Goal: Transaction & Acquisition: Download file/media

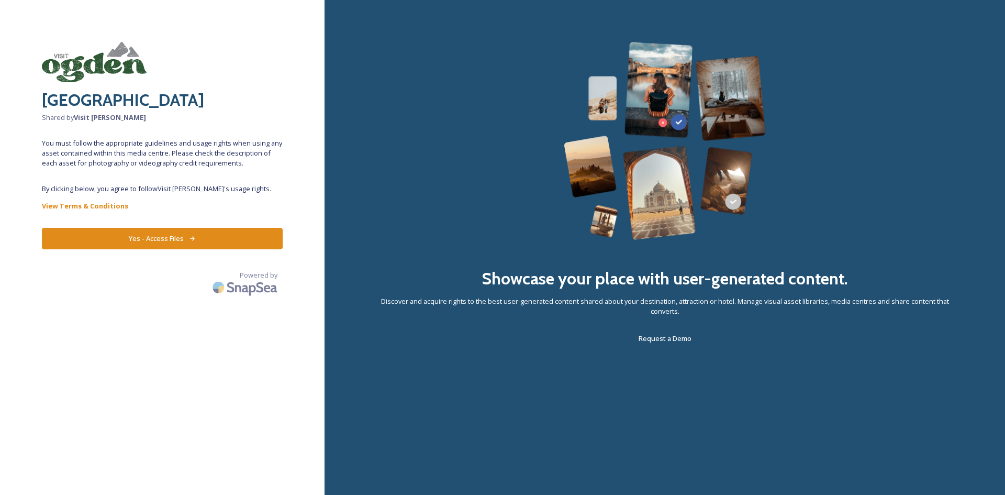
click at [189, 240] on icon at bounding box center [192, 238] width 7 height 7
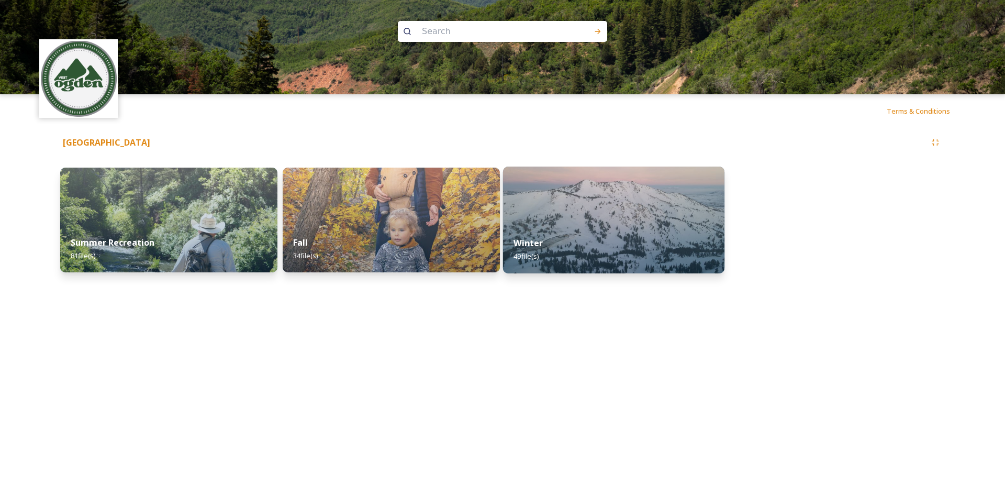
click at [623, 238] on div "Winter 49 file(s)" at bounding box center [613, 250] width 221 height 48
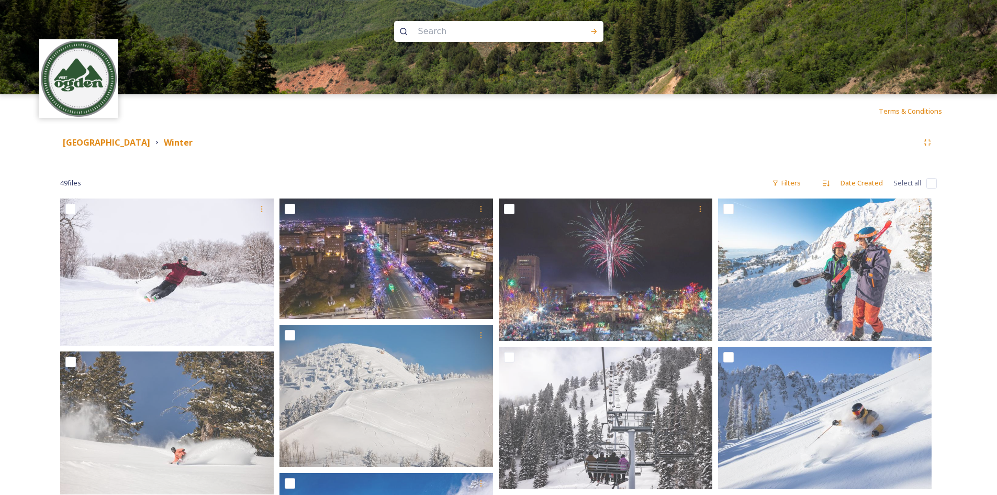
click at [935, 184] on input "checkbox" at bounding box center [932, 183] width 10 height 10
checkbox input "true"
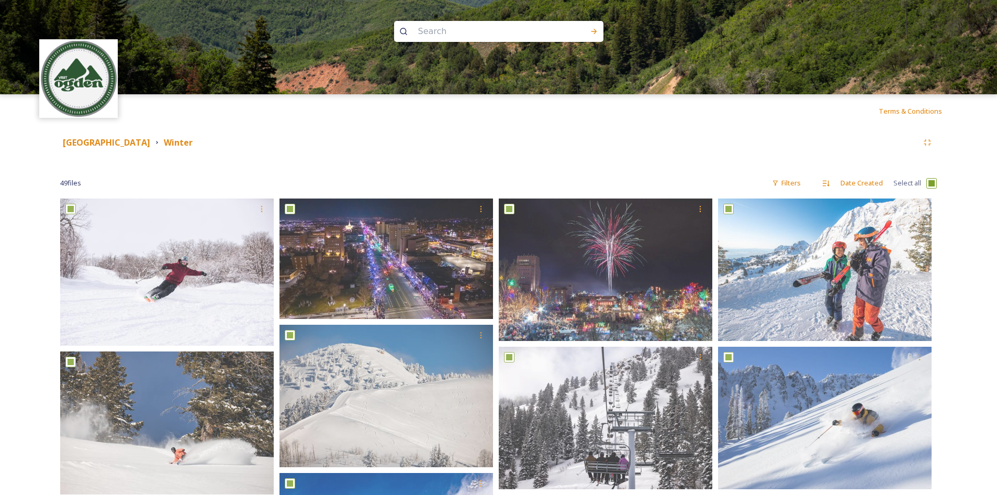
checkbox input "true"
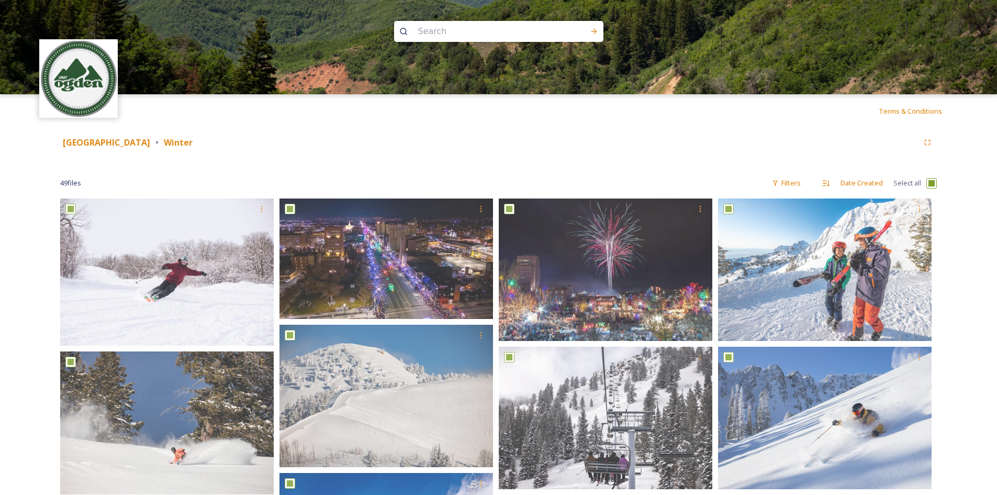
checkbox input "true"
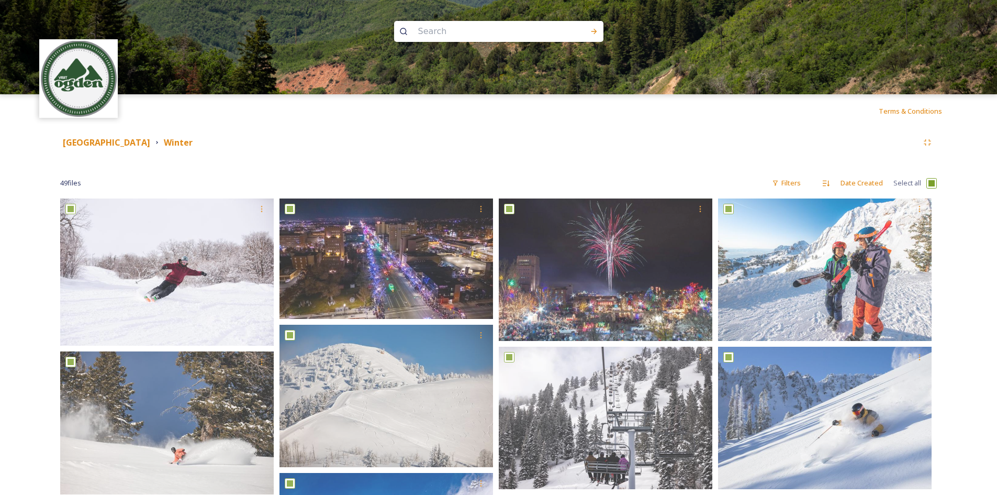
checkbox input "true"
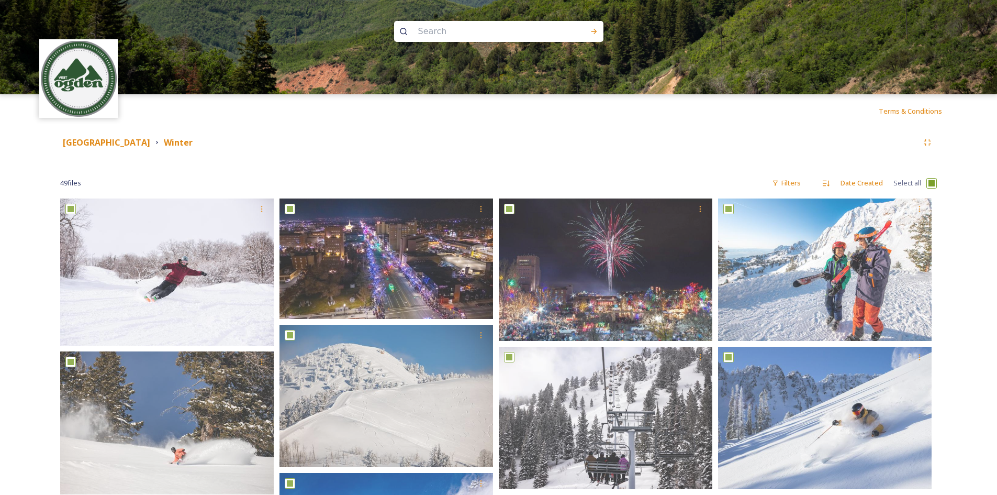
checkbox input "true"
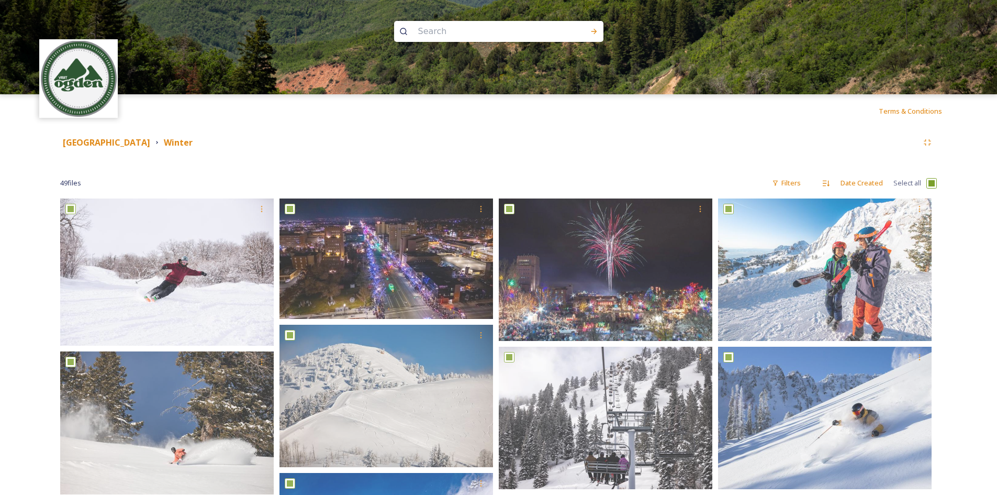
checkbox input "true"
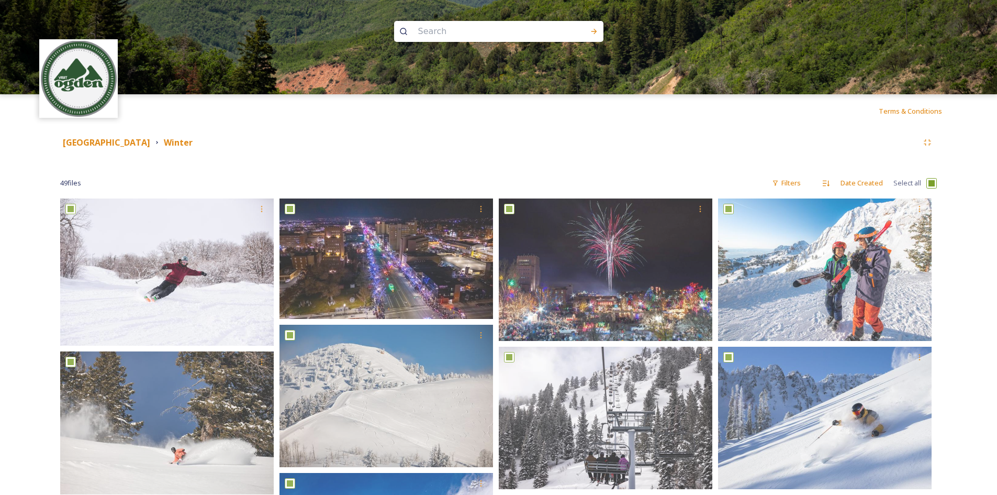
checkbox input "true"
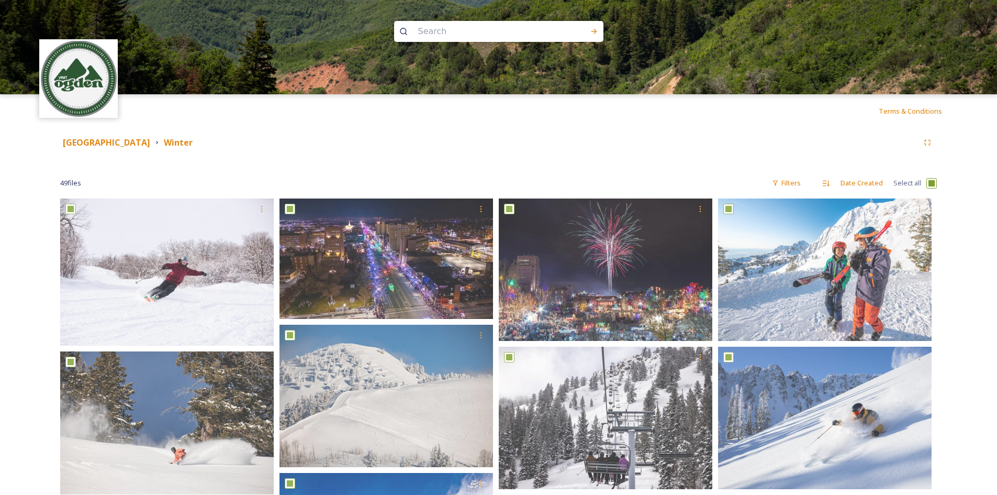
checkbox input "true"
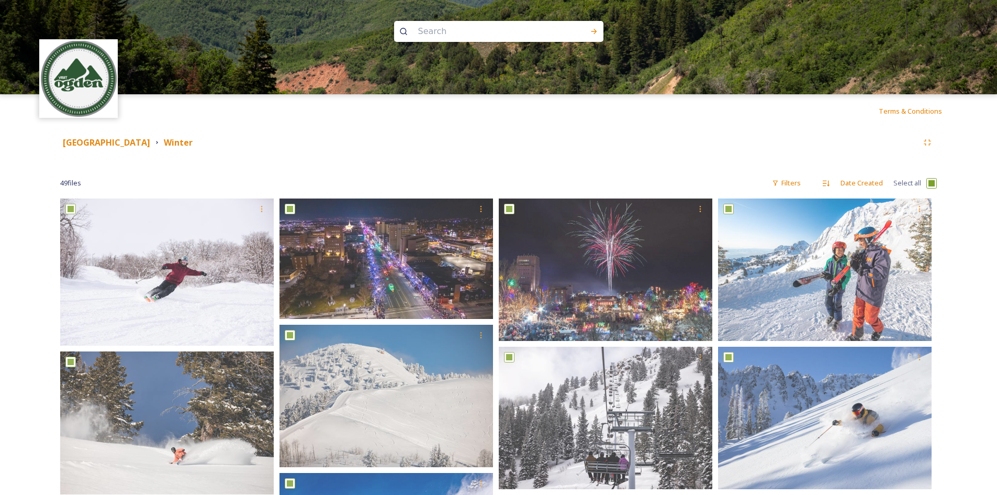
checkbox input "true"
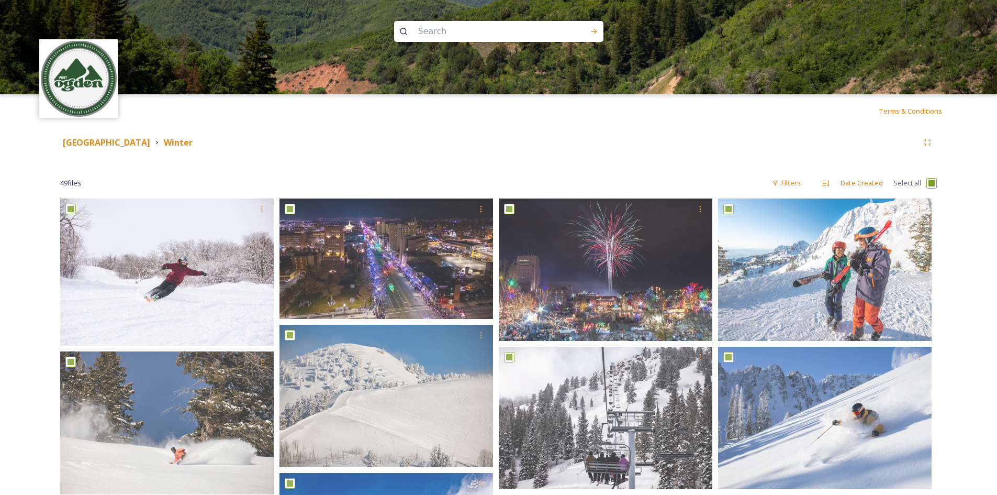
checkbox input "true"
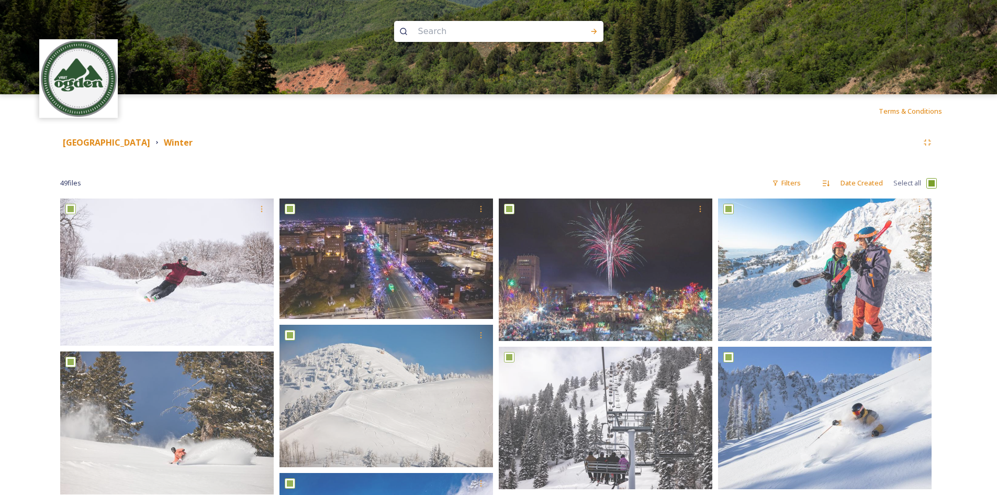
checkbox input "true"
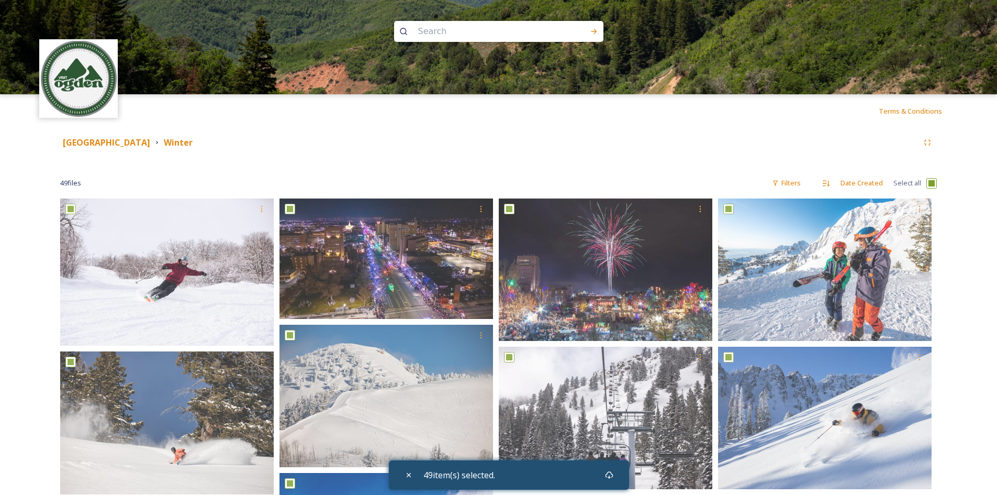
drag, startPoint x: 847, startPoint y: 251, endPoint x: 946, endPoint y: 213, distance: 106.5
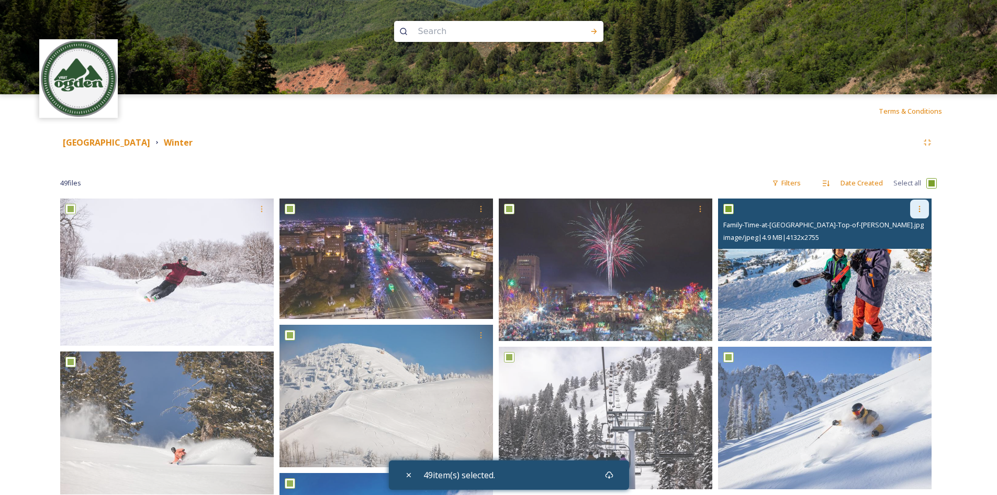
click at [915, 208] on div at bounding box center [919, 208] width 19 height 19
click at [908, 257] on span "Download" at bounding box center [907, 252] width 32 height 10
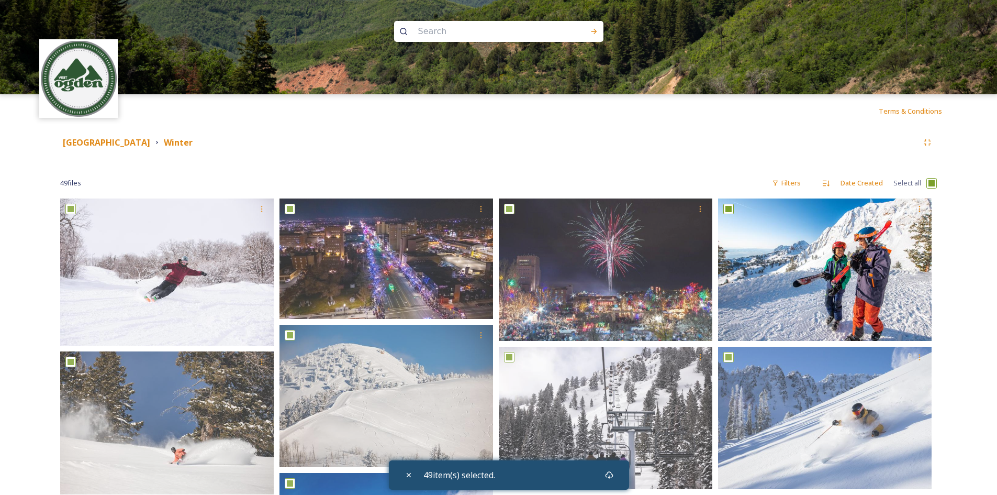
click at [610, 145] on div "Weber County Winter" at bounding box center [489, 142] width 858 height 13
click at [929, 184] on input "checkbox" at bounding box center [932, 183] width 10 height 10
checkbox input "false"
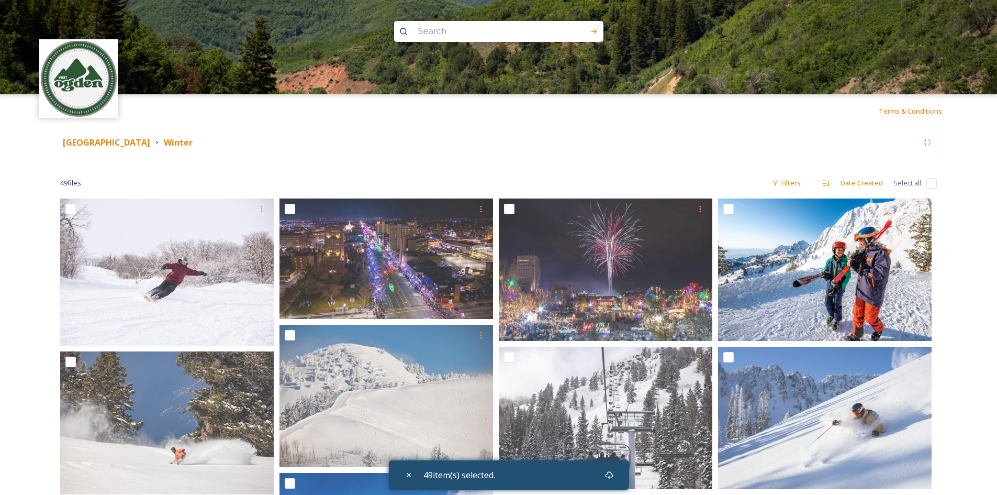
checkbox input "false"
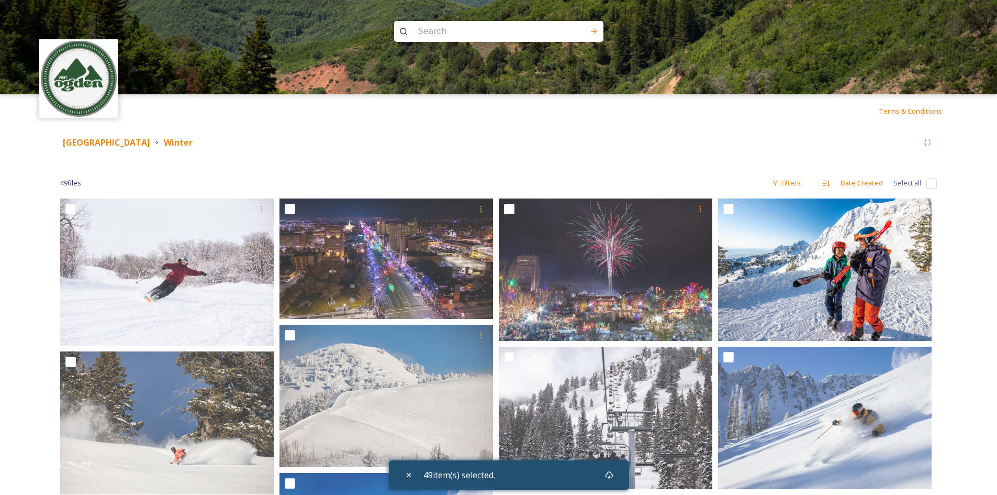
checkbox input "false"
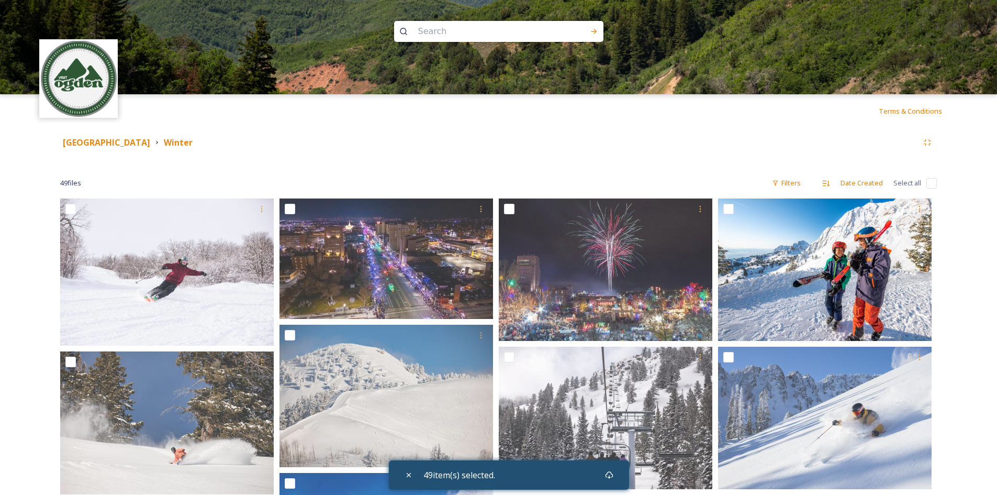
checkbox input "false"
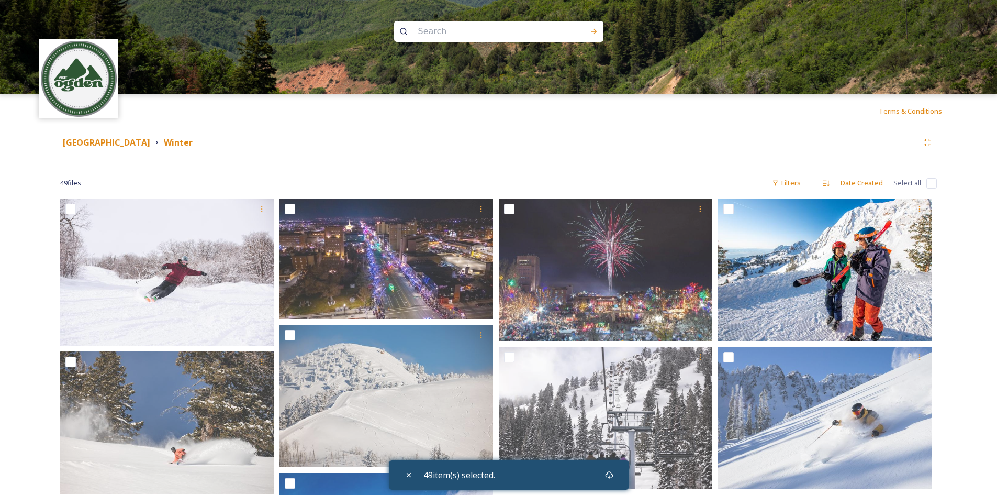
checkbox input "false"
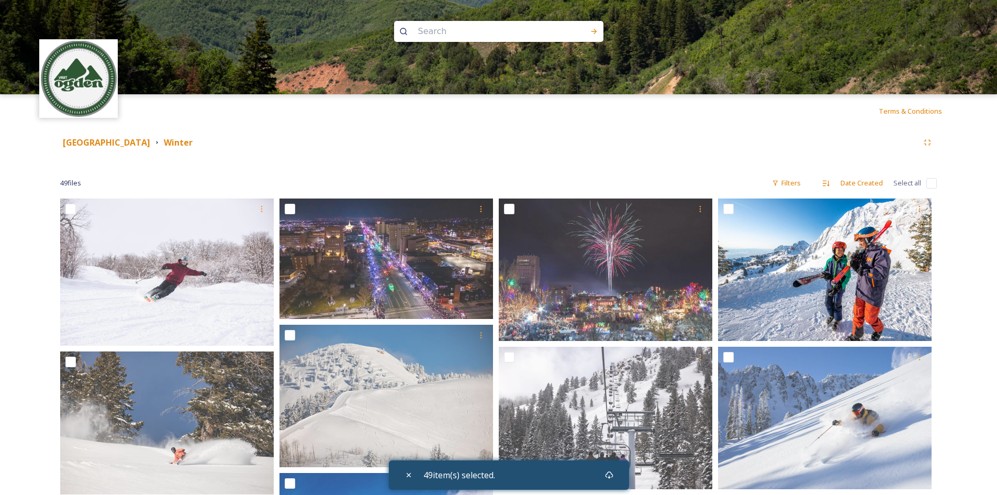
checkbox input "false"
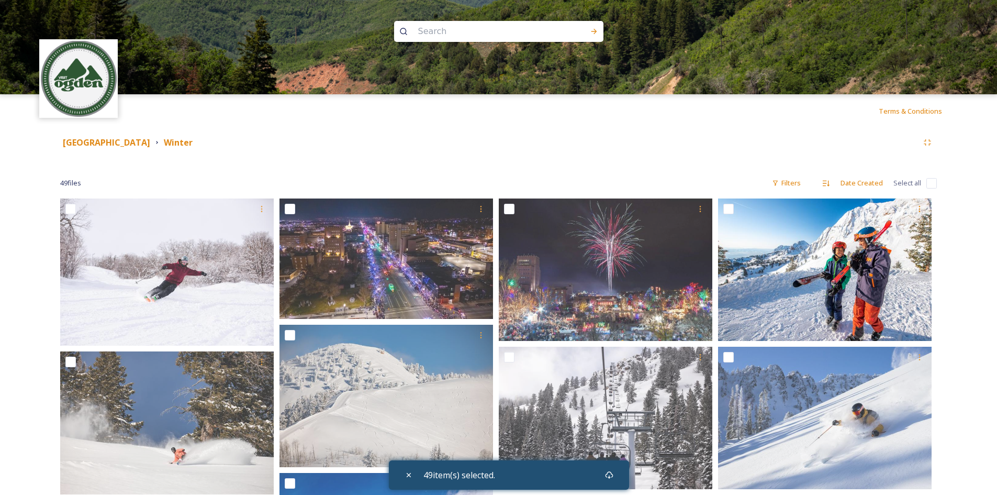
checkbox input "false"
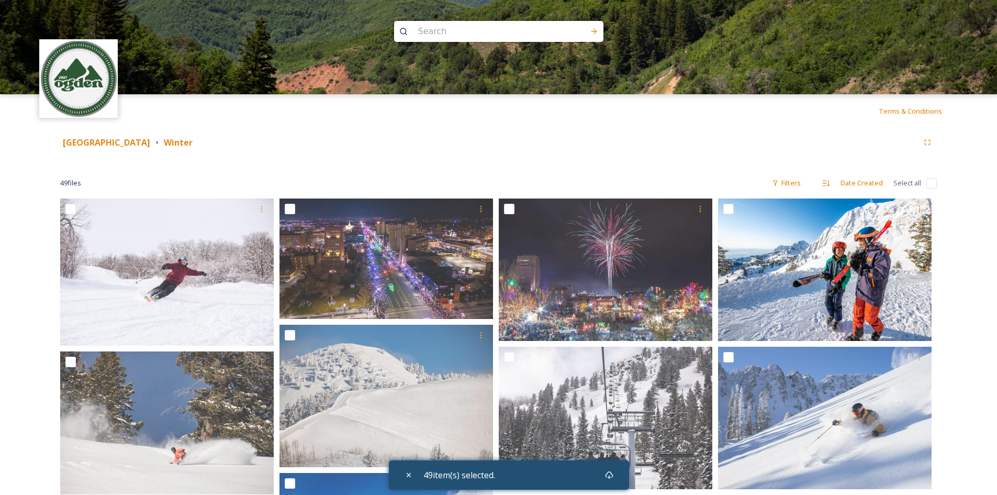
checkbox input "false"
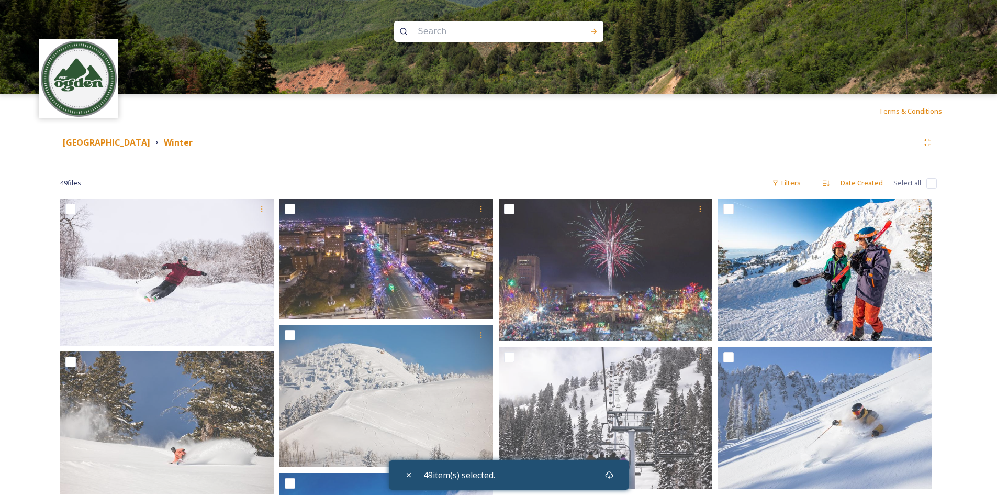
checkbox input "false"
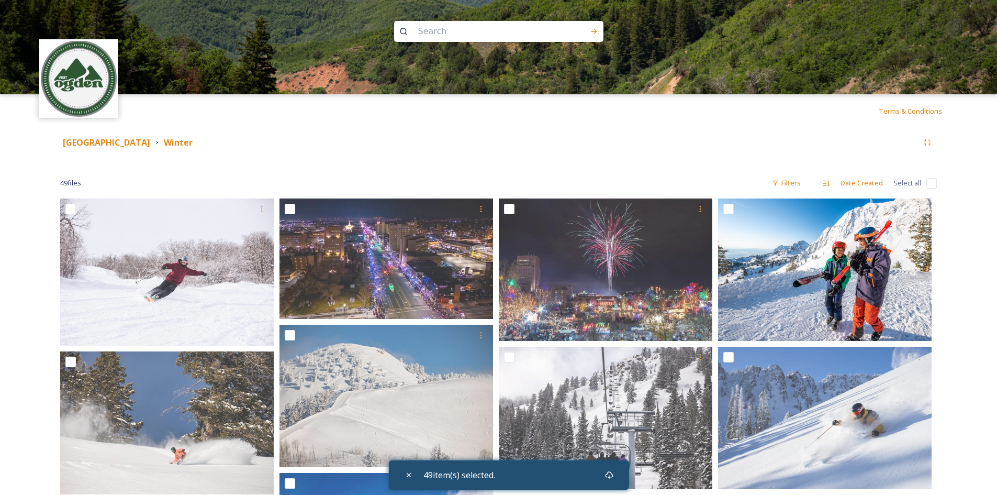
checkbox input "false"
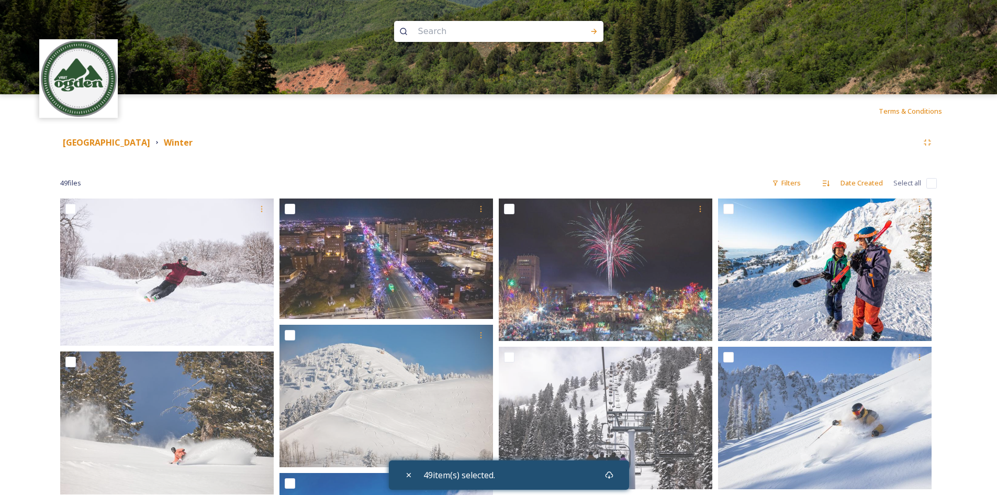
checkbox input "false"
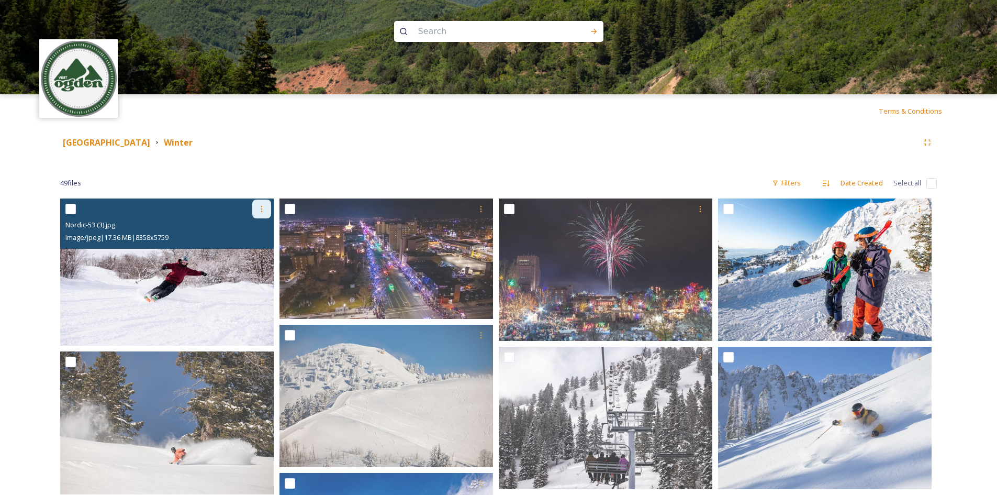
click at [258, 211] on icon at bounding box center [262, 209] width 8 height 8
click at [240, 253] on span "Download" at bounding box center [249, 252] width 32 height 10
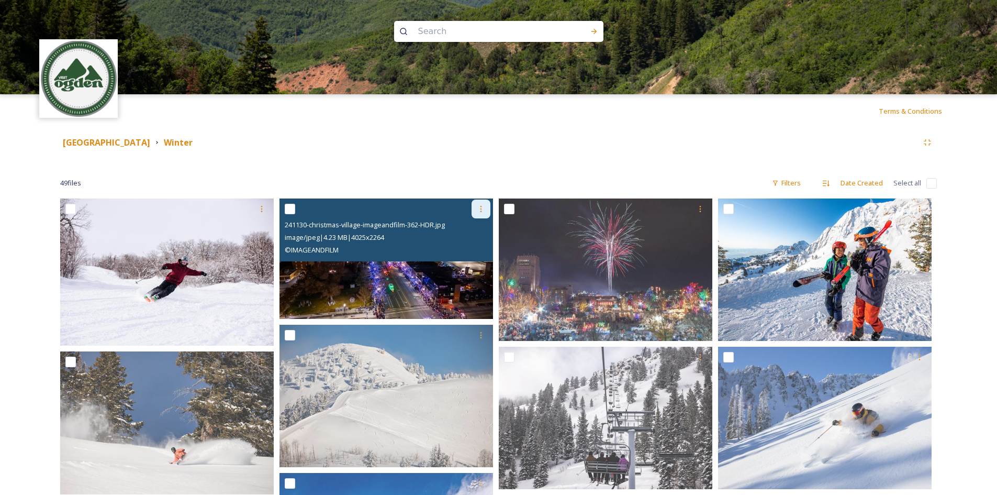
click at [485, 212] on icon at bounding box center [481, 209] width 8 height 8
click at [462, 258] on div "Download" at bounding box center [469, 252] width 42 height 20
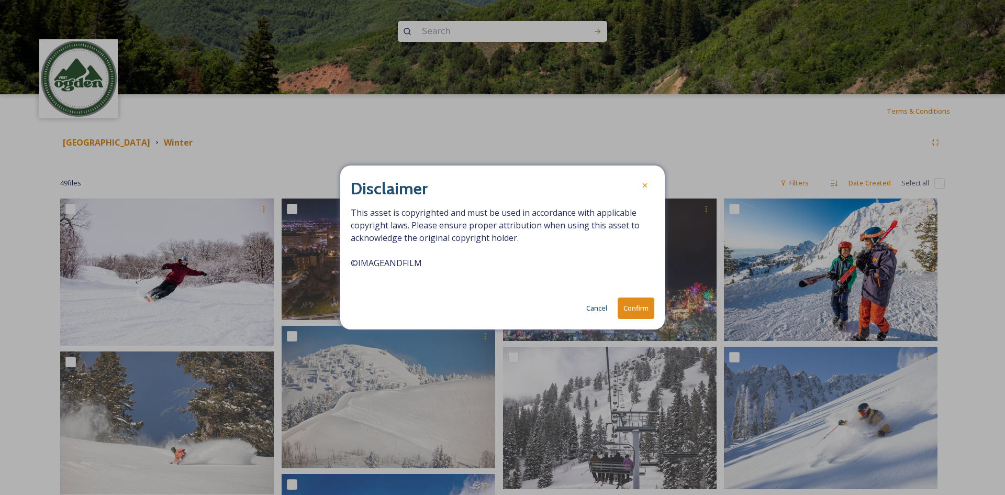
click at [634, 308] on button "Confirm" at bounding box center [636, 307] width 37 height 21
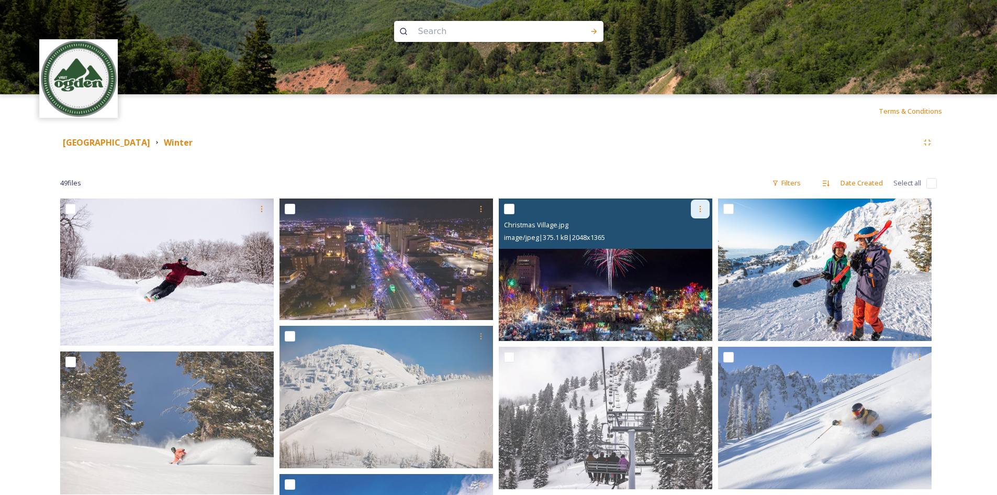
click at [708, 207] on div at bounding box center [700, 208] width 19 height 19
click at [677, 248] on span "Download" at bounding box center [688, 252] width 32 height 10
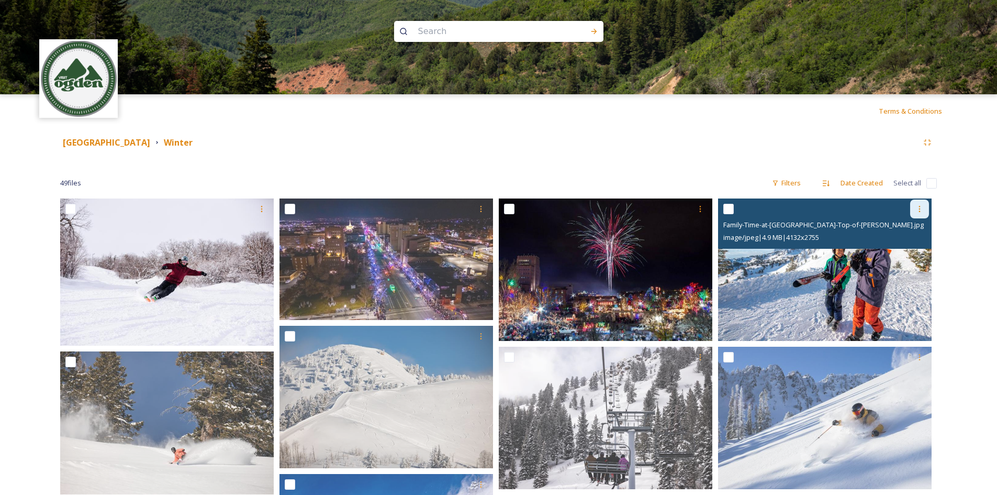
click at [918, 215] on div at bounding box center [919, 208] width 19 height 19
drag, startPoint x: 893, startPoint y: 250, endPoint x: 882, endPoint y: 249, distance: 11.1
click at [893, 250] on span "Download" at bounding box center [907, 252] width 32 height 10
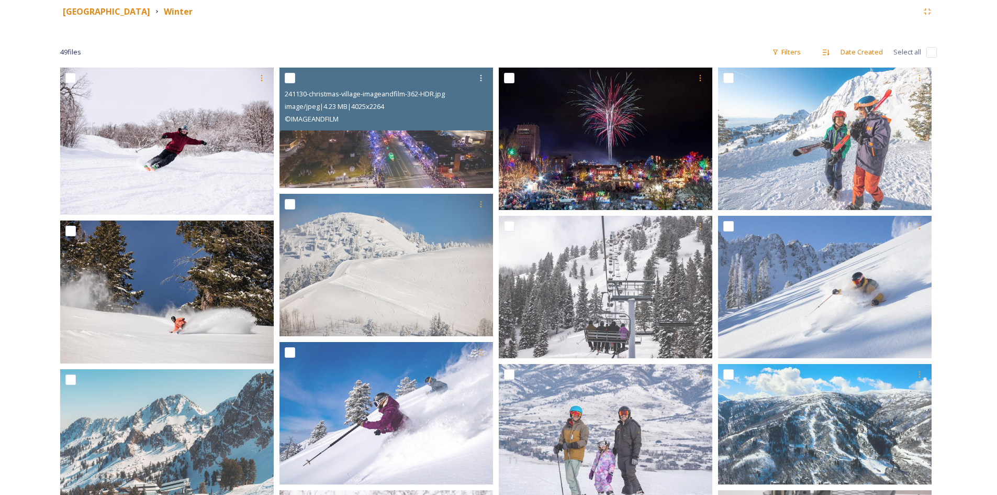
scroll to position [157, 0]
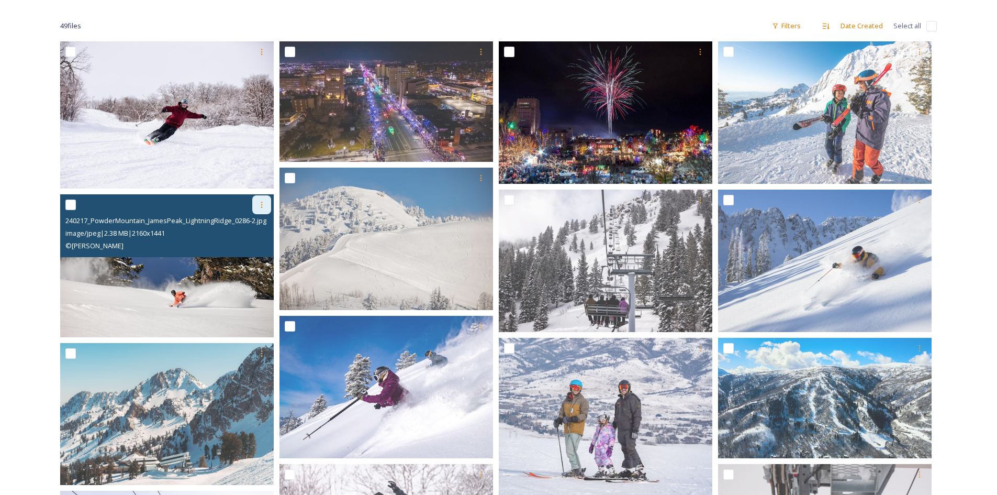
click at [258, 212] on div at bounding box center [261, 204] width 19 height 19
click at [249, 247] on span "Download" at bounding box center [249, 248] width 32 height 10
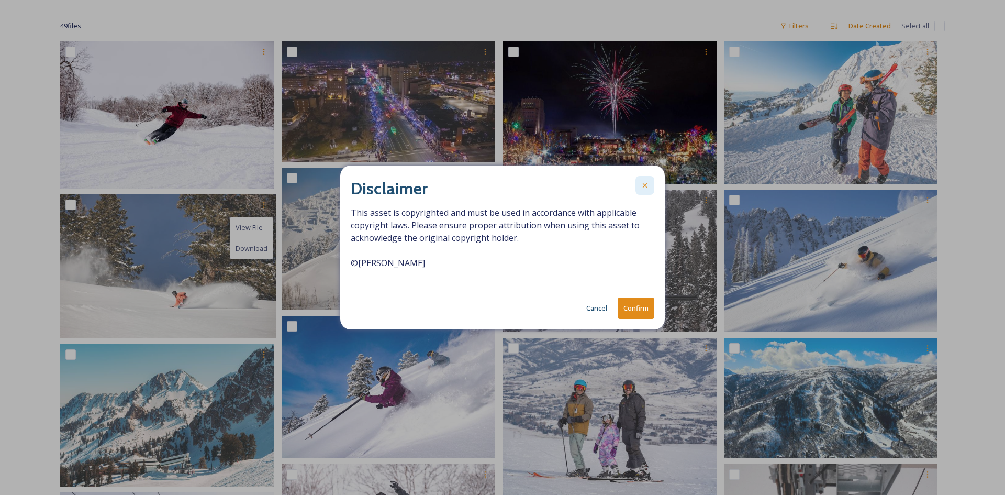
click at [645, 185] on icon at bounding box center [645, 185] width 4 height 4
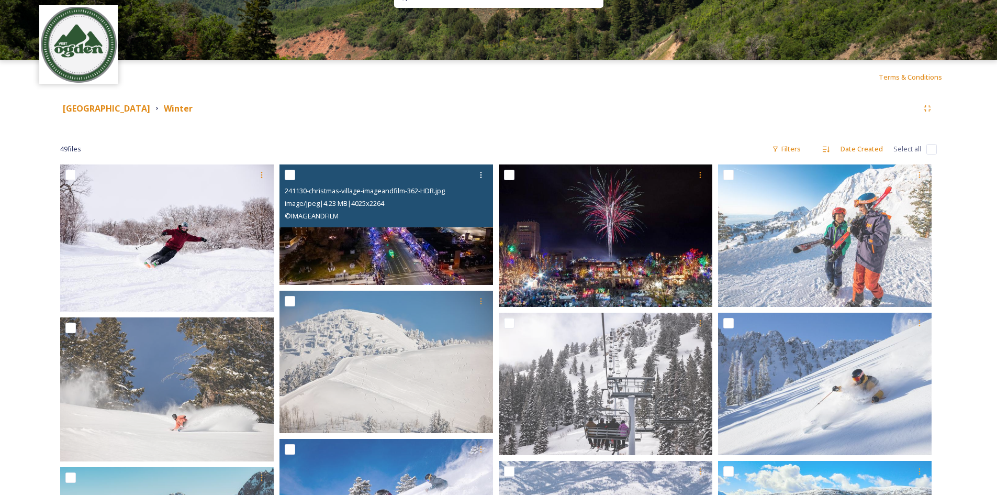
scroll to position [52, 0]
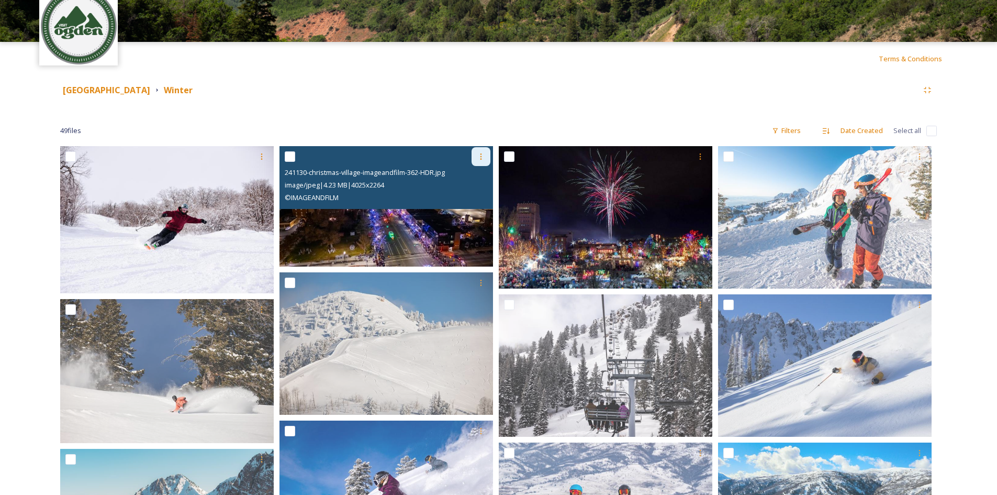
click at [488, 157] on div at bounding box center [481, 156] width 19 height 19
click at [447, 200] on div "View File Download" at bounding box center [468, 190] width 43 height 42
click at [465, 201] on span "Download" at bounding box center [469, 200] width 32 height 10
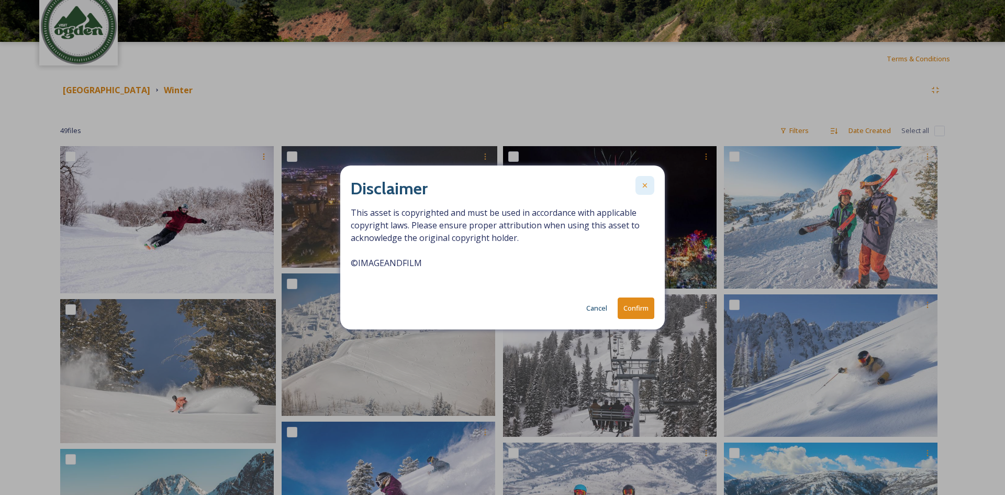
click at [638, 189] on div at bounding box center [645, 185] width 19 height 19
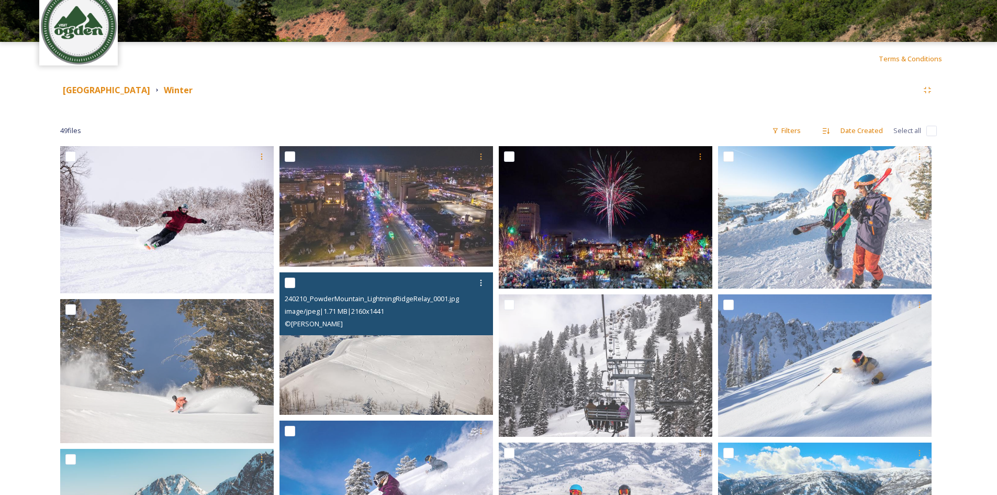
scroll to position [105, 0]
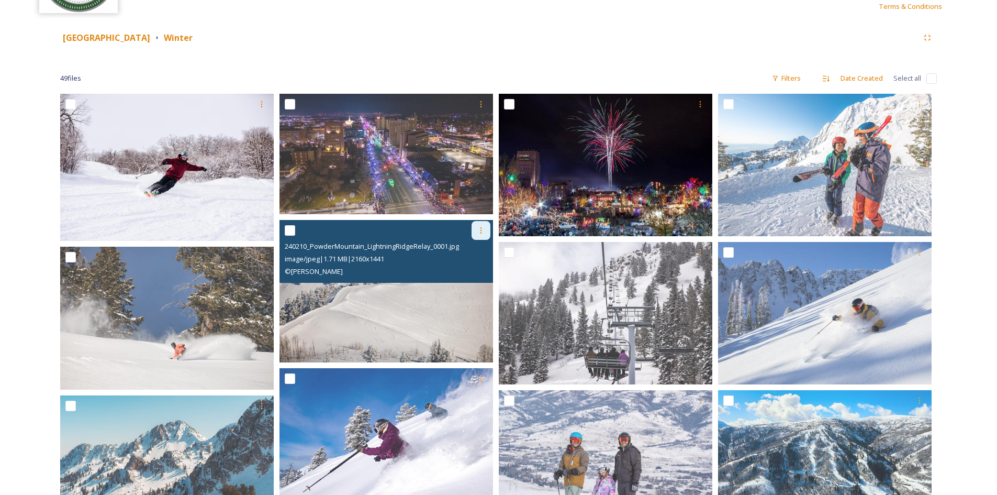
click at [477, 230] on icon at bounding box center [481, 230] width 8 height 8
click at [464, 273] on span "Download" at bounding box center [469, 274] width 32 height 10
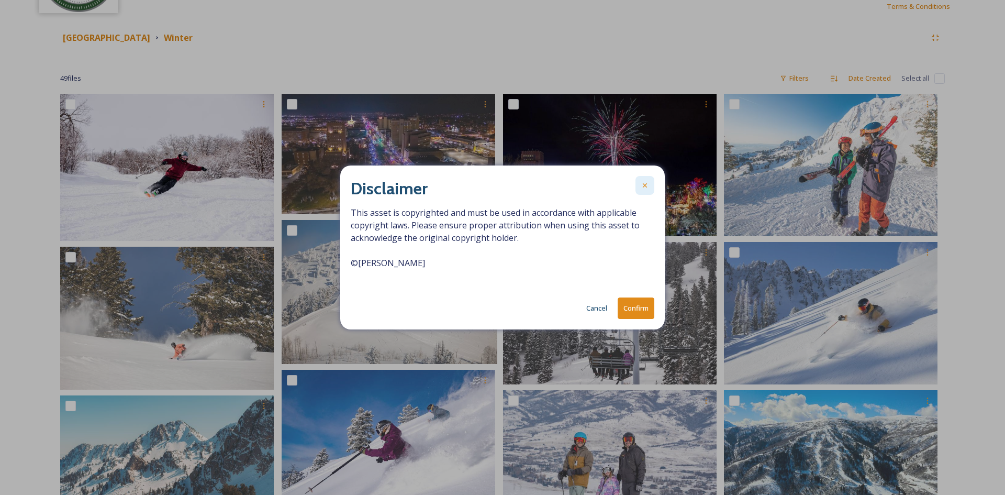
click at [648, 179] on div at bounding box center [645, 185] width 19 height 19
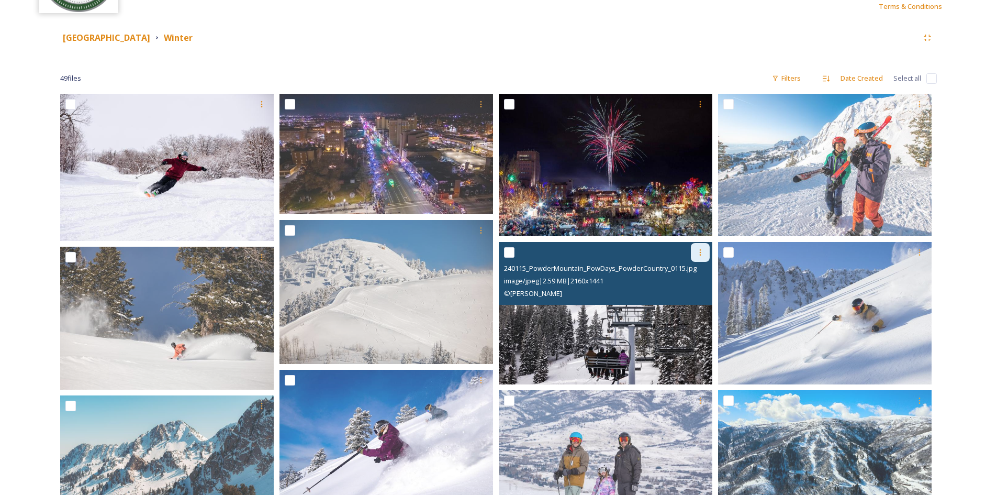
click at [703, 254] on icon at bounding box center [700, 252] width 8 height 8
click at [691, 295] on span "Download" at bounding box center [688, 296] width 32 height 10
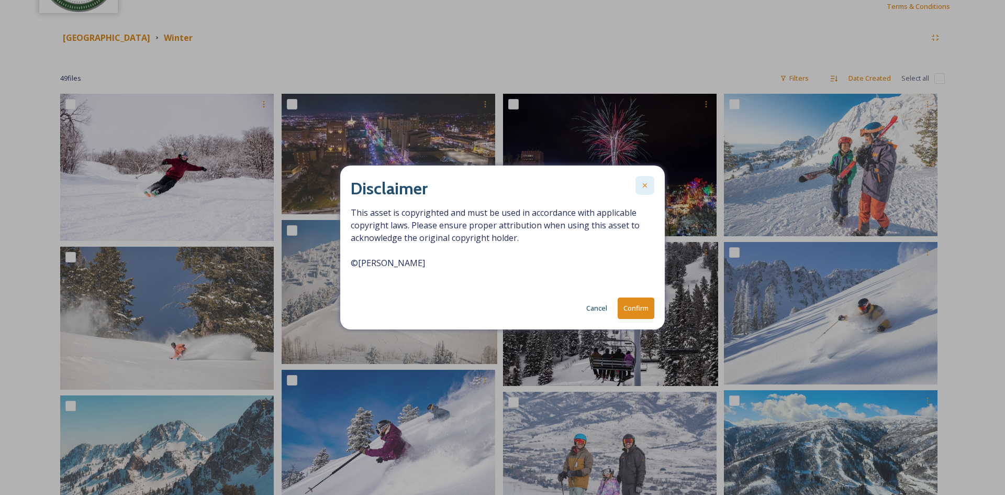
click at [650, 189] on div at bounding box center [645, 185] width 19 height 19
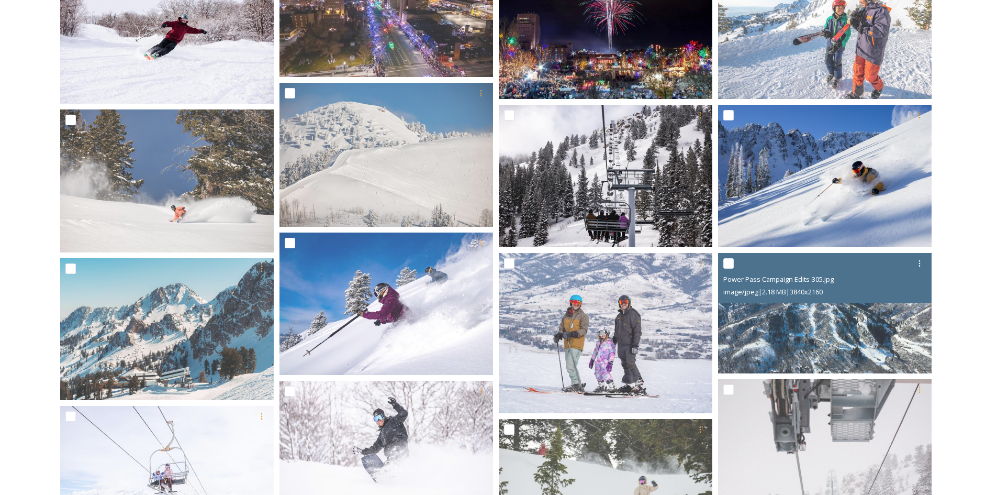
scroll to position [262, 0]
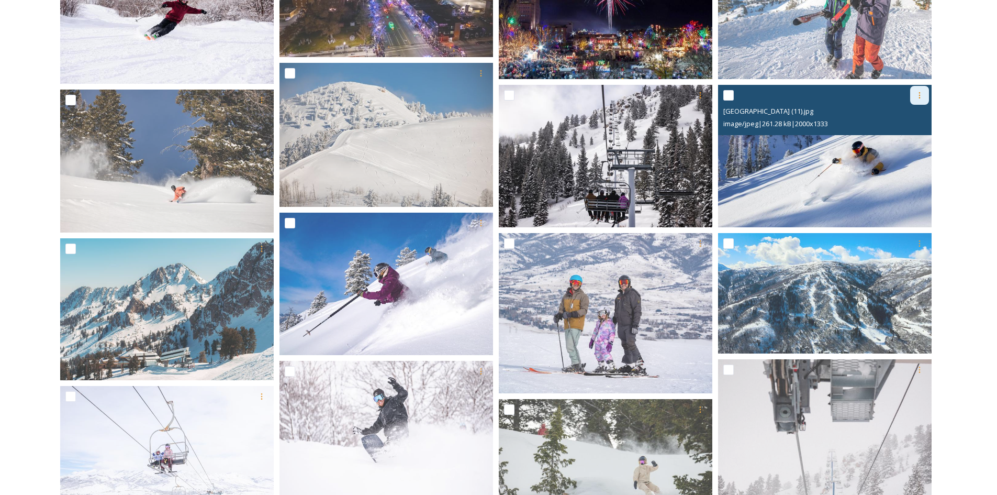
click at [918, 99] on icon at bounding box center [920, 95] width 8 height 8
click at [902, 136] on span "Download" at bounding box center [907, 138] width 32 height 10
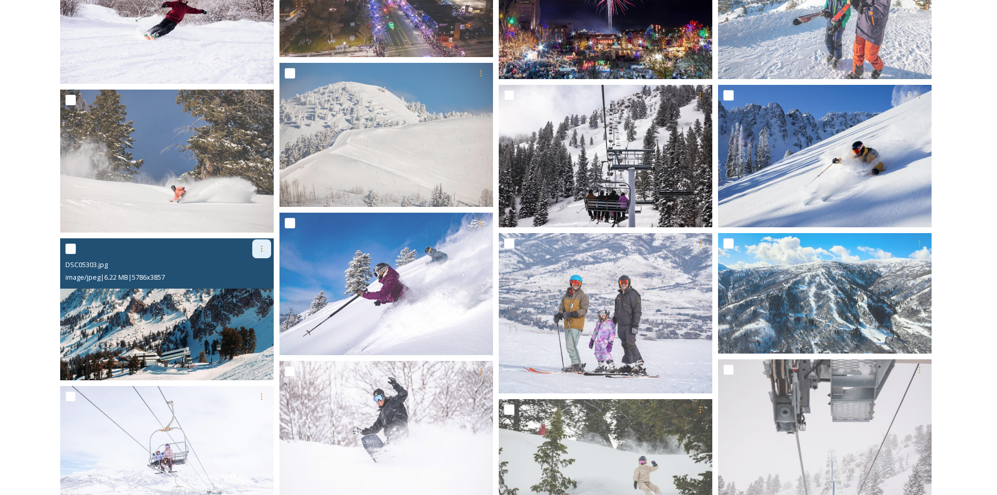
click at [260, 251] on icon at bounding box center [262, 248] width 8 height 8
click at [250, 297] on div "Download" at bounding box center [249, 292] width 42 height 20
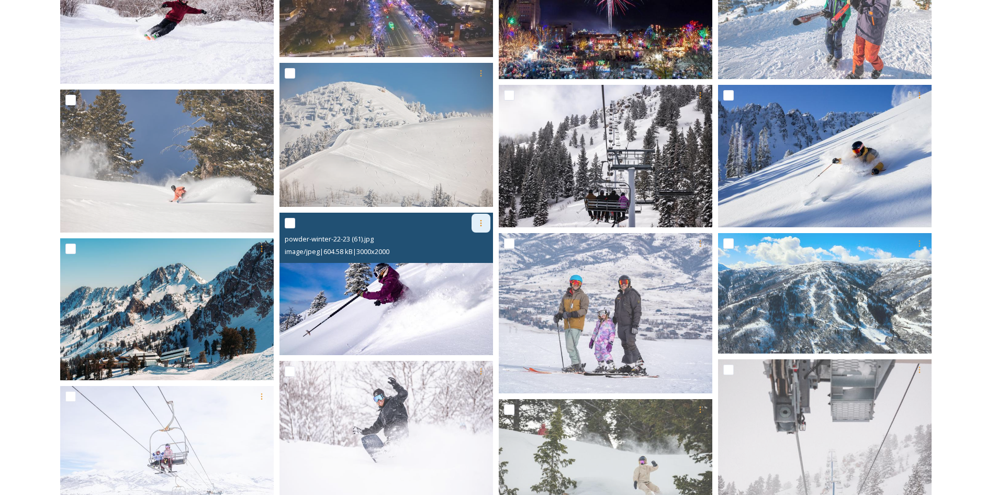
click at [478, 228] on div at bounding box center [481, 223] width 19 height 19
click at [473, 266] on span "Download" at bounding box center [469, 266] width 32 height 10
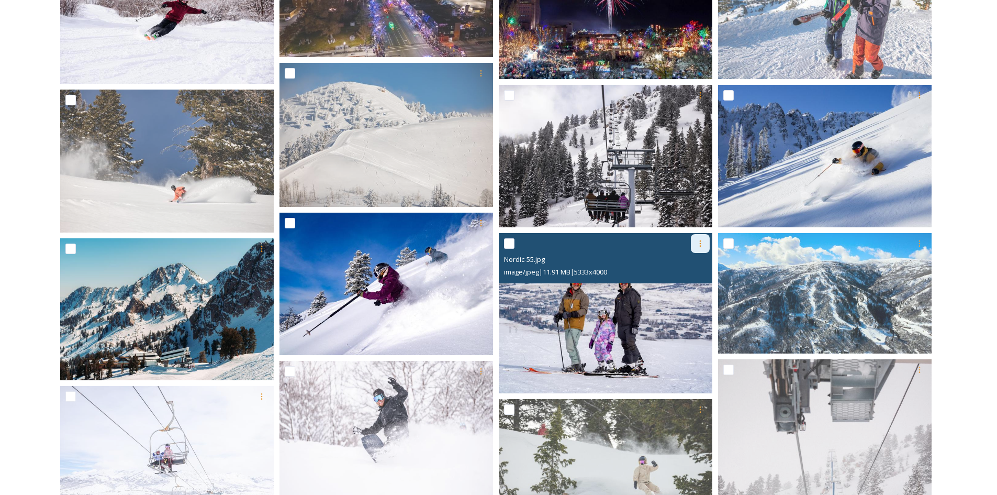
drag, startPoint x: 696, startPoint y: 244, endPoint x: 696, endPoint y: 251, distance: 7.3
click at [696, 244] on icon at bounding box center [700, 243] width 8 height 8
click at [673, 284] on span "Download" at bounding box center [688, 287] width 32 height 10
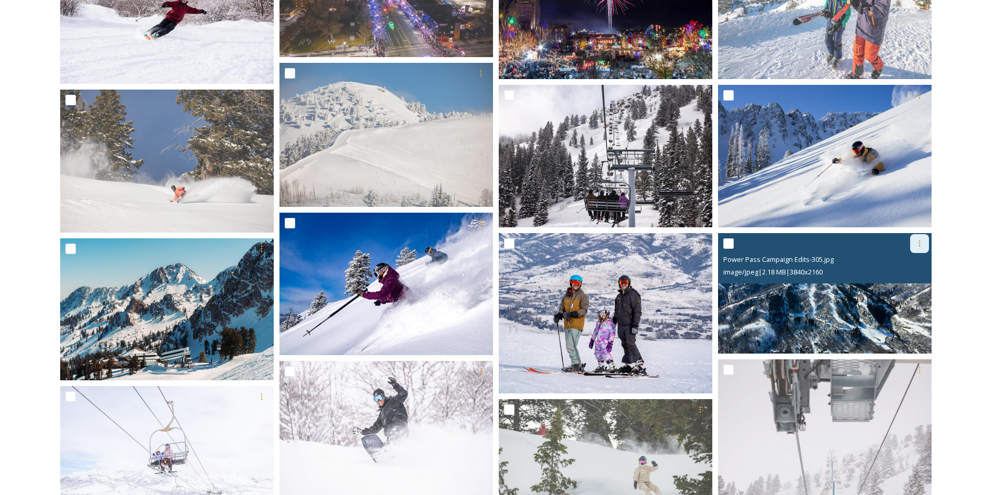
click at [918, 247] on icon at bounding box center [920, 243] width 8 height 8
click at [890, 292] on div "Download" at bounding box center [907, 286] width 42 height 20
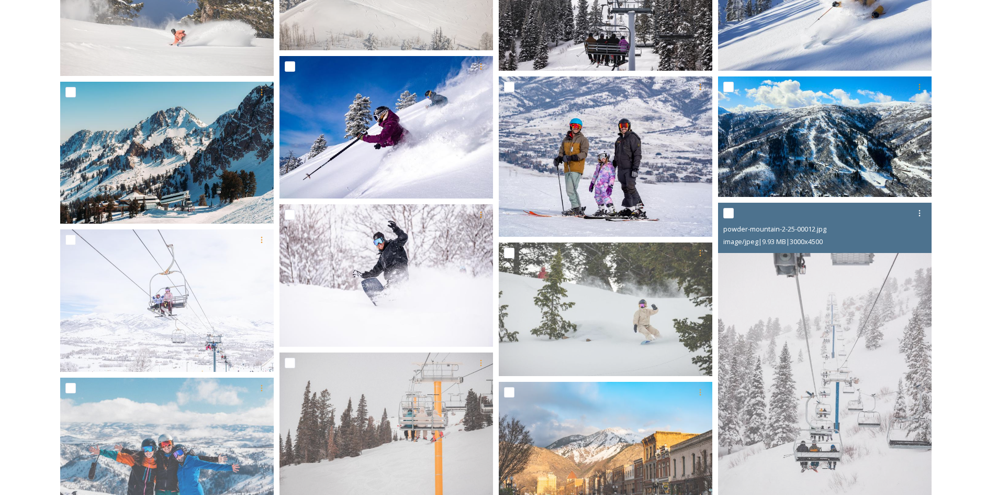
scroll to position [419, 0]
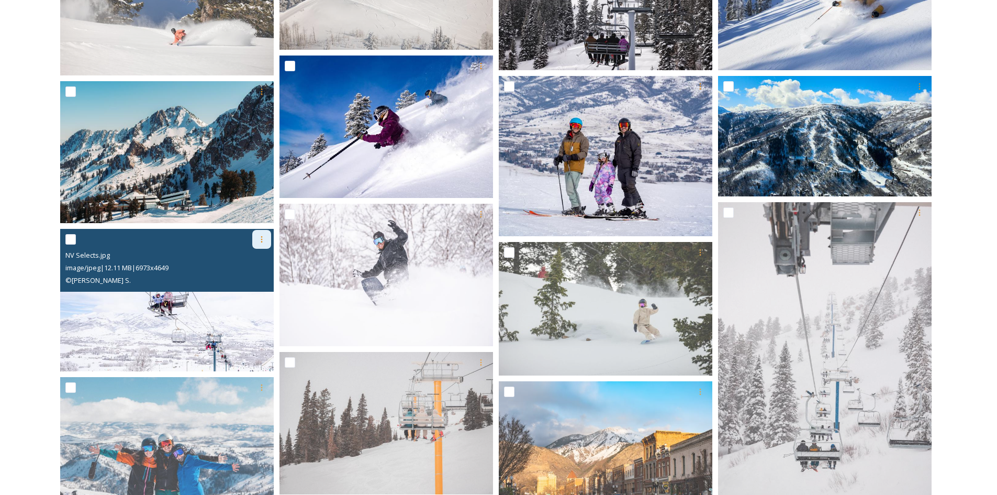
click at [263, 238] on icon at bounding box center [262, 239] width 8 height 8
click at [253, 289] on div "Download" at bounding box center [249, 283] width 42 height 20
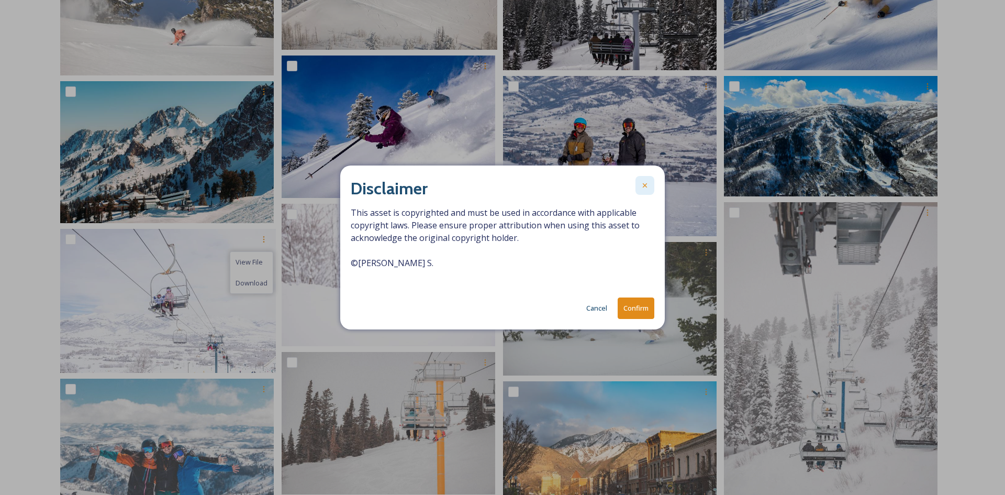
click at [641, 188] on icon at bounding box center [645, 185] width 8 height 8
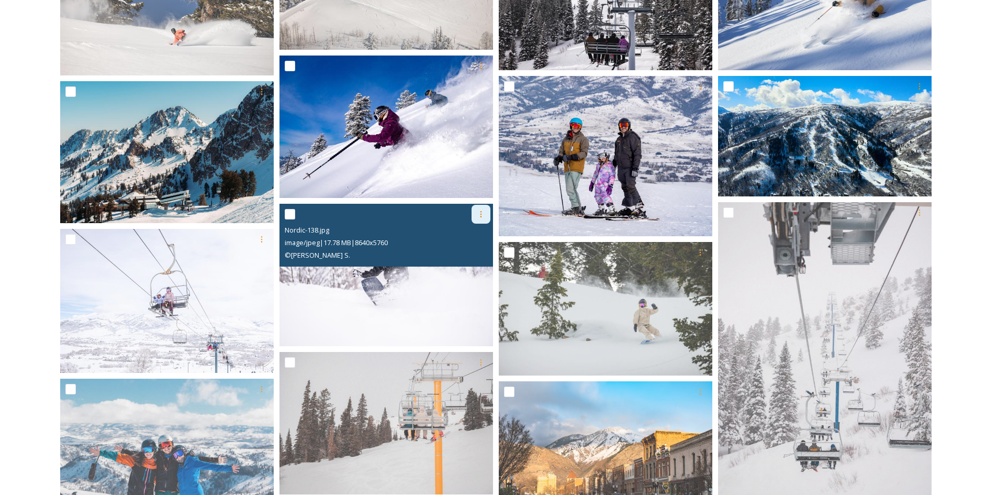
click at [479, 215] on icon at bounding box center [481, 214] width 8 height 8
click at [465, 258] on span "Download" at bounding box center [469, 257] width 32 height 10
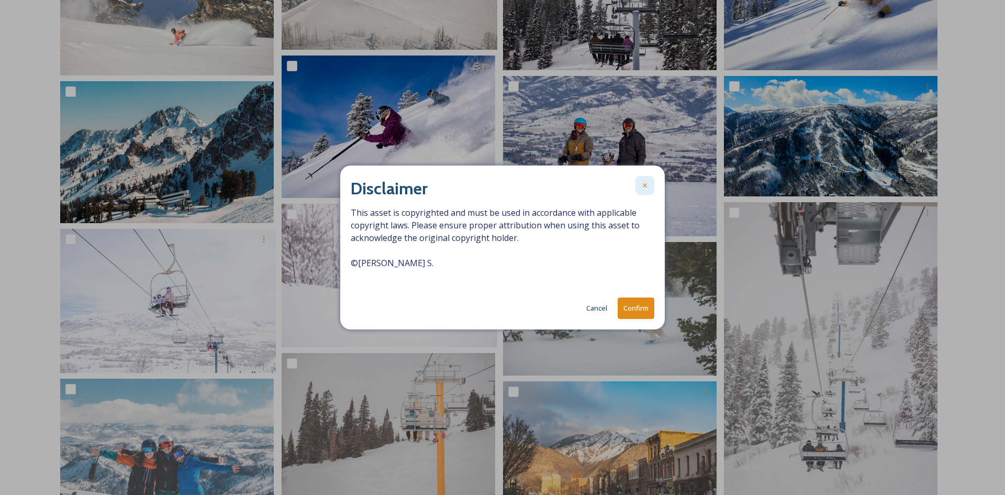
click at [640, 182] on div at bounding box center [645, 185] width 19 height 19
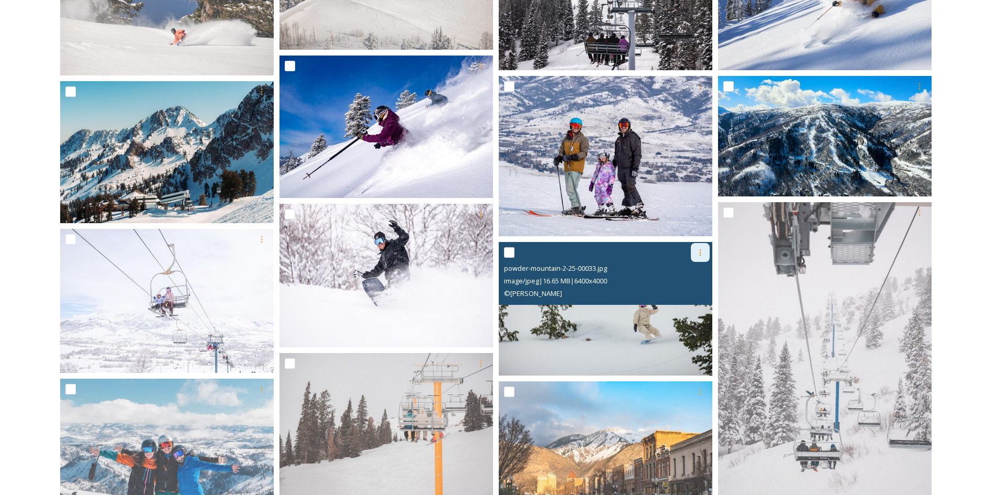
click at [701, 258] on div at bounding box center [700, 252] width 19 height 19
click at [682, 299] on span "Download" at bounding box center [688, 296] width 32 height 10
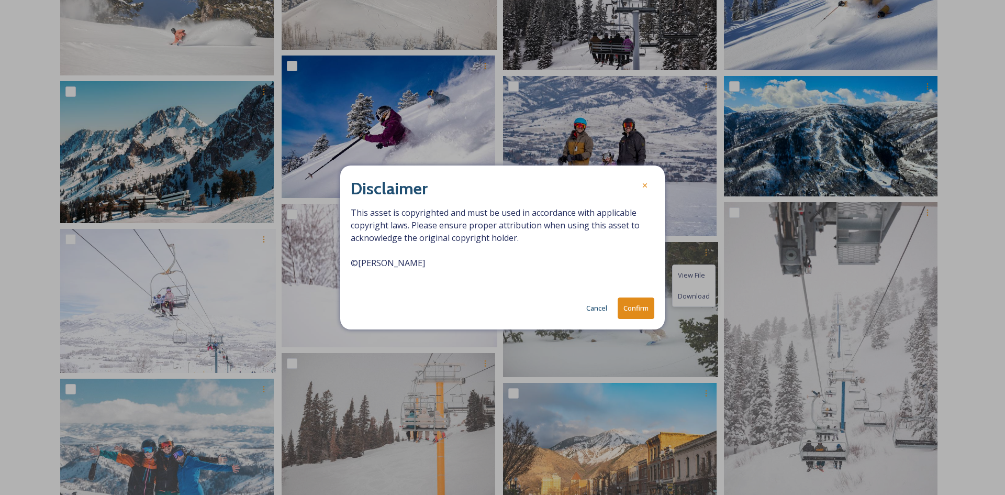
click at [590, 306] on button "Cancel" at bounding box center [596, 308] width 31 height 20
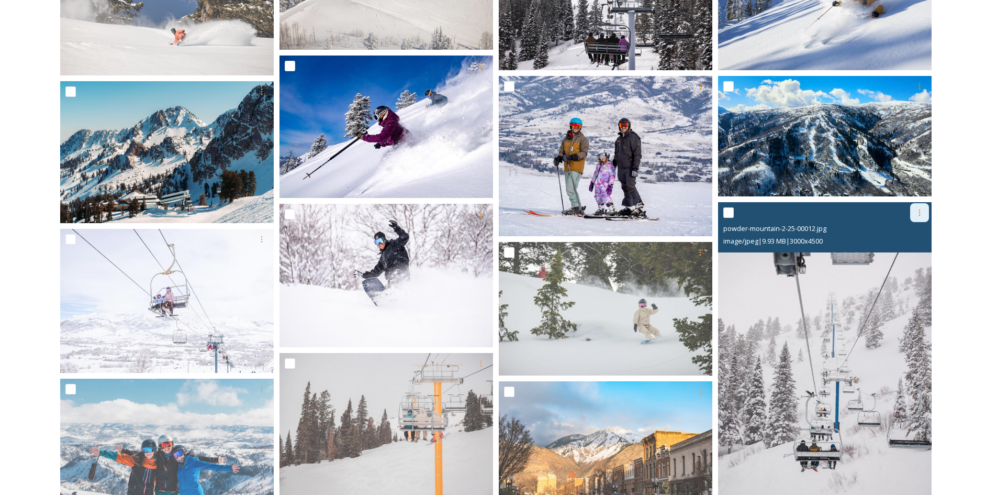
click at [913, 211] on div at bounding box center [919, 212] width 19 height 19
click at [891, 258] on div "Download" at bounding box center [907, 256] width 42 height 20
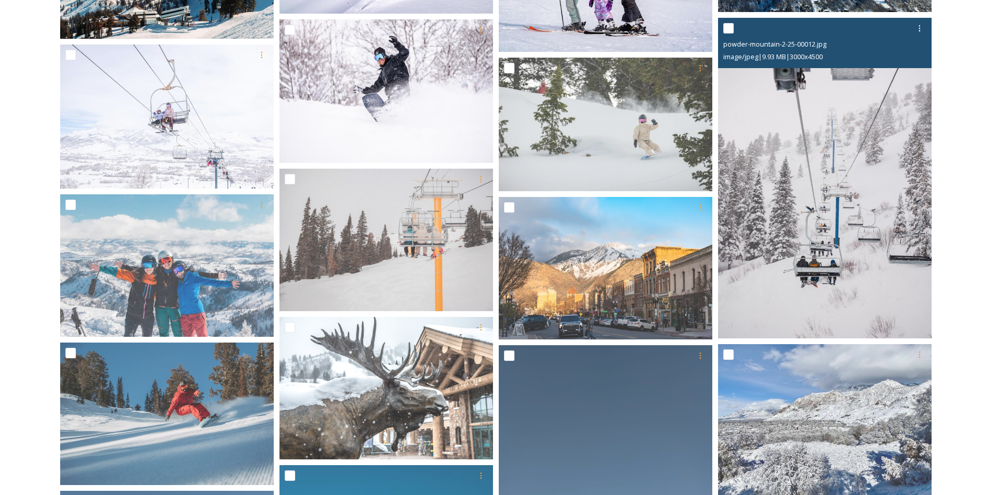
scroll to position [628, 0]
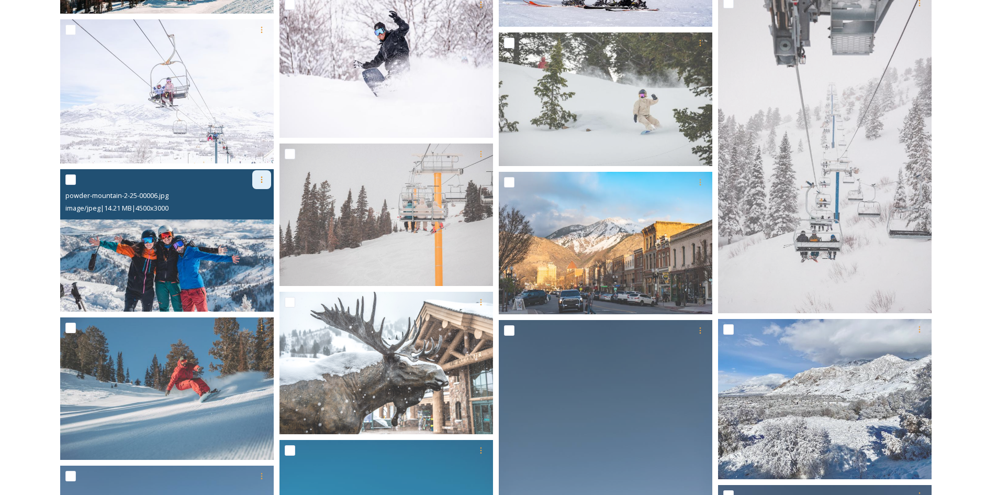
click at [257, 184] on div at bounding box center [261, 179] width 19 height 19
click at [253, 225] on span "Download" at bounding box center [249, 223] width 32 height 10
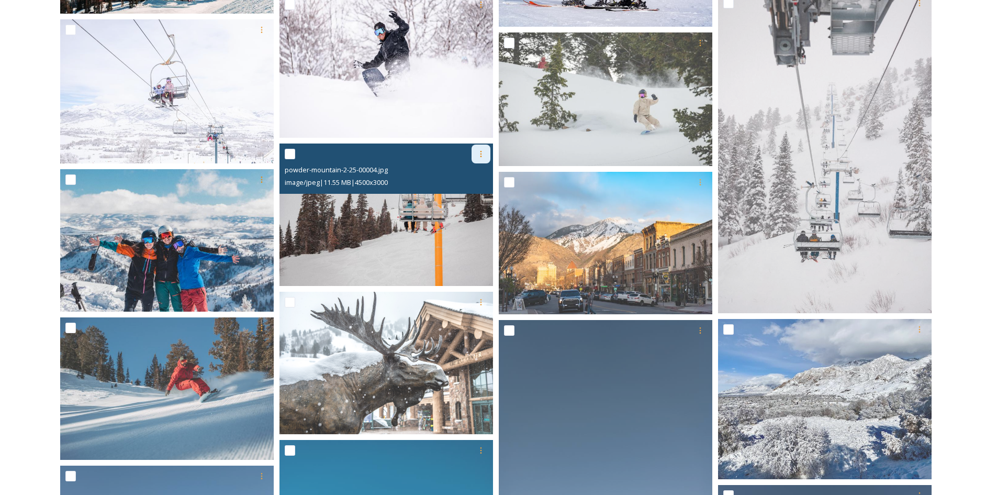
drag, startPoint x: 479, startPoint y: 157, endPoint x: 479, endPoint y: 162, distance: 5.8
click at [479, 157] on icon at bounding box center [481, 154] width 8 height 8
click at [467, 200] on span "Download" at bounding box center [469, 197] width 32 height 10
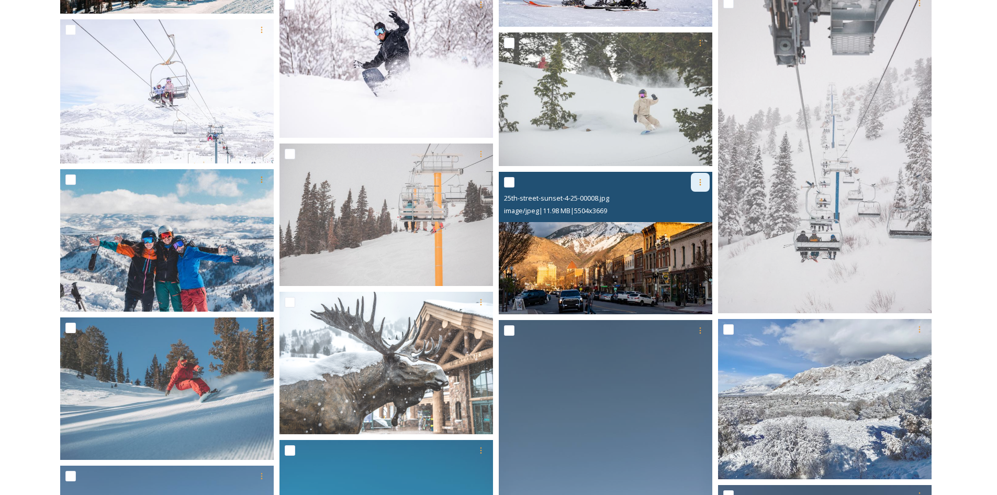
click at [696, 184] on icon at bounding box center [700, 182] width 8 height 8
click at [681, 227] on span "Download" at bounding box center [688, 226] width 32 height 10
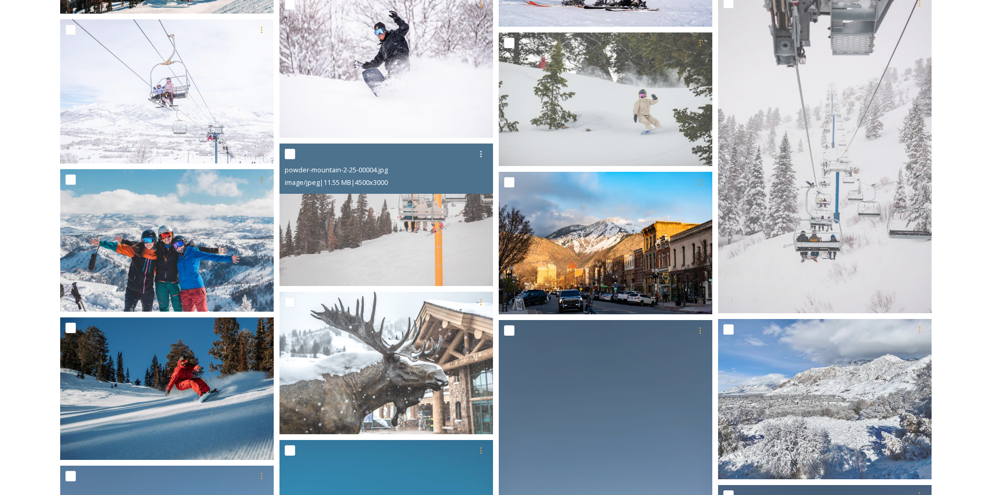
scroll to position [681, 0]
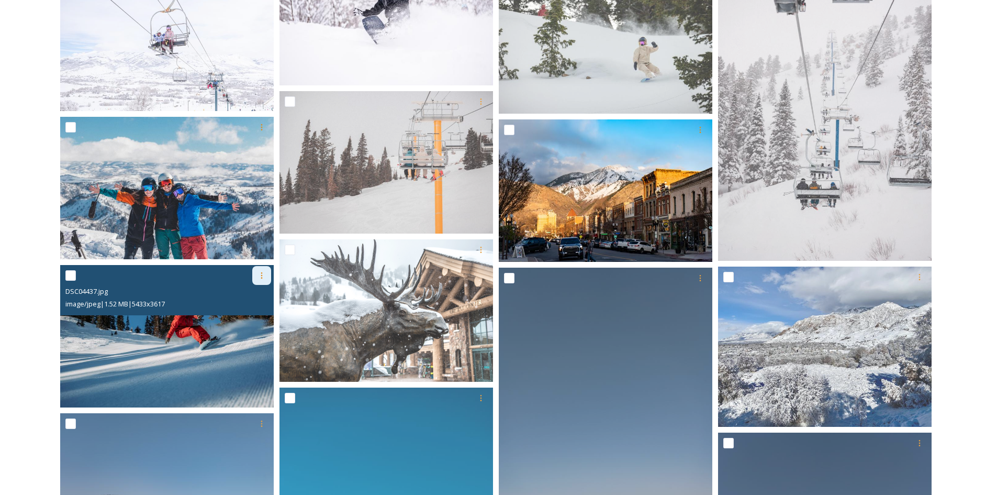
click at [256, 275] on div at bounding box center [261, 275] width 19 height 19
click at [244, 326] on div "Download" at bounding box center [249, 318] width 42 height 20
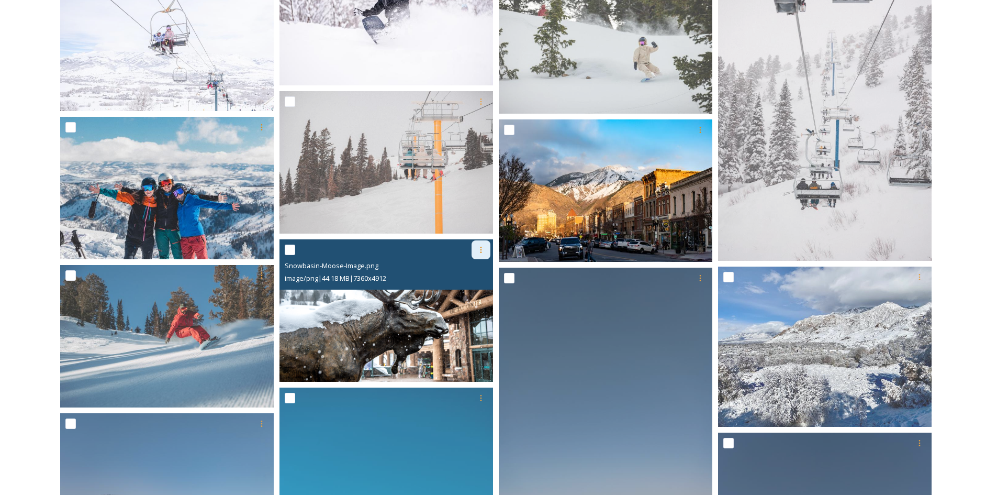
drag, startPoint x: 478, startPoint y: 249, endPoint x: 478, endPoint y: 259, distance: 9.9
click at [478, 249] on icon at bounding box center [481, 250] width 8 height 8
click at [478, 291] on span "Download" at bounding box center [469, 293] width 32 height 10
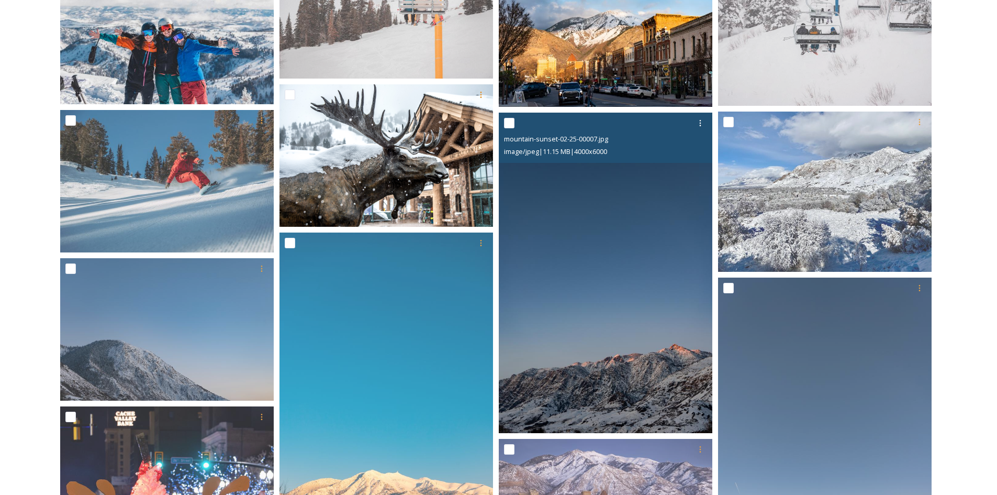
scroll to position [838, 0]
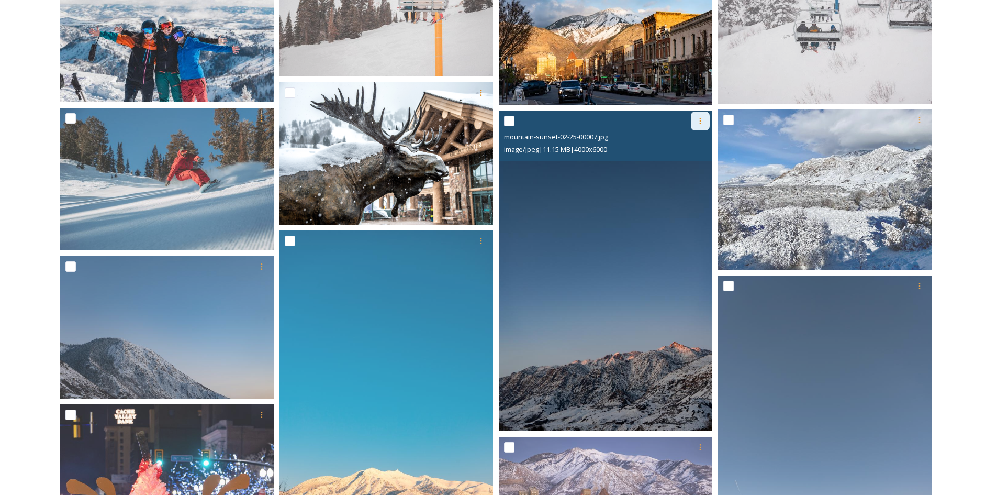
click at [692, 124] on div at bounding box center [700, 121] width 19 height 19
click at [679, 172] on div "Download" at bounding box center [688, 164] width 42 height 20
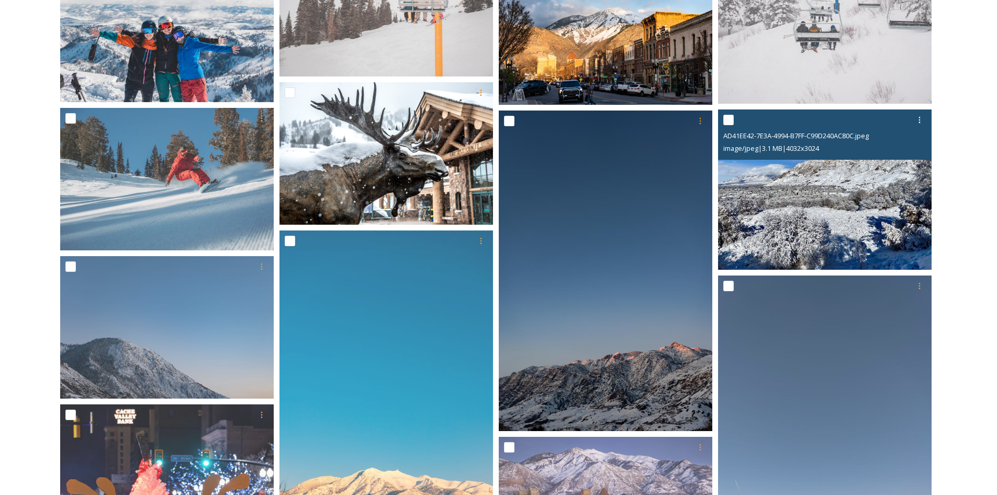
drag, startPoint x: 918, startPoint y: 122, endPoint x: 906, endPoint y: 130, distance: 13.9
click at [918, 122] on icon at bounding box center [920, 120] width 8 height 8
click at [910, 168] on span "Download" at bounding box center [907, 163] width 32 height 10
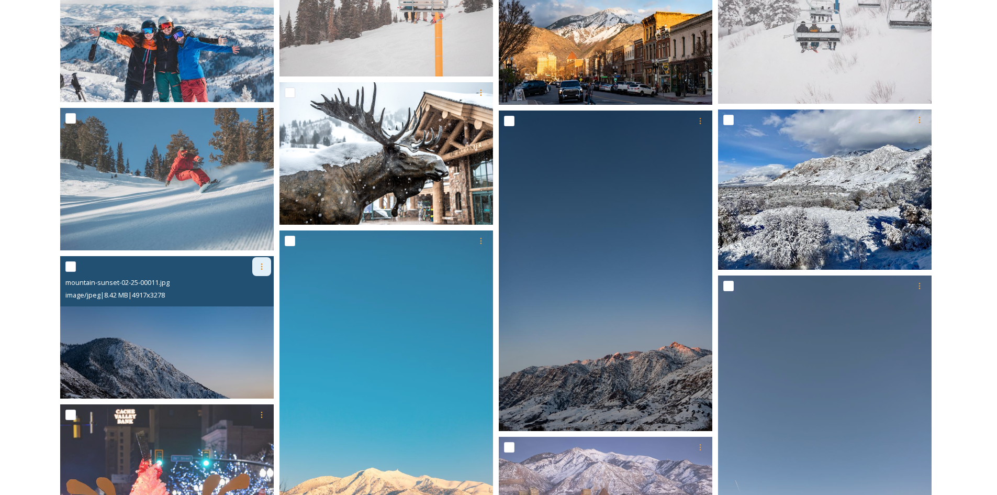
click at [255, 270] on div at bounding box center [261, 266] width 19 height 19
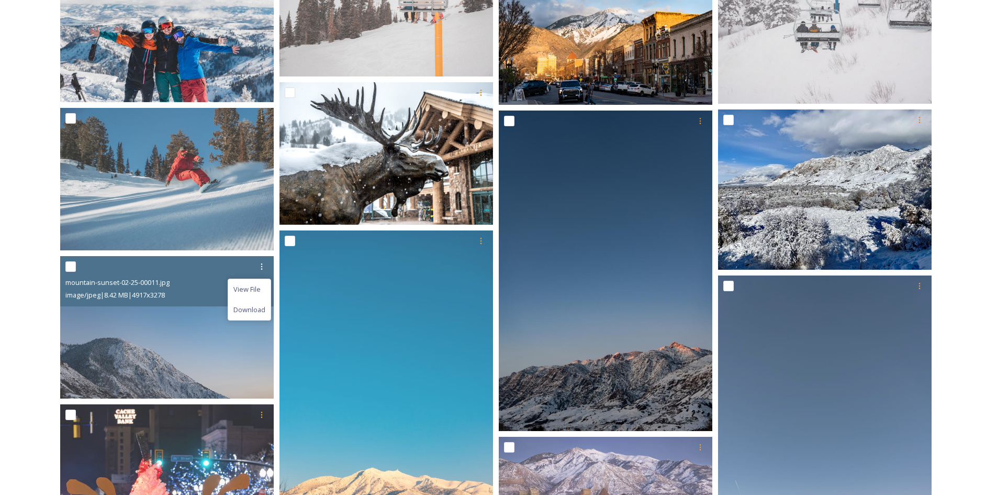
drag, startPoint x: 263, startPoint y: 310, endPoint x: 278, endPoint y: 302, distance: 17.3
click at [263, 310] on span "Download" at bounding box center [249, 310] width 32 height 10
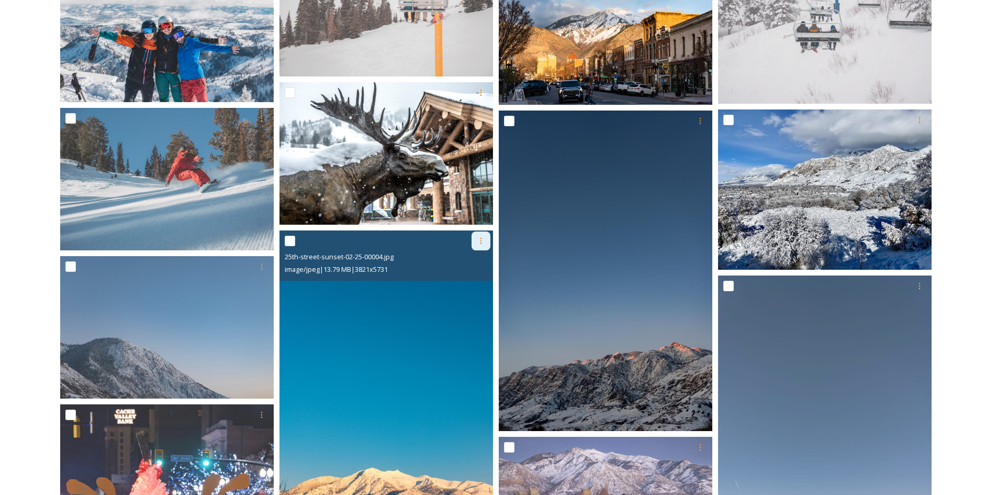
click at [483, 237] on icon at bounding box center [481, 241] width 8 height 8
click at [474, 288] on span "Download" at bounding box center [469, 285] width 32 height 10
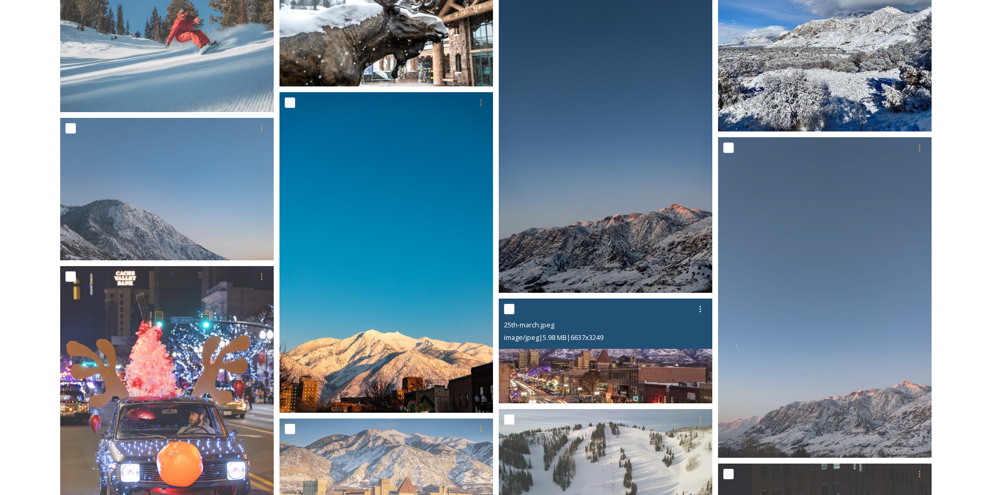
scroll to position [995, 0]
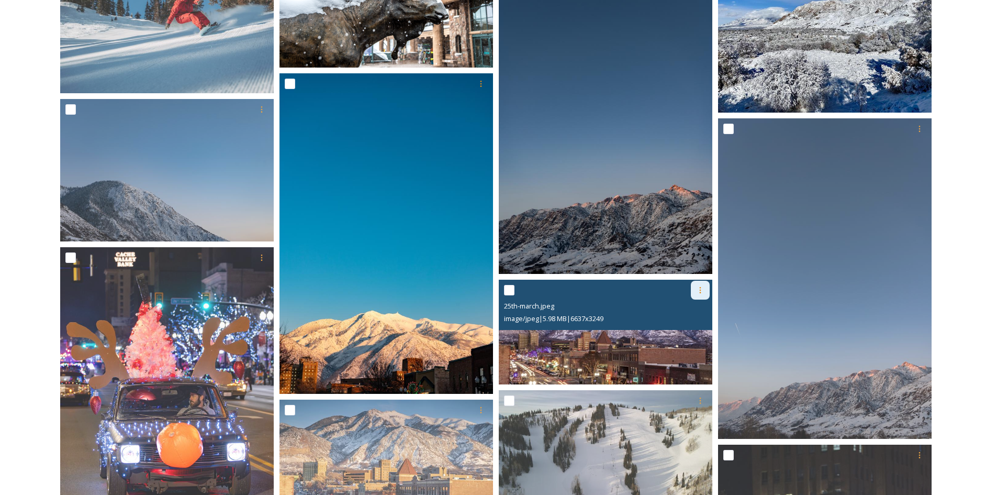
click at [699, 292] on icon at bounding box center [700, 290] width 8 height 8
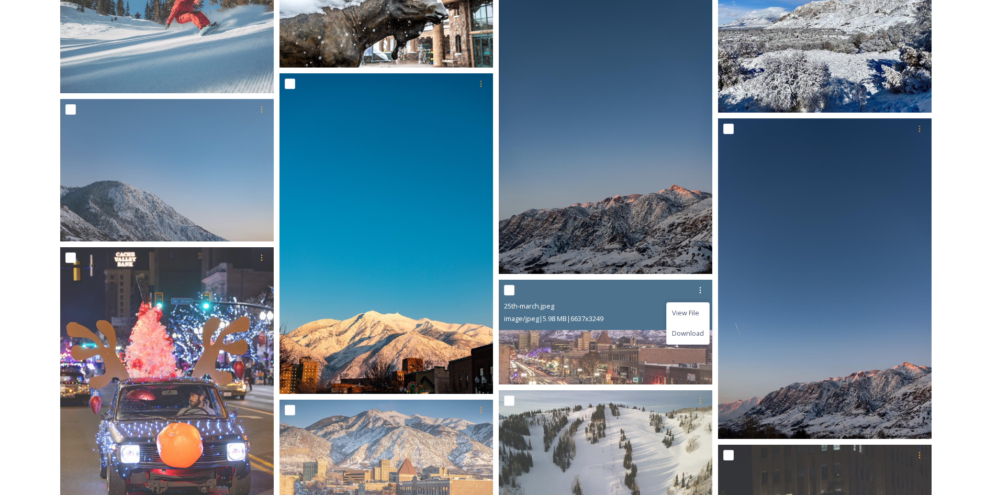
drag, startPoint x: 697, startPoint y: 333, endPoint x: 729, endPoint y: 278, distance: 63.6
click at [697, 333] on span "Download" at bounding box center [688, 333] width 32 height 10
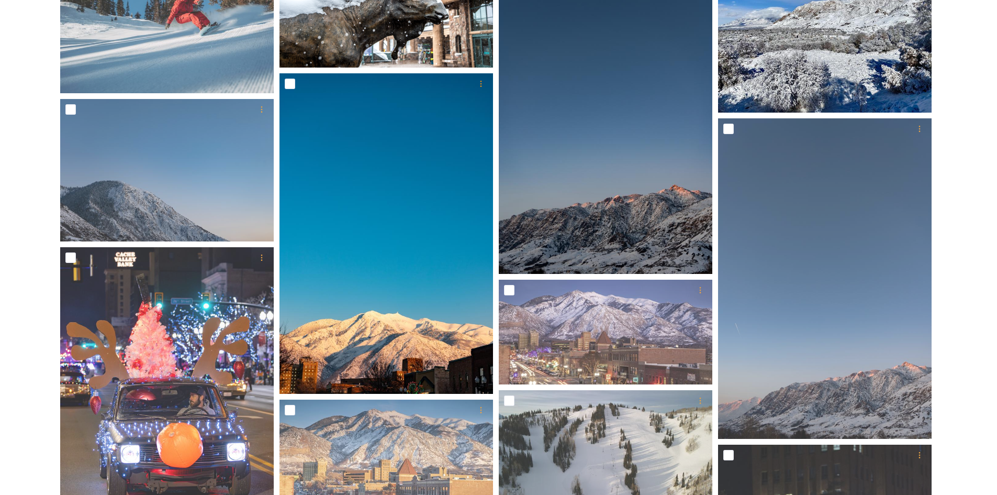
drag, startPoint x: 969, startPoint y: 306, endPoint x: 957, endPoint y: 274, distance: 33.6
click at [969, 306] on div "Shared by: Visit [PERSON_NAME] County Winter 49 file s Filters Date Created Sel…" at bounding box center [498, 339] width 997 height 2413
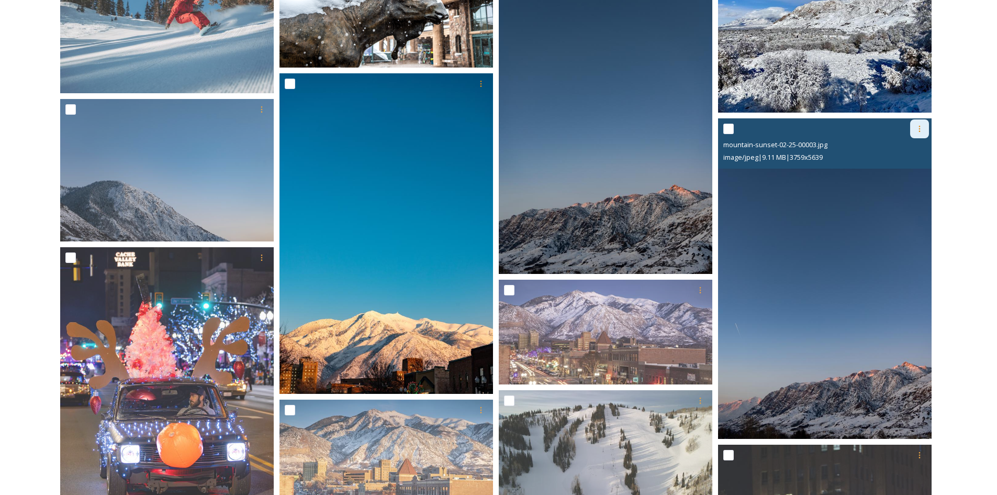
click at [915, 130] on div at bounding box center [919, 128] width 19 height 19
click at [890, 171] on div "Download" at bounding box center [907, 172] width 42 height 20
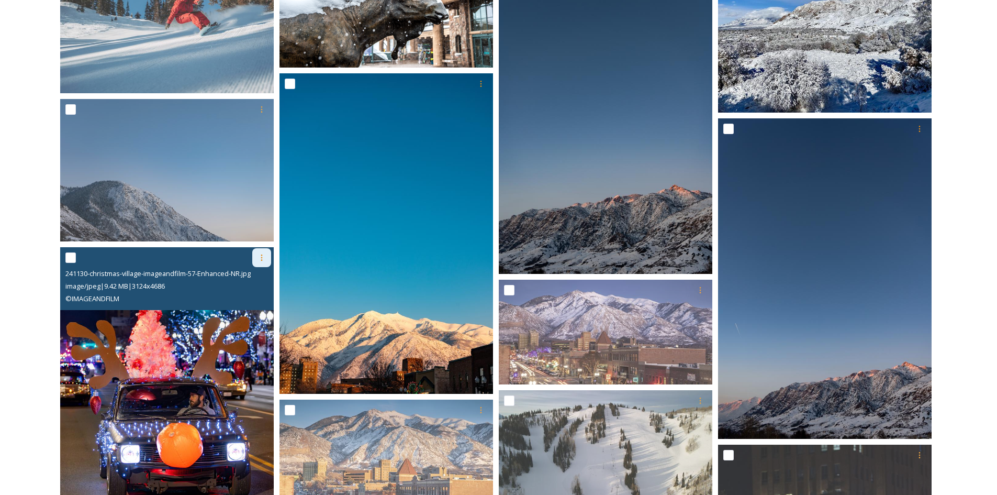
click at [253, 258] on div at bounding box center [261, 257] width 19 height 19
click at [245, 306] on span "Download" at bounding box center [249, 301] width 32 height 10
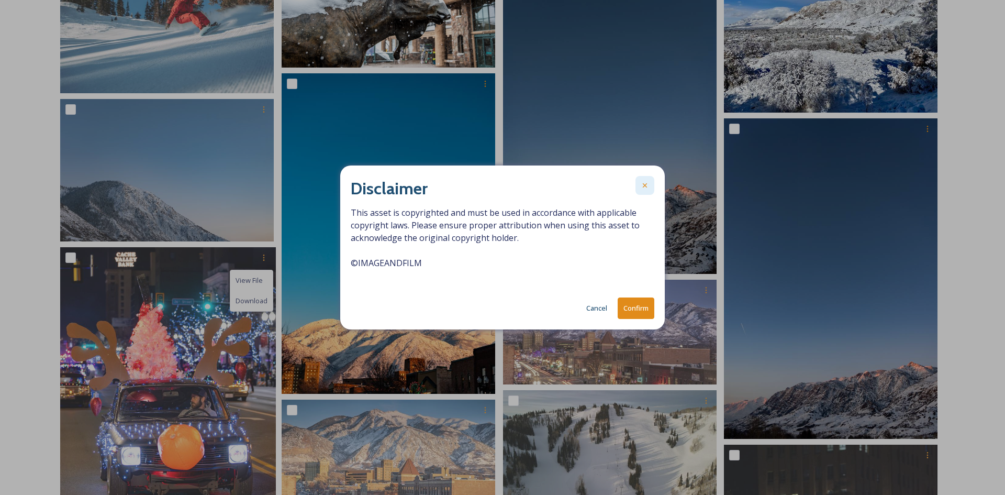
click at [647, 185] on icon at bounding box center [645, 185] width 8 height 8
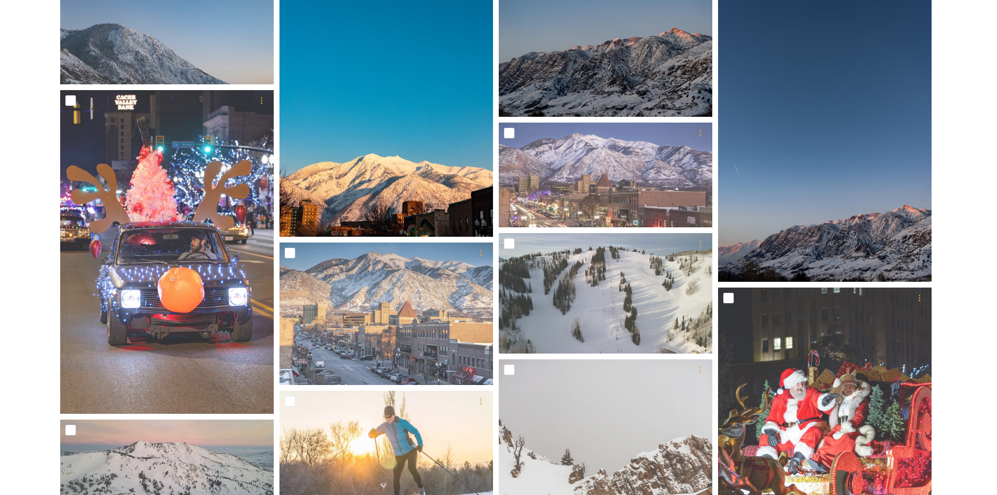
scroll to position [1309, 0]
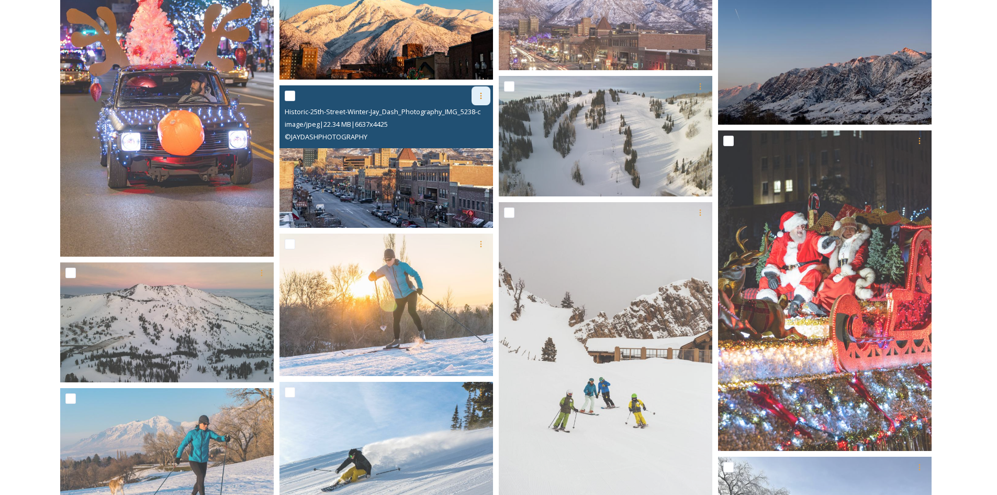
click at [476, 91] on div at bounding box center [481, 95] width 19 height 19
click at [472, 140] on span "Download" at bounding box center [469, 140] width 32 height 10
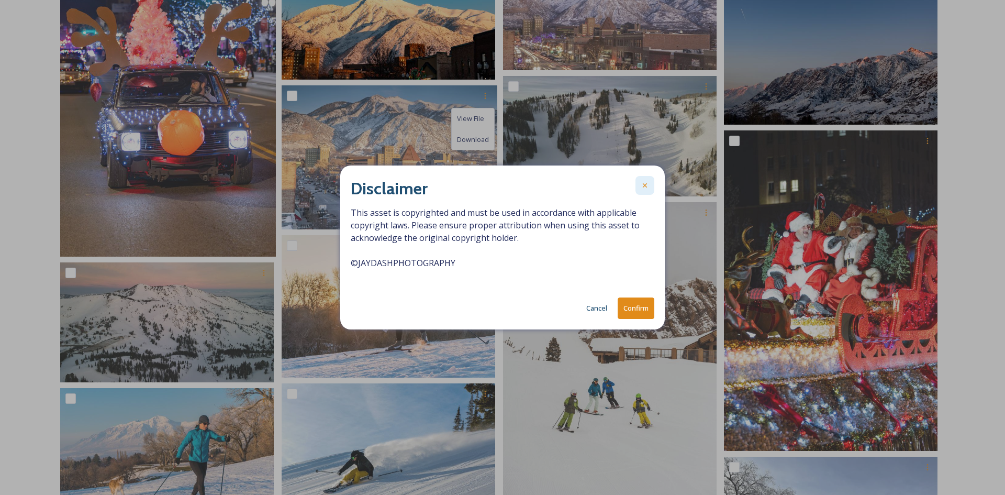
click at [648, 188] on icon at bounding box center [645, 185] width 8 height 8
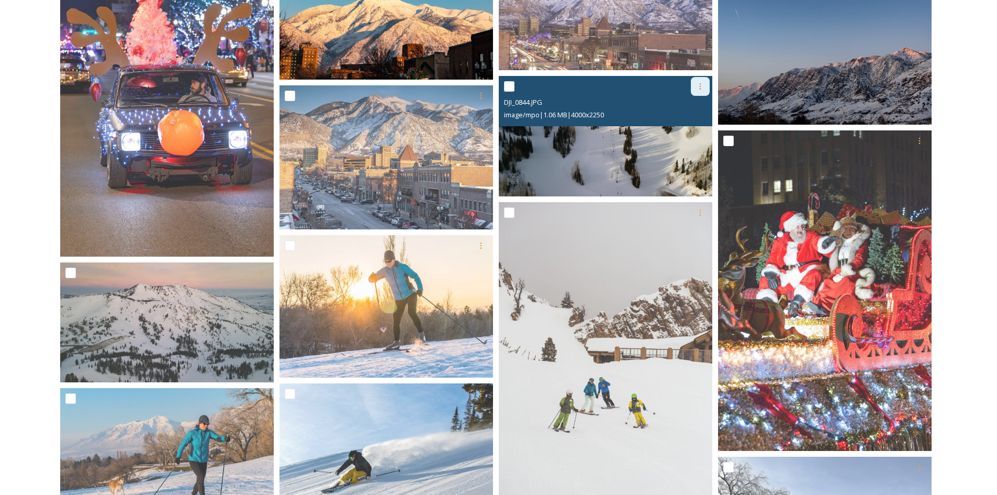
click at [698, 90] on icon at bounding box center [700, 86] width 8 height 8
click at [675, 131] on span "Download" at bounding box center [688, 130] width 32 height 10
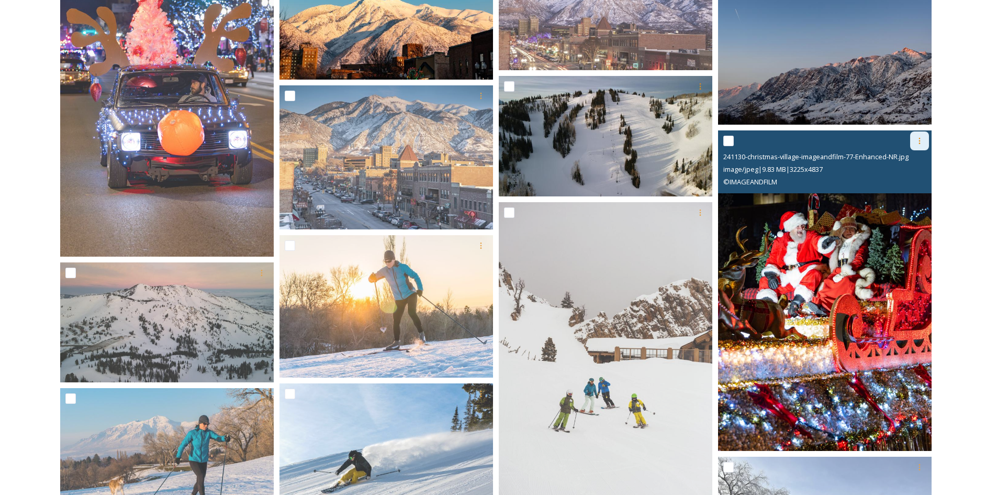
click at [924, 145] on div at bounding box center [919, 140] width 19 height 19
click at [904, 189] on span "Download" at bounding box center [907, 184] width 32 height 10
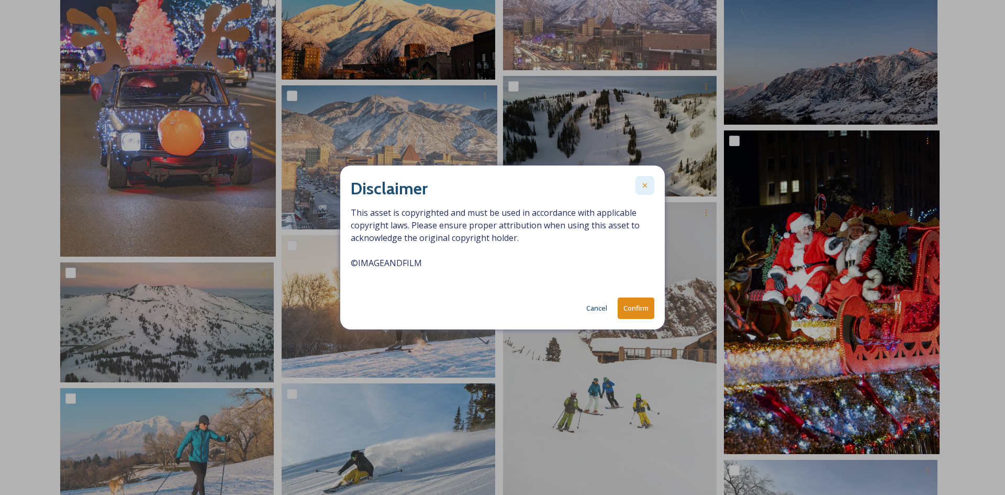
click at [648, 181] on icon at bounding box center [645, 185] width 8 height 8
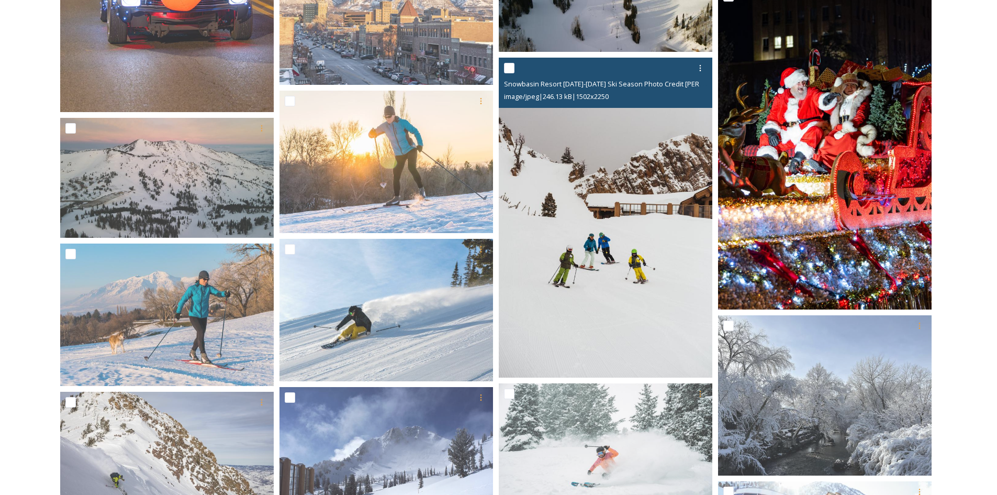
scroll to position [1466, 0]
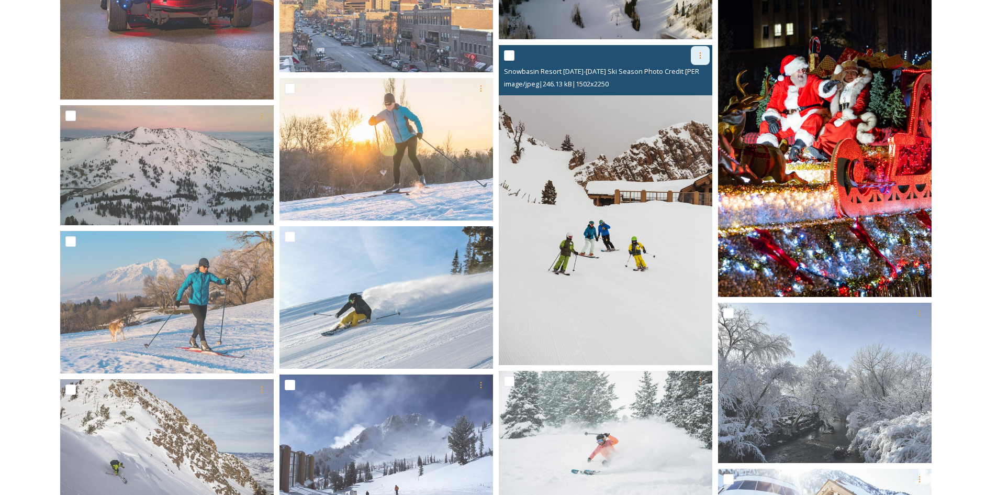
click at [702, 58] on icon at bounding box center [700, 55] width 8 height 8
click at [689, 102] on span "Download" at bounding box center [688, 99] width 32 height 10
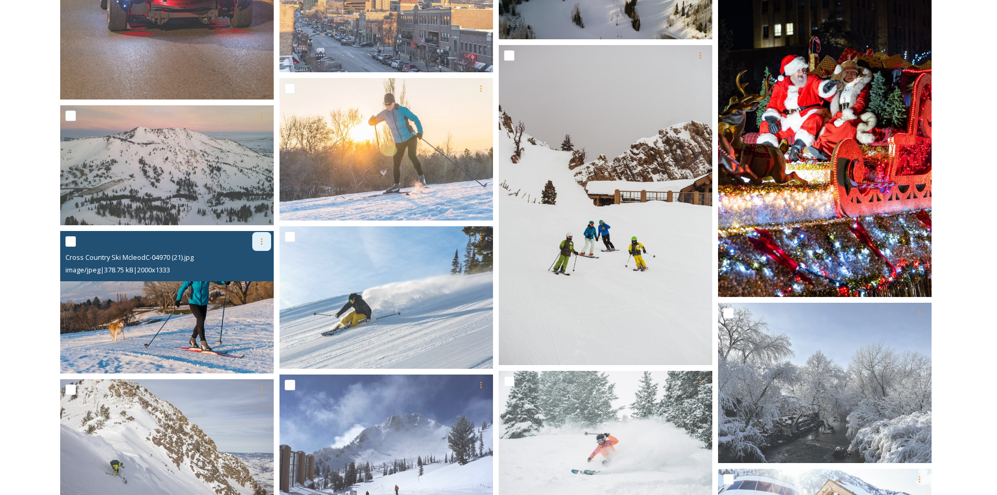
click at [260, 237] on div at bounding box center [261, 241] width 19 height 19
click at [232, 289] on div "Download" at bounding box center [249, 284] width 42 height 20
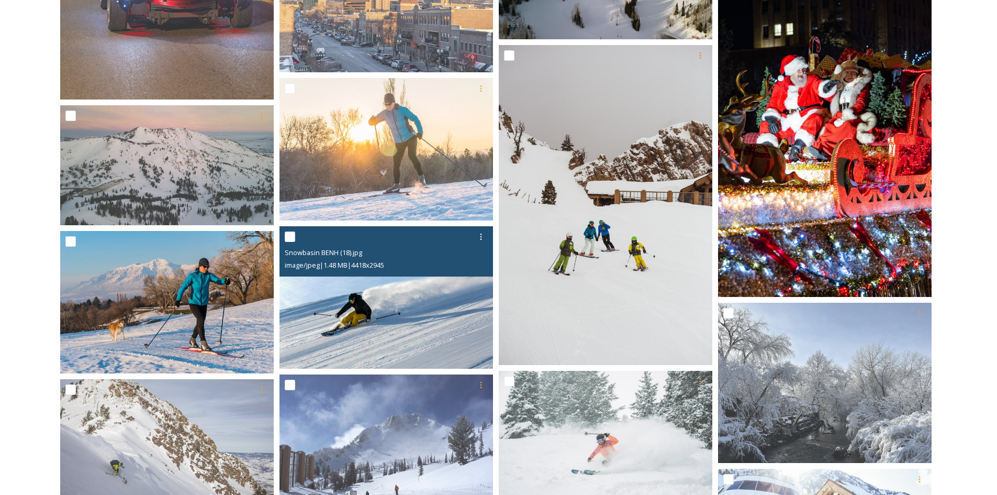
drag, startPoint x: 483, startPoint y: 235, endPoint x: 486, endPoint y: 247, distance: 11.8
click at [483, 235] on icon at bounding box center [481, 236] width 8 height 8
click at [458, 278] on span "Download" at bounding box center [469, 280] width 32 height 10
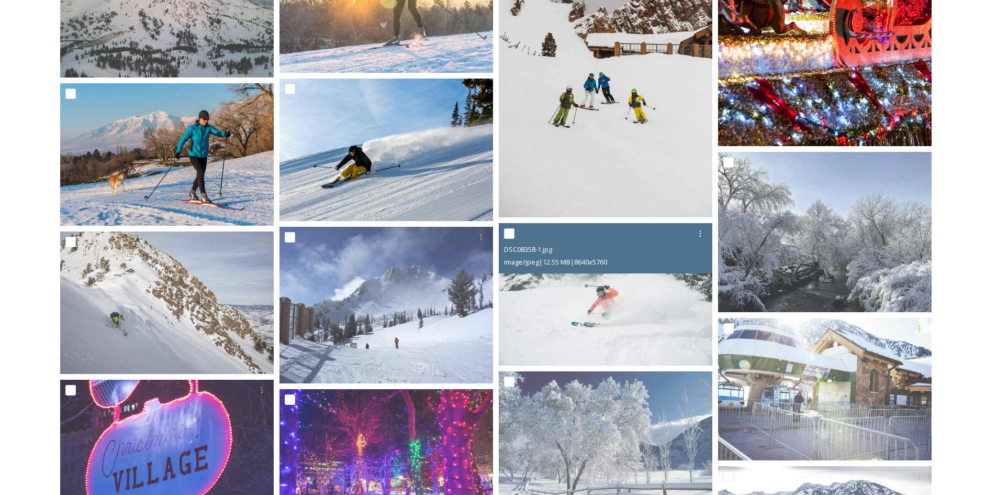
scroll to position [1623, 0]
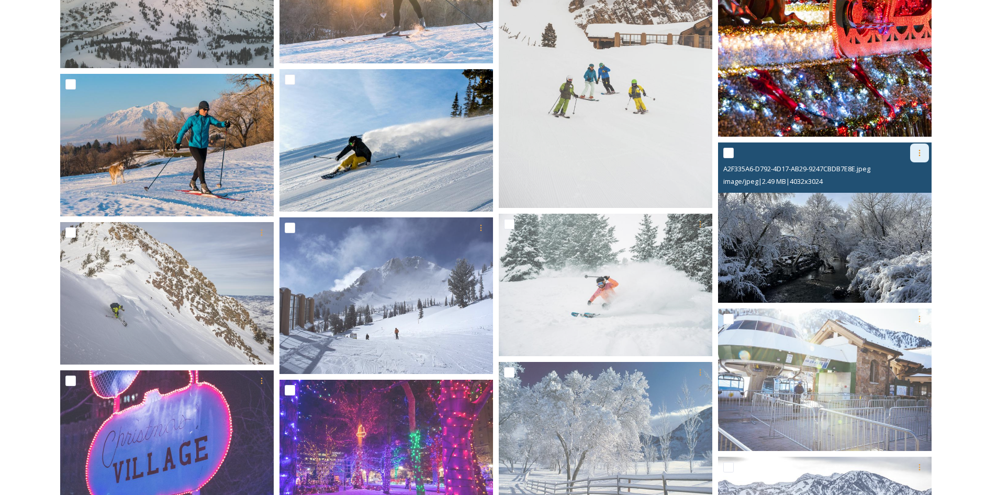
click at [918, 154] on icon at bounding box center [920, 153] width 8 height 8
click at [896, 196] on span "Download" at bounding box center [907, 196] width 32 height 10
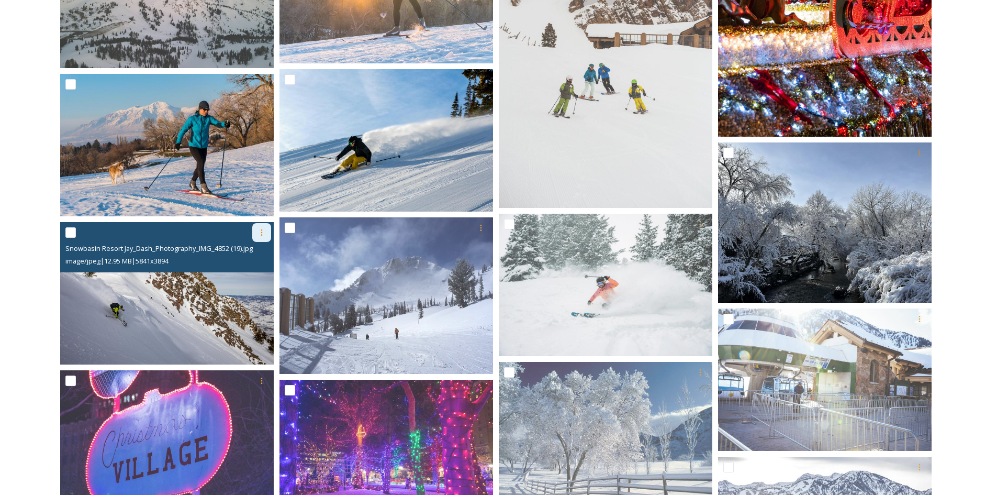
click at [267, 231] on div at bounding box center [261, 232] width 19 height 19
click at [259, 274] on span "Download" at bounding box center [249, 276] width 32 height 10
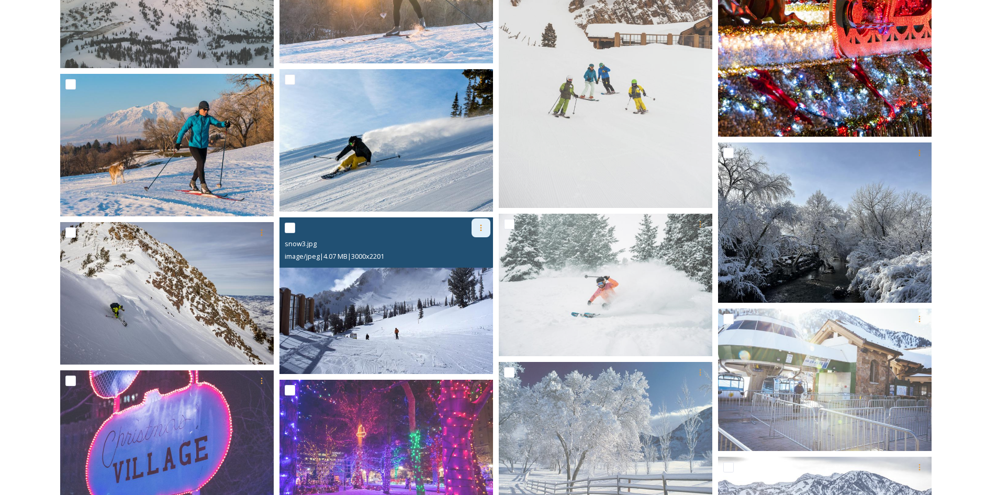
click at [482, 229] on icon at bounding box center [481, 228] width 8 height 8
click at [467, 266] on span "Download" at bounding box center [469, 271] width 32 height 10
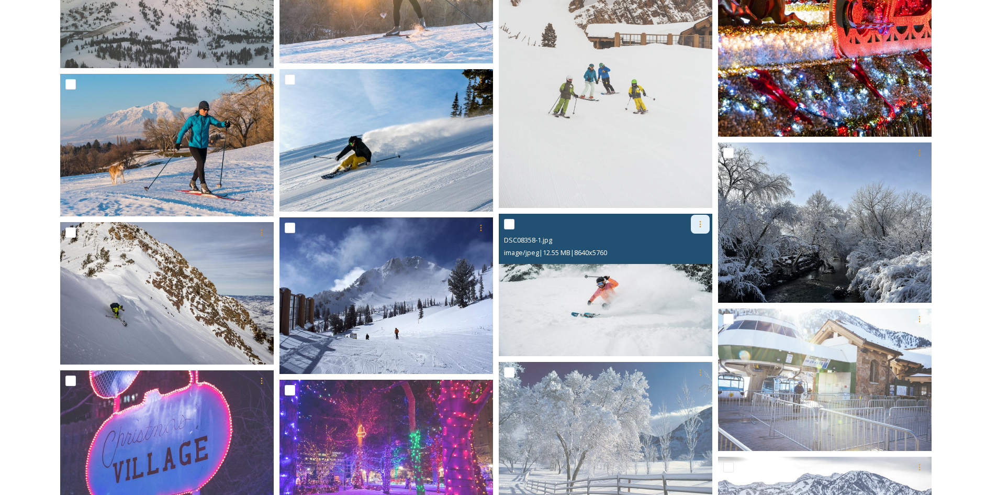
click at [707, 226] on div at bounding box center [700, 224] width 19 height 19
click at [678, 269] on span "Download" at bounding box center [688, 267] width 32 height 10
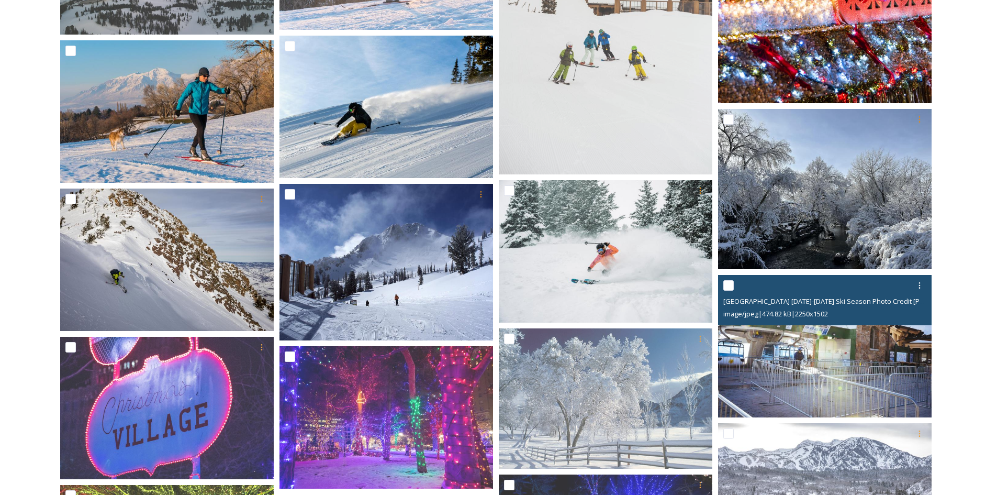
scroll to position [1675, 0]
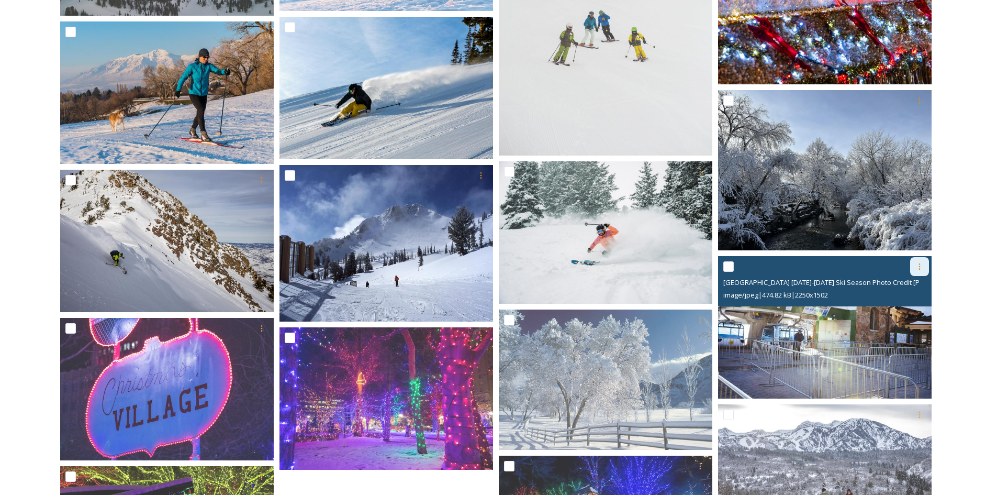
click at [921, 265] on icon at bounding box center [920, 266] width 8 height 8
click at [897, 315] on div "Download" at bounding box center [907, 309] width 42 height 20
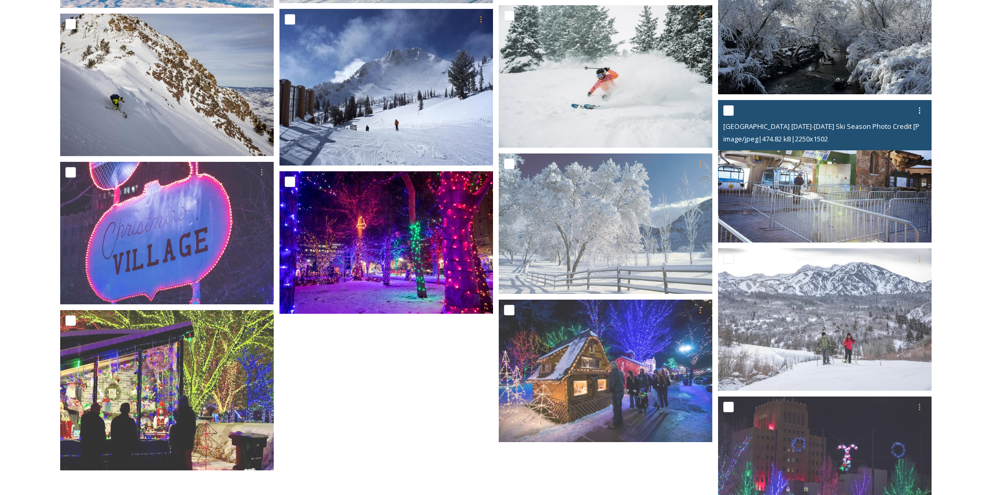
scroll to position [1832, 0]
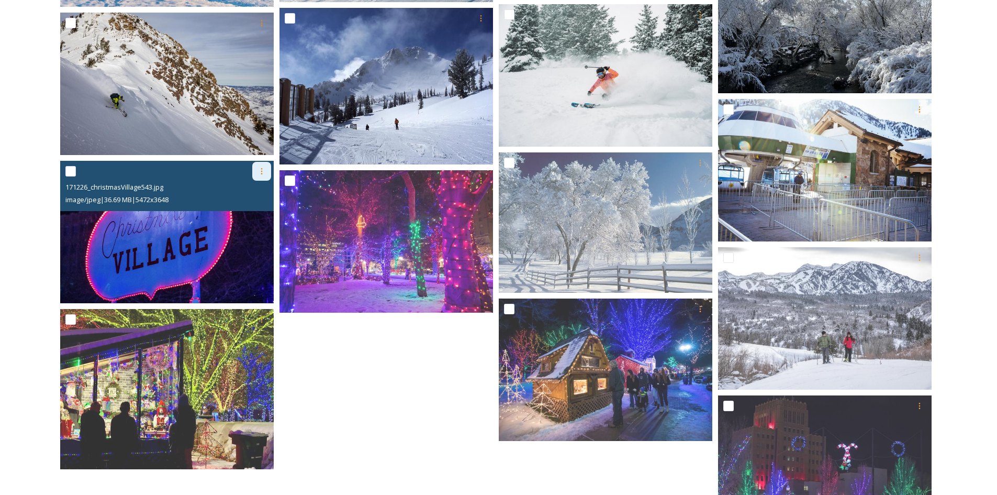
click at [265, 174] on icon at bounding box center [262, 171] width 8 height 8
click at [252, 215] on span "Download" at bounding box center [249, 214] width 32 height 10
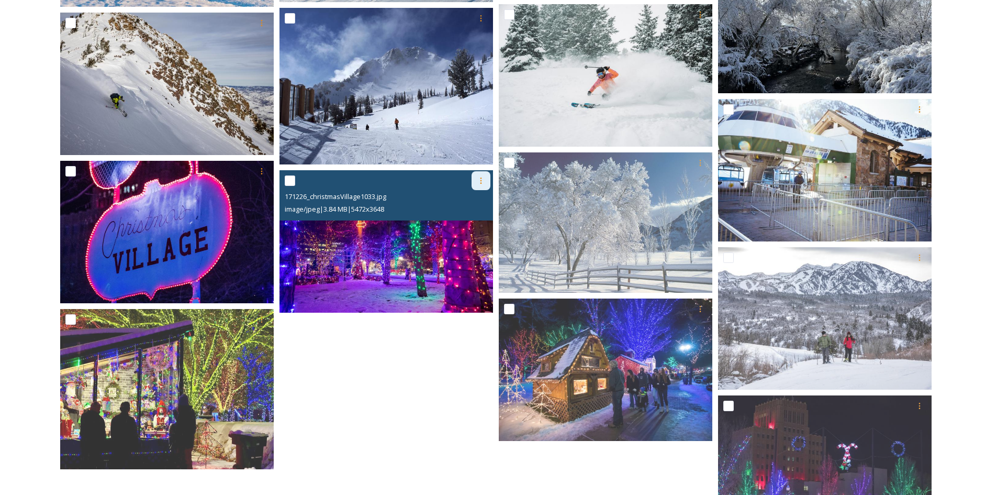
click at [489, 178] on div at bounding box center [481, 180] width 19 height 19
click at [471, 227] on span "Download" at bounding box center [469, 224] width 32 height 10
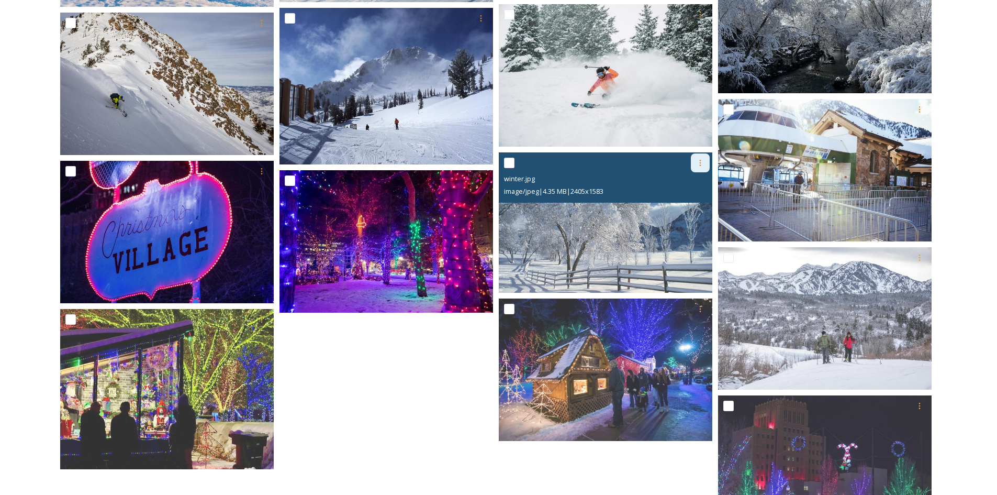
click at [697, 165] on icon at bounding box center [700, 163] width 8 height 8
click at [695, 202] on span "Download" at bounding box center [688, 206] width 32 height 10
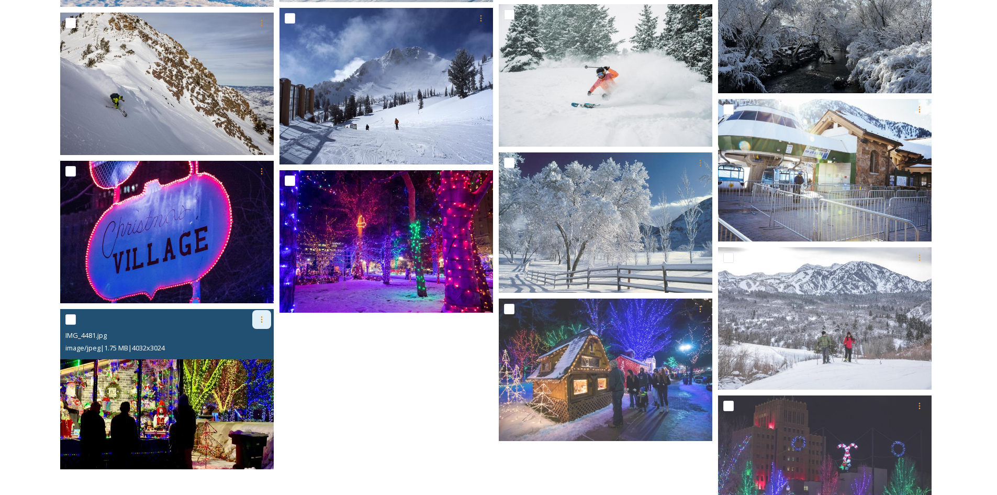
click at [263, 317] on icon at bounding box center [262, 319] width 8 height 8
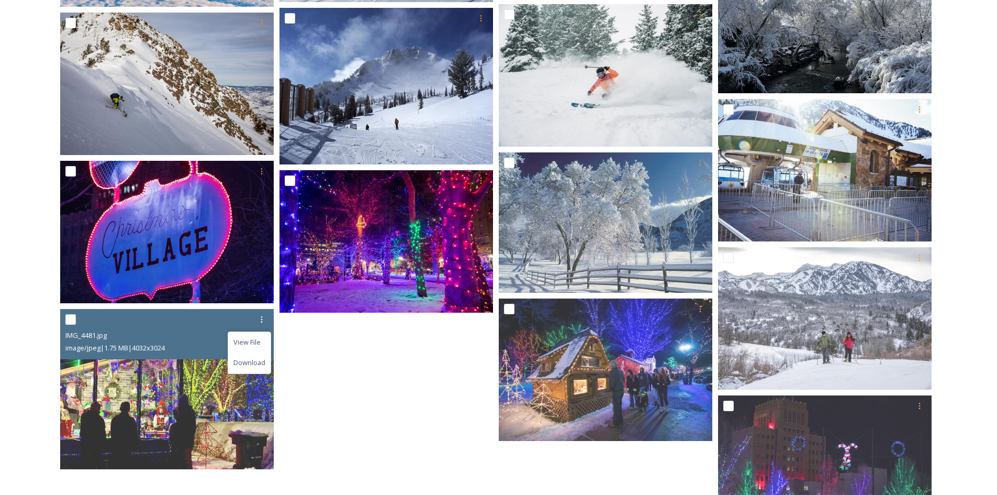
drag, startPoint x: 262, startPoint y: 362, endPoint x: 396, endPoint y: 346, distance: 135.5
click at [262, 362] on span "Download" at bounding box center [249, 363] width 32 height 10
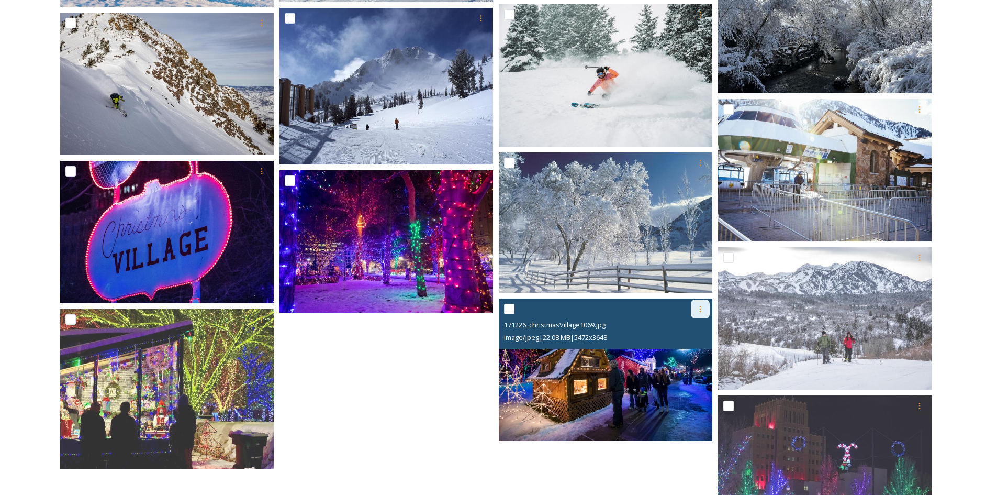
click at [699, 313] on icon at bounding box center [700, 309] width 8 height 8
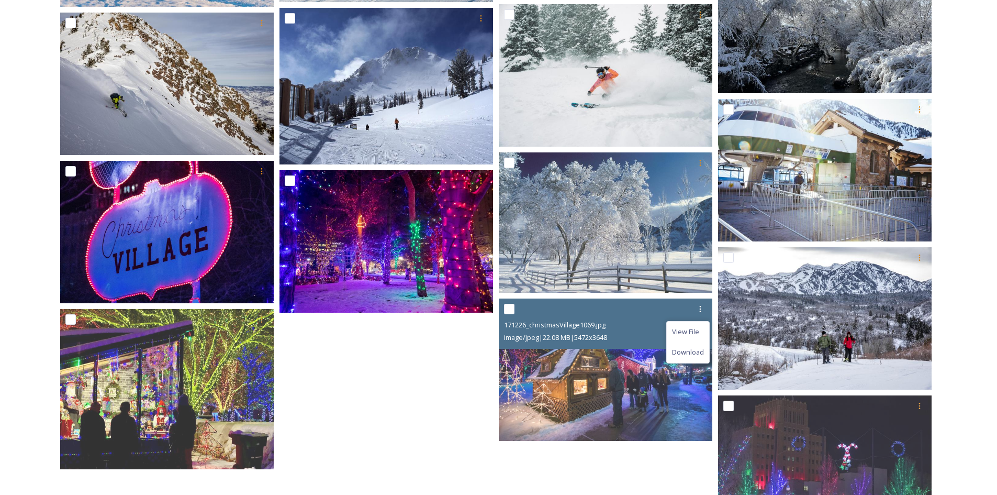
drag, startPoint x: 693, startPoint y: 354, endPoint x: 823, endPoint y: 306, distance: 138.5
click at [693, 354] on span "Download" at bounding box center [688, 352] width 32 height 10
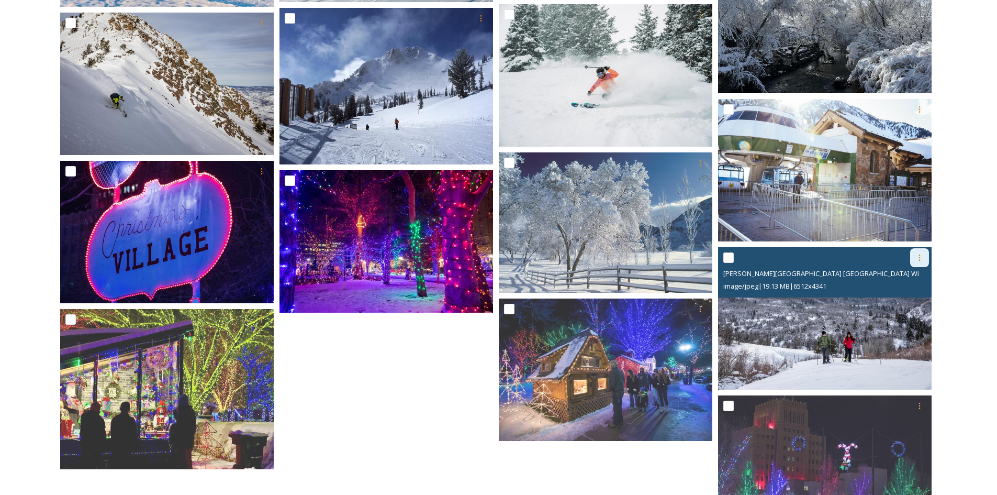
click at [921, 260] on icon at bounding box center [920, 257] width 8 height 8
click at [909, 306] on span "Download" at bounding box center [907, 301] width 32 height 10
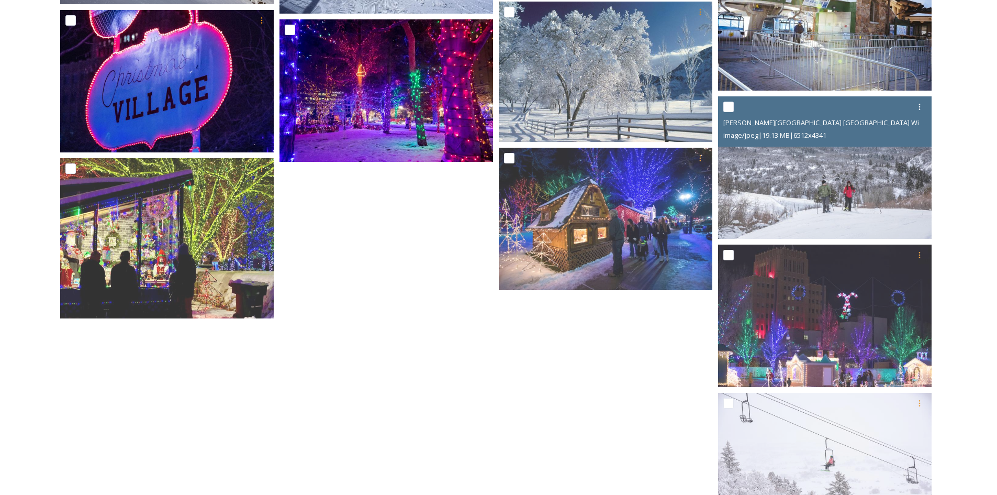
scroll to position [1989, 0]
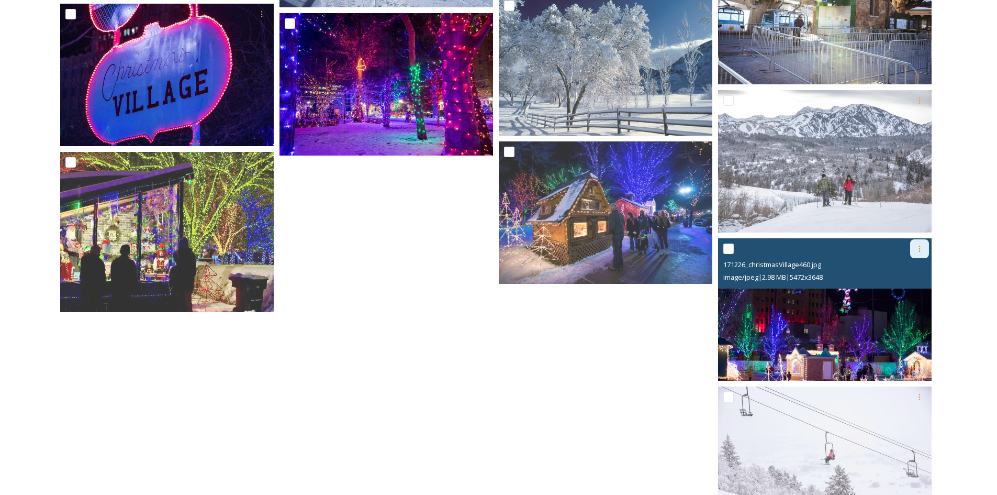
click at [919, 246] on icon at bounding box center [920, 248] width 8 height 8
drag, startPoint x: 903, startPoint y: 291, endPoint x: 909, endPoint y: 294, distance: 6.8
click at [903, 291] on span "Download" at bounding box center [907, 292] width 32 height 10
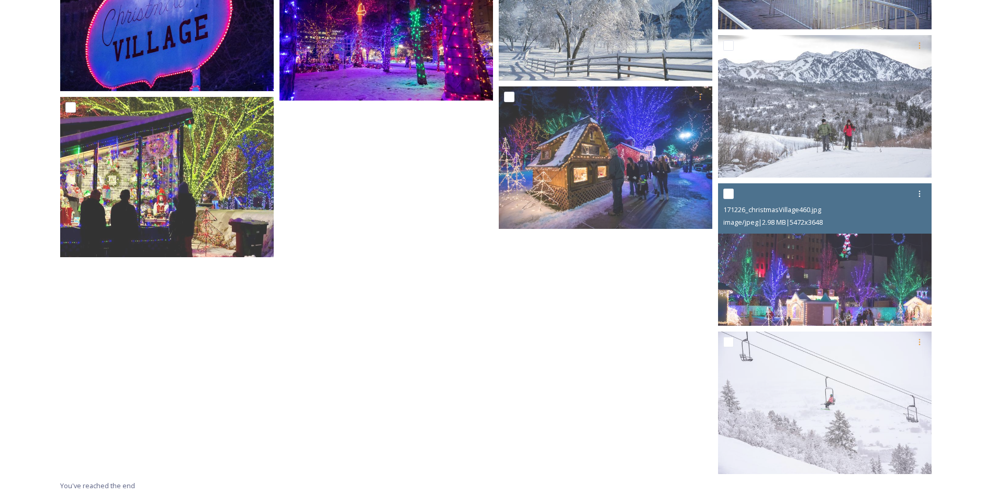
scroll to position [2046, 0]
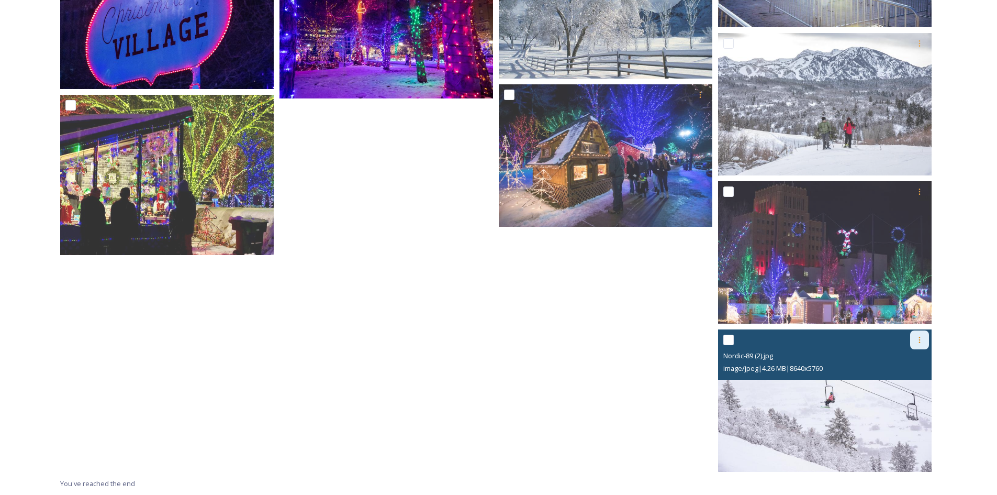
click at [926, 332] on div at bounding box center [919, 339] width 19 height 19
click at [904, 380] on span "Download" at bounding box center [907, 383] width 32 height 10
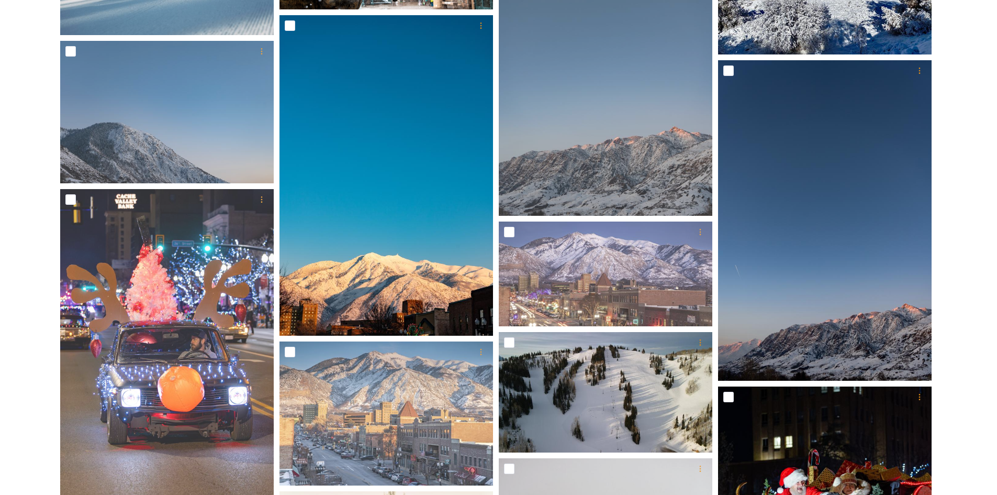
scroll to position [1052, 0]
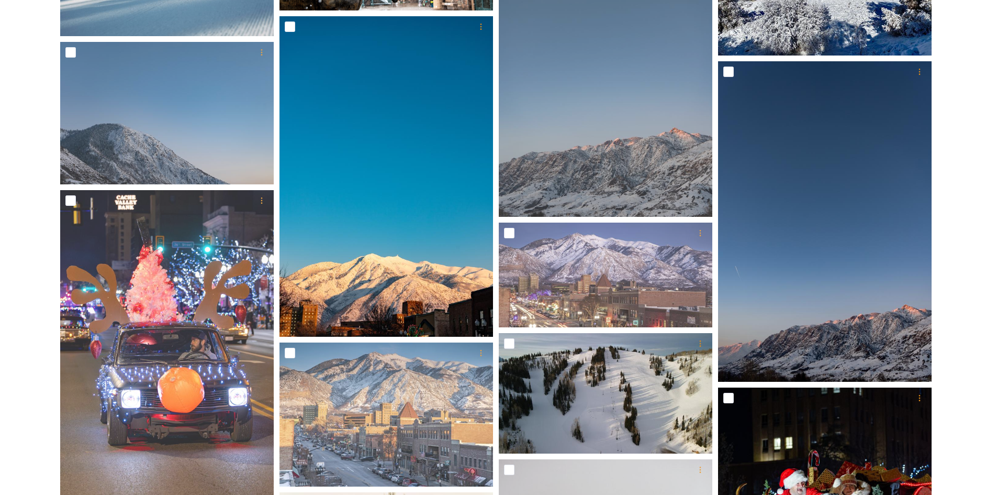
click at [985, 60] on div "Shared by: Visit [PERSON_NAME] County Winter 49 file s Filters Date Created Sel…" at bounding box center [498, 282] width 997 height 2413
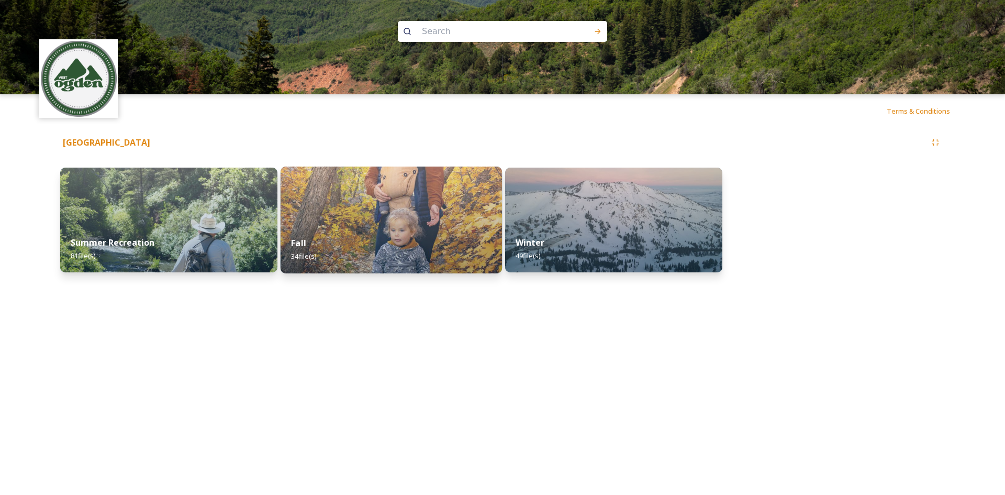
click at [397, 188] on img at bounding box center [391, 219] width 221 height 107
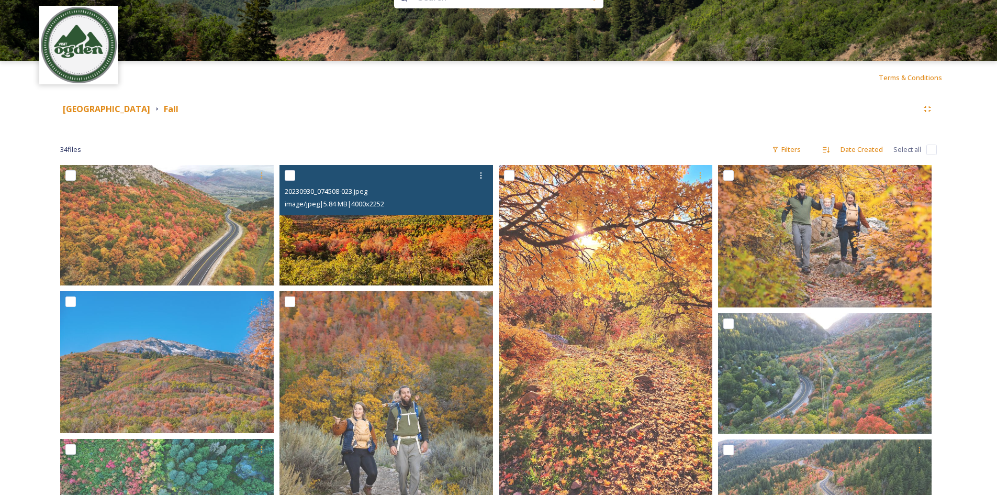
scroll to position [52, 0]
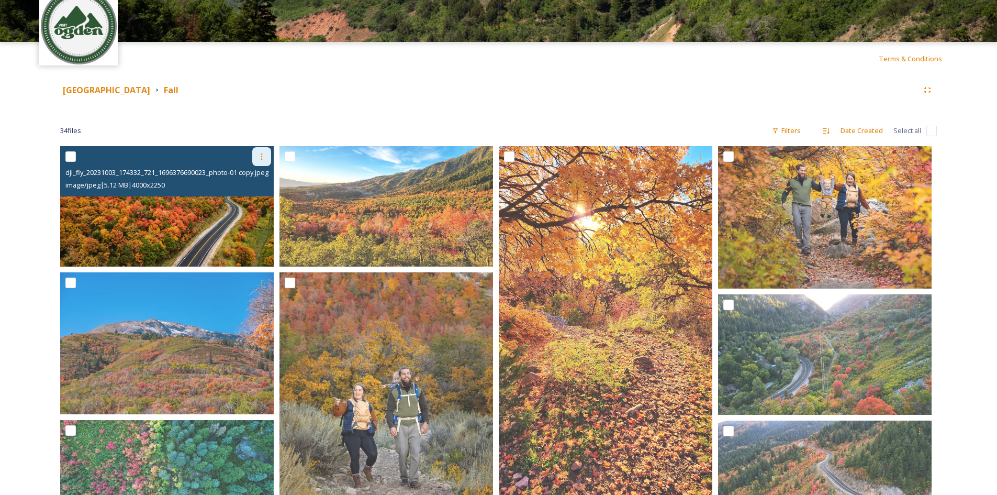
click at [262, 164] on div at bounding box center [261, 156] width 19 height 19
click at [255, 198] on span "Download" at bounding box center [249, 200] width 32 height 10
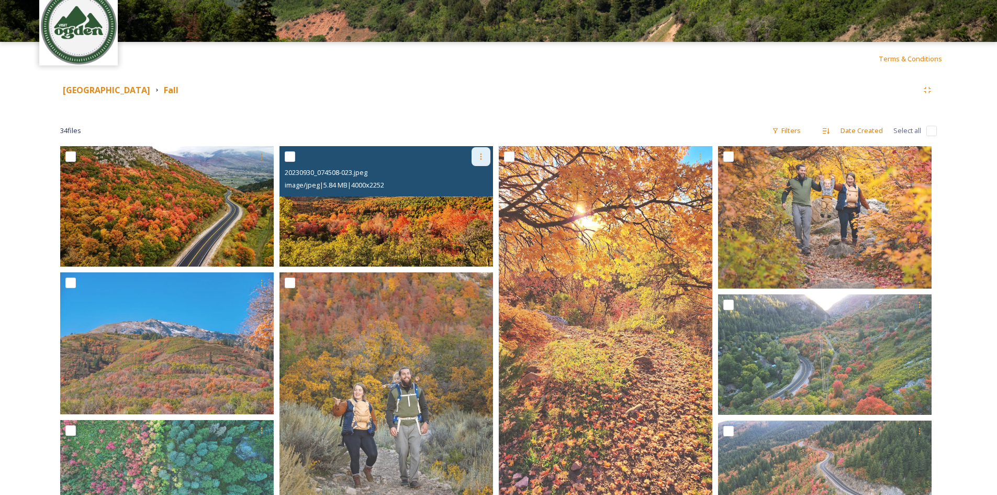
click at [487, 156] on div at bounding box center [481, 156] width 19 height 19
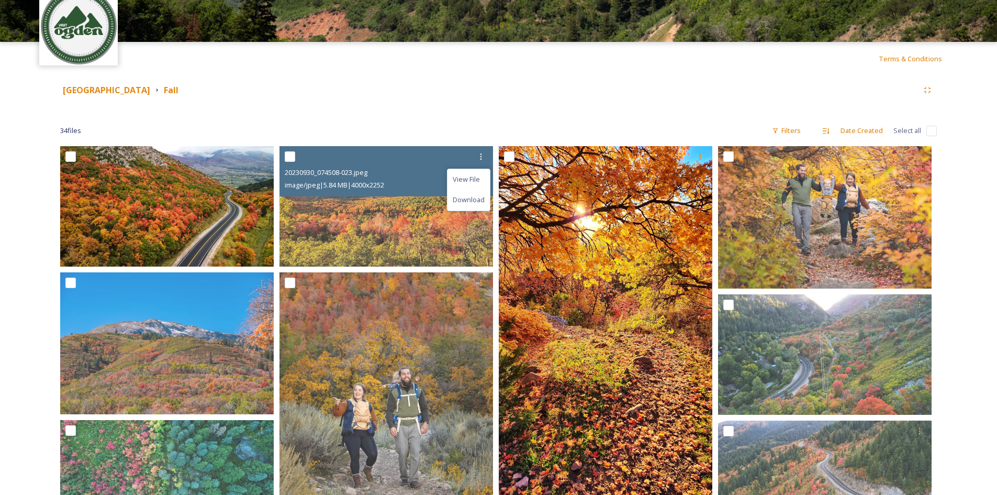
drag, startPoint x: 478, startPoint y: 205, endPoint x: 502, endPoint y: 198, distance: 25.2
click at [478, 205] on div "Download" at bounding box center [469, 199] width 42 height 20
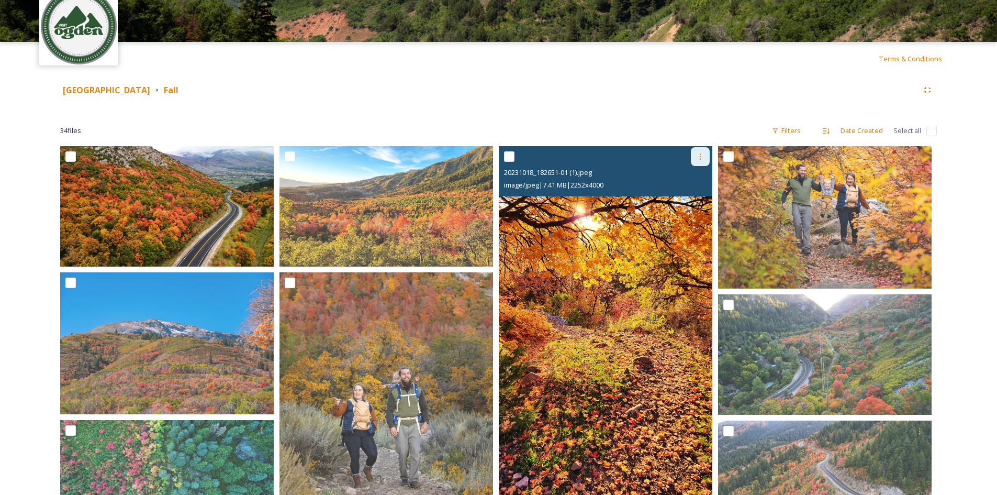
drag, startPoint x: 704, startPoint y: 158, endPoint x: 704, endPoint y: 164, distance: 6.3
click at [704, 158] on icon at bounding box center [700, 156] width 8 height 8
click at [698, 204] on span "Download" at bounding box center [688, 200] width 32 height 10
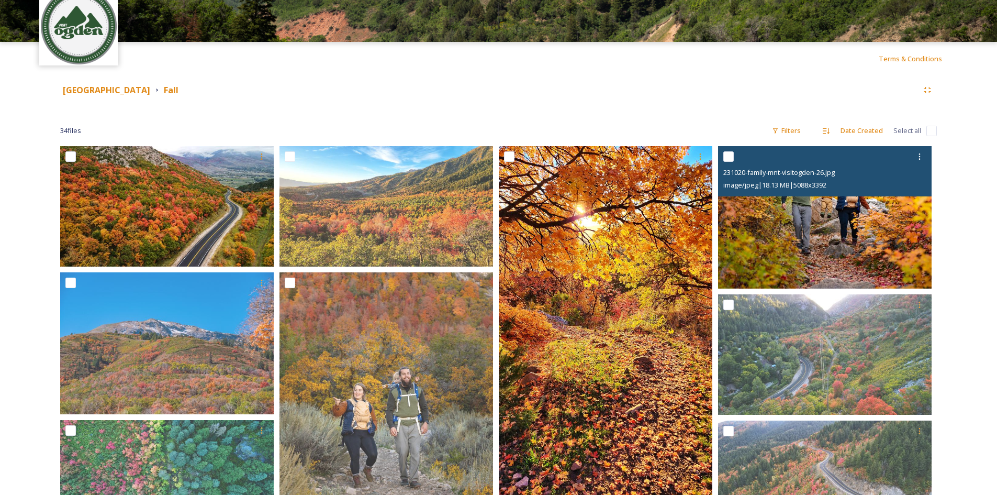
drag, startPoint x: 925, startPoint y: 157, endPoint x: 919, endPoint y: 167, distance: 11.8
click at [925, 157] on div at bounding box center [919, 156] width 19 height 19
click at [906, 205] on span "Download" at bounding box center [907, 200] width 32 height 10
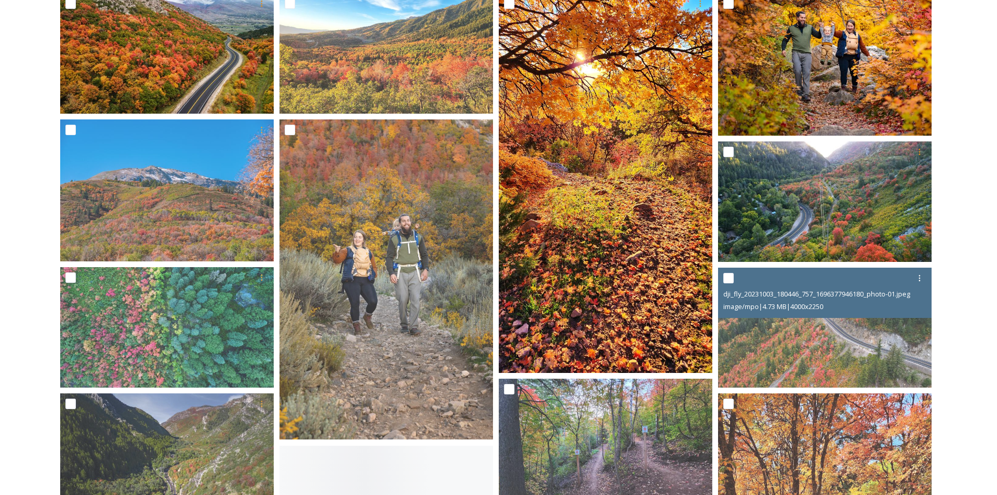
scroll to position [209, 0]
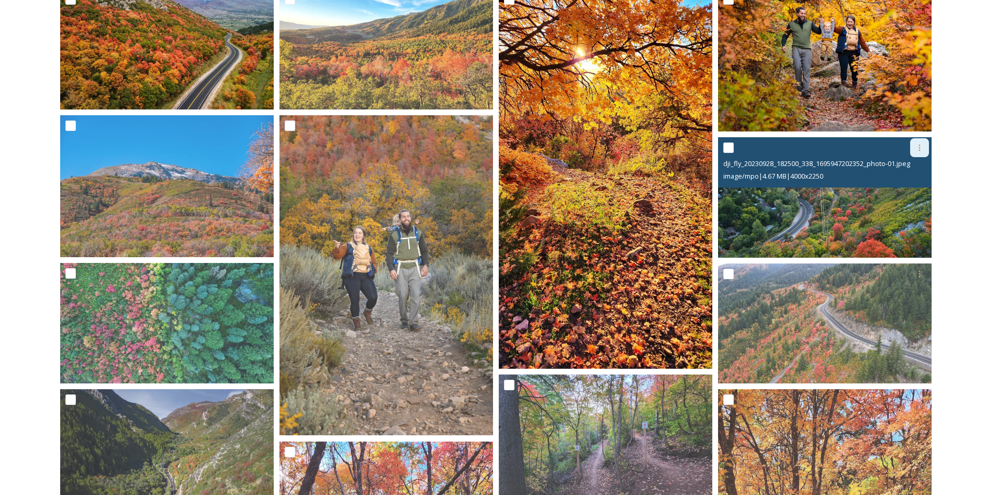
drag, startPoint x: 928, startPoint y: 146, endPoint x: 924, endPoint y: 150, distance: 5.7
click at [928, 146] on div at bounding box center [919, 147] width 19 height 19
click at [901, 199] on div "Download" at bounding box center [907, 191] width 42 height 20
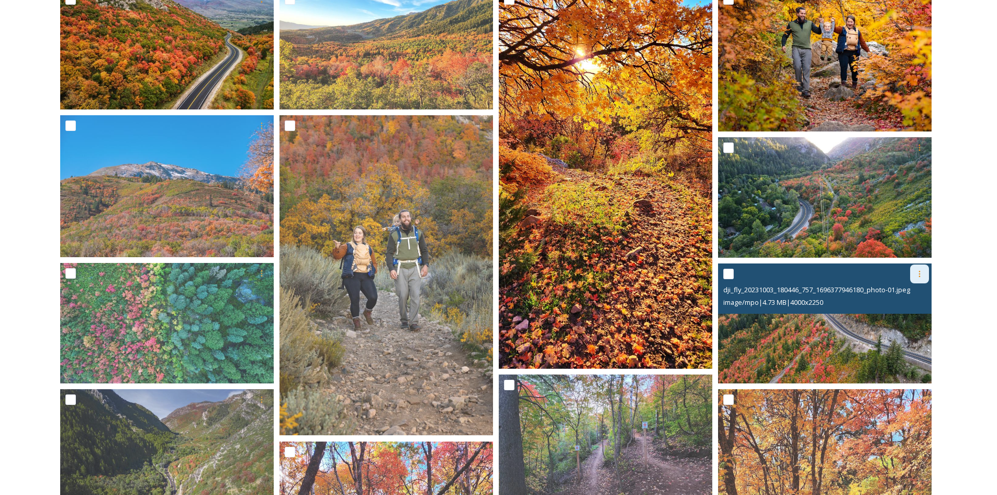
click at [921, 274] on icon at bounding box center [920, 274] width 8 height 8
click at [903, 312] on span "Download" at bounding box center [907, 317] width 32 height 10
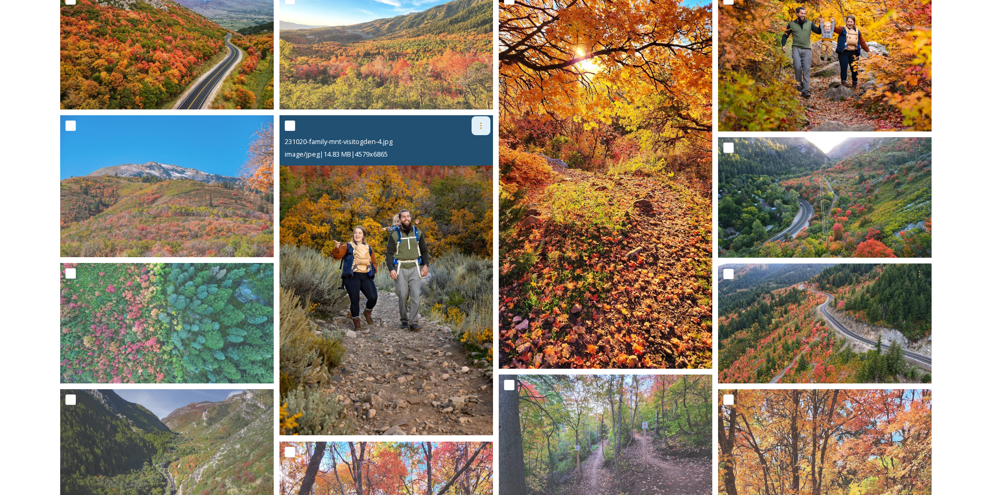
click at [483, 130] on div at bounding box center [481, 125] width 19 height 19
drag, startPoint x: 471, startPoint y: 174, endPoint x: 392, endPoint y: 175, distance: 79.0
click at [471, 174] on div "Download" at bounding box center [469, 169] width 42 height 20
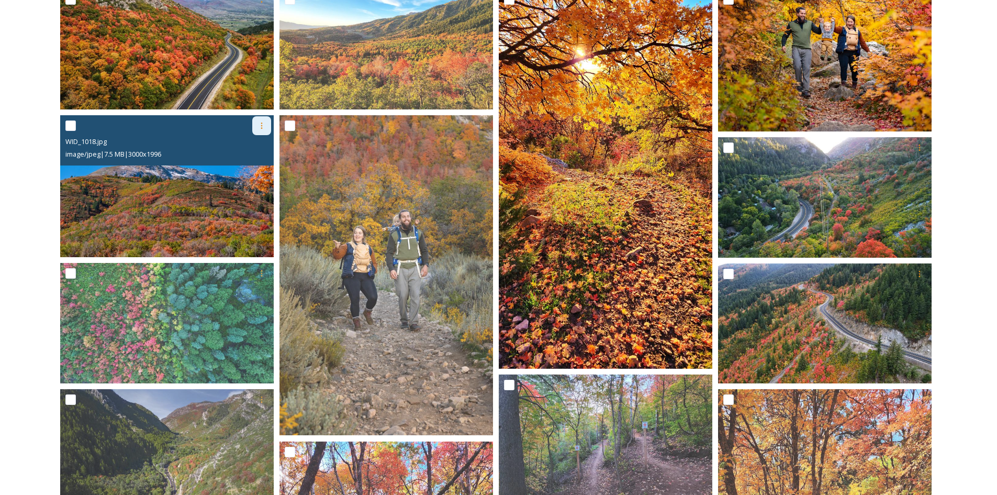
click at [256, 130] on div at bounding box center [261, 125] width 19 height 19
click at [249, 166] on span "Download" at bounding box center [249, 169] width 32 height 10
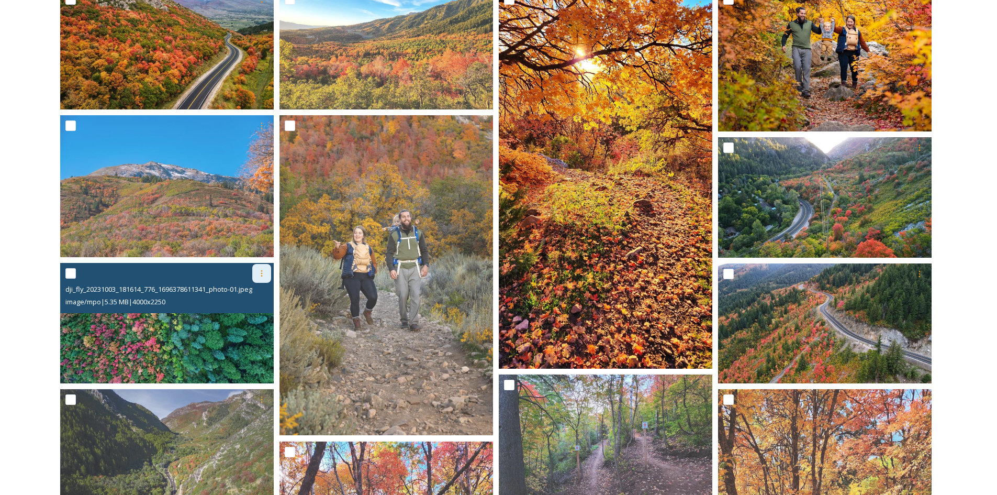
click at [261, 269] on icon at bounding box center [262, 273] width 8 height 8
click at [257, 319] on span "Download" at bounding box center [249, 316] width 32 height 10
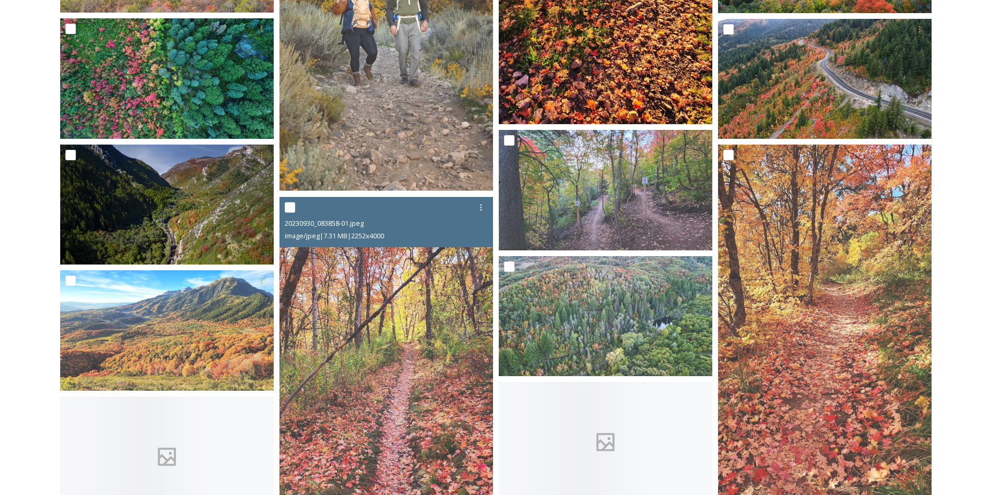
scroll to position [471, 0]
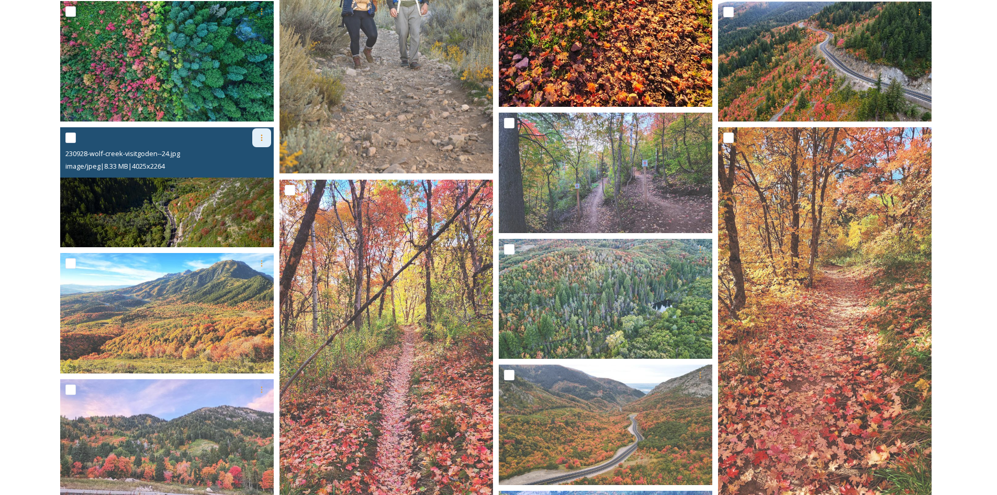
click at [268, 140] on div at bounding box center [261, 137] width 19 height 19
click at [259, 179] on span "Download" at bounding box center [249, 181] width 32 height 10
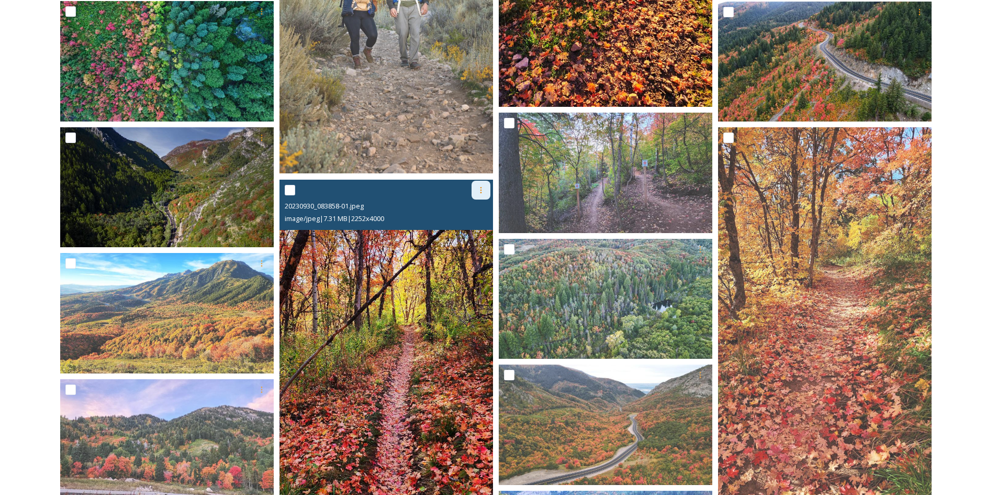
click at [484, 193] on icon at bounding box center [481, 190] width 8 height 8
click at [475, 235] on span "Download" at bounding box center [469, 233] width 32 height 10
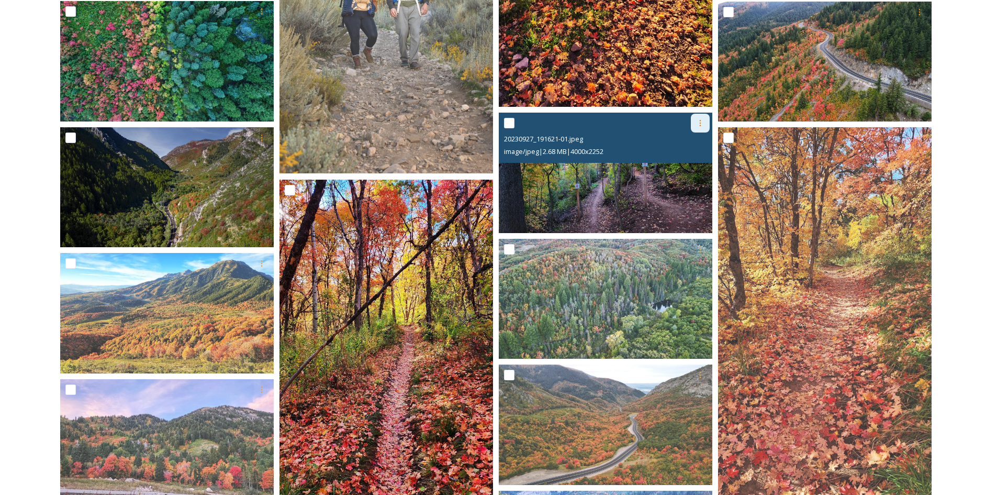
click at [701, 127] on div at bounding box center [700, 123] width 19 height 19
click at [693, 171] on span "Download" at bounding box center [688, 166] width 32 height 10
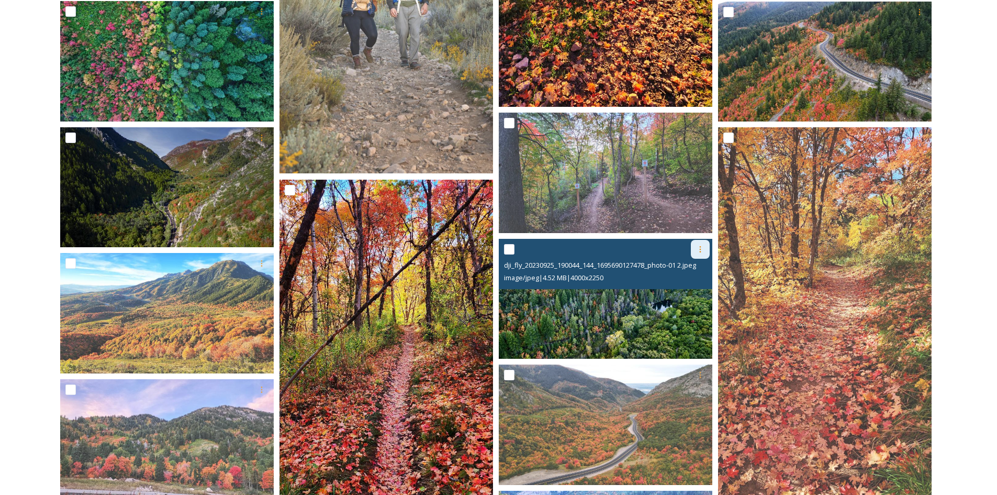
click at [698, 245] on icon at bounding box center [700, 249] width 8 height 8
click at [703, 297] on div "Download" at bounding box center [688, 292] width 42 height 20
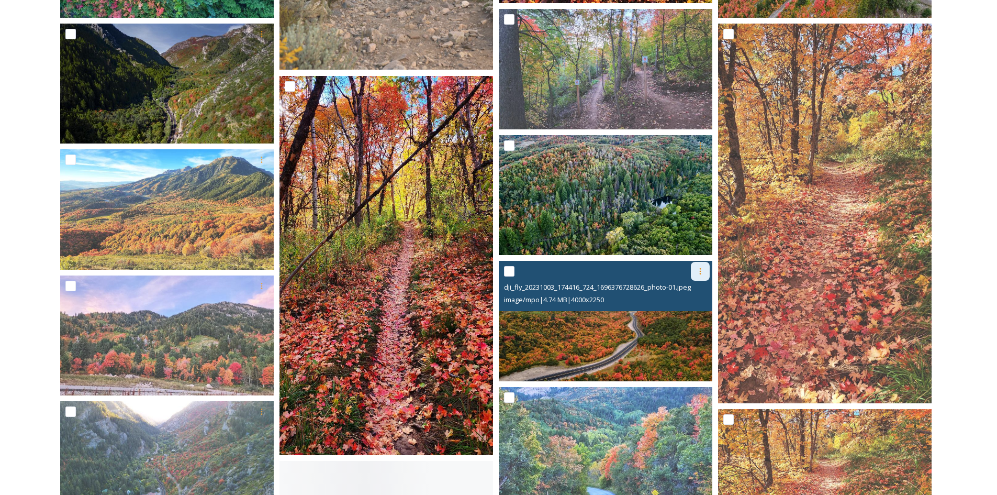
scroll to position [576, 0]
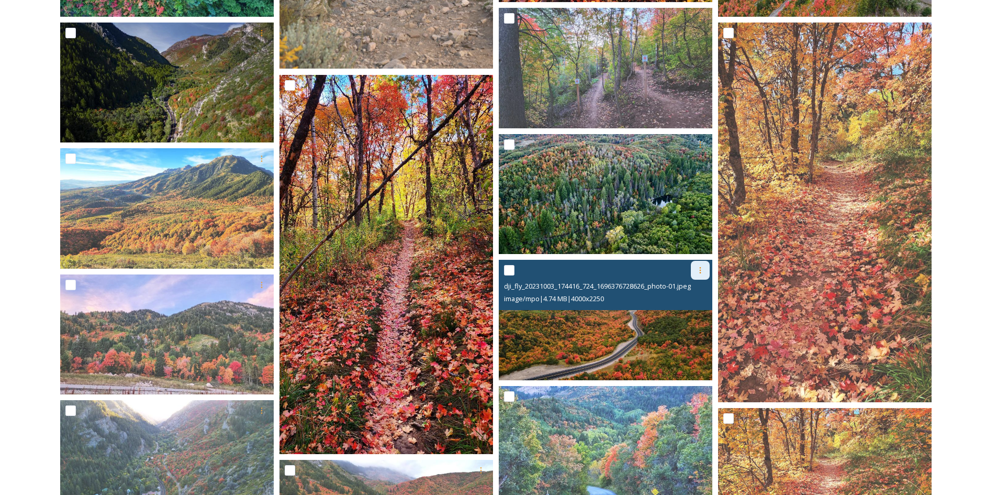
click at [697, 267] on icon at bounding box center [700, 270] width 8 height 8
drag, startPoint x: 684, startPoint y: 313, endPoint x: 688, endPoint y: 308, distance: 6.3
click at [684, 313] on span "Download" at bounding box center [688, 313] width 32 height 10
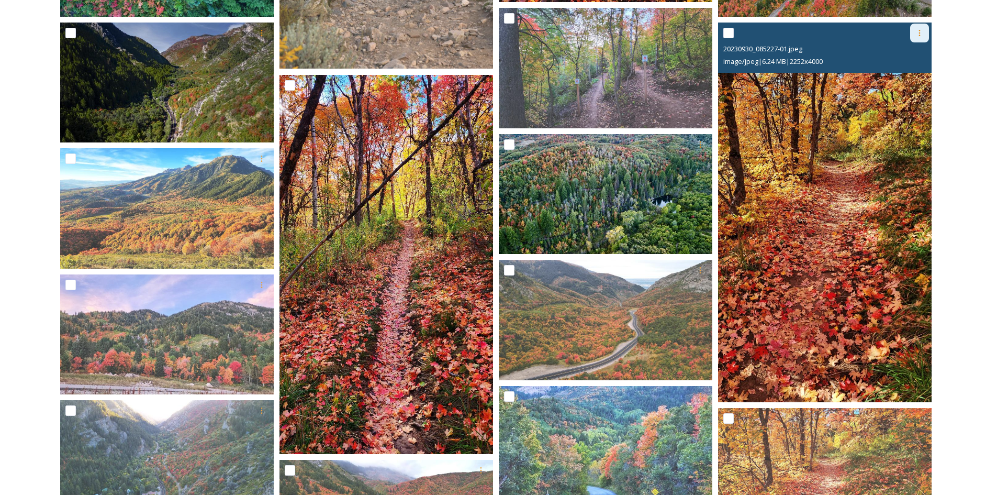
click at [918, 37] on icon at bounding box center [920, 33] width 8 height 8
click at [894, 80] on span "Download" at bounding box center [907, 76] width 32 height 10
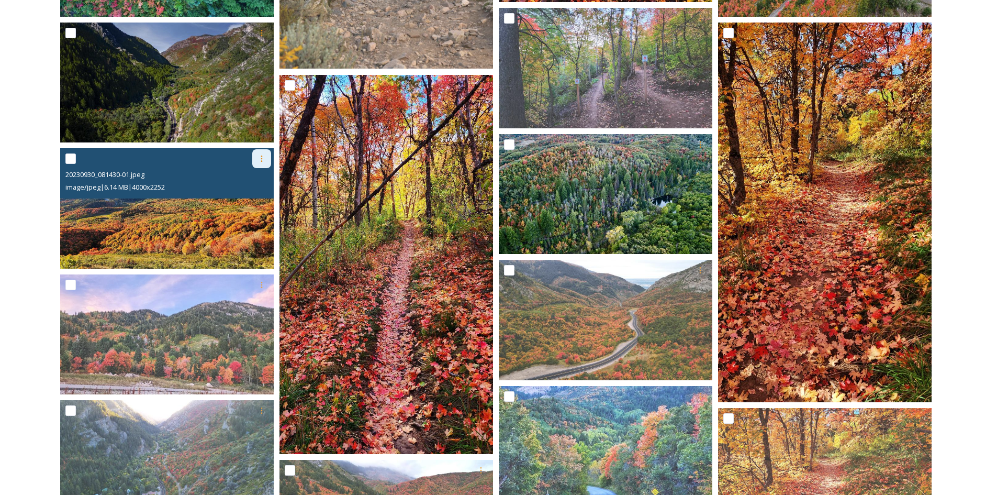
drag, startPoint x: 259, startPoint y: 162, endPoint x: 259, endPoint y: 168, distance: 5.8
click at [259, 162] on icon at bounding box center [262, 158] width 8 height 8
click at [254, 196] on div "Download" at bounding box center [249, 202] width 42 height 20
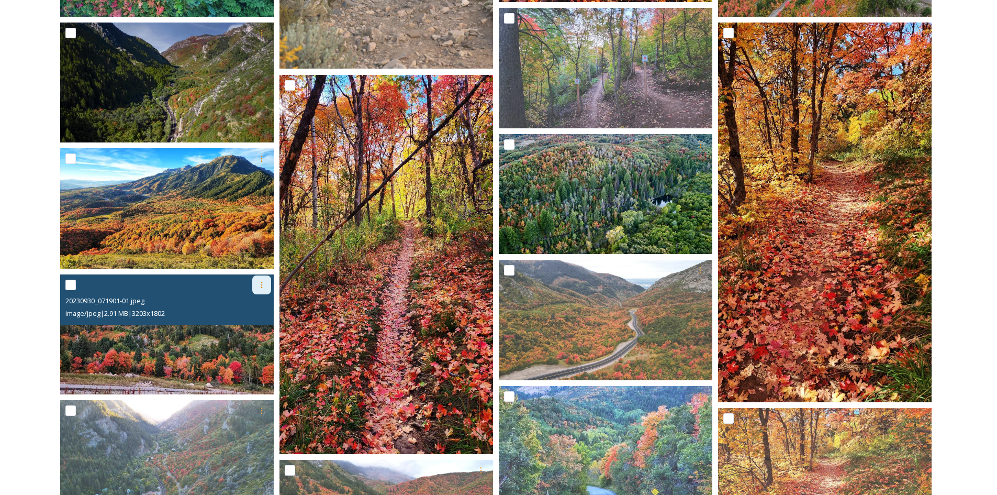
click at [265, 286] on icon at bounding box center [262, 285] width 8 height 8
click at [239, 327] on span "Download" at bounding box center [249, 328] width 32 height 10
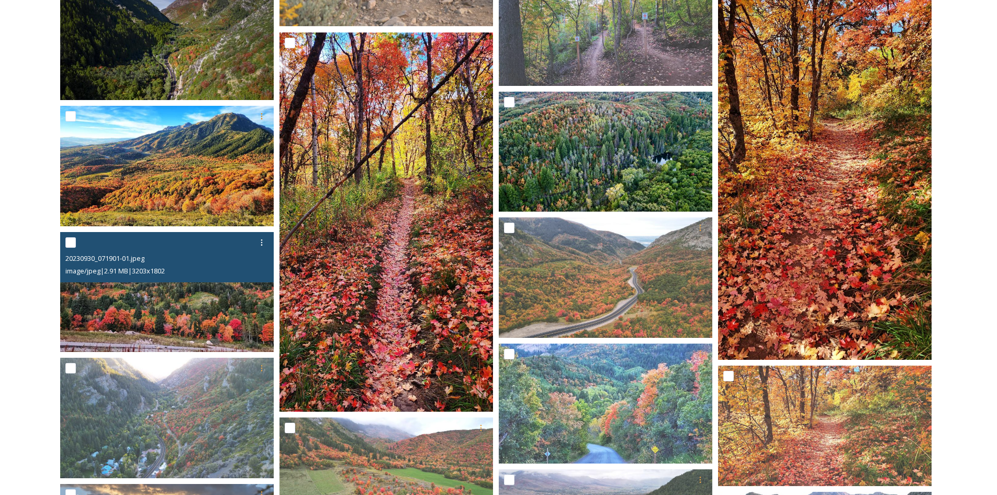
scroll to position [785, 0]
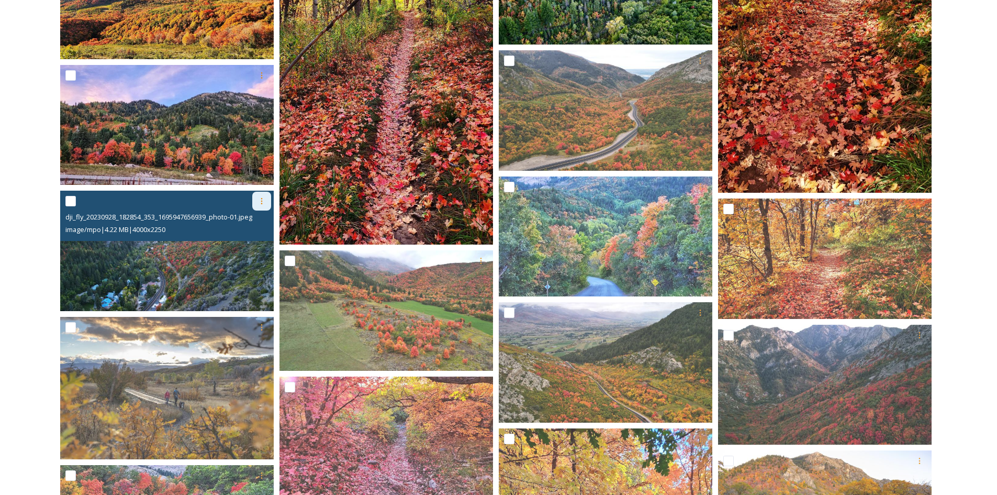
click at [263, 205] on icon at bounding box center [262, 201] width 8 height 8
click at [254, 241] on span "Download" at bounding box center [249, 245] width 32 height 10
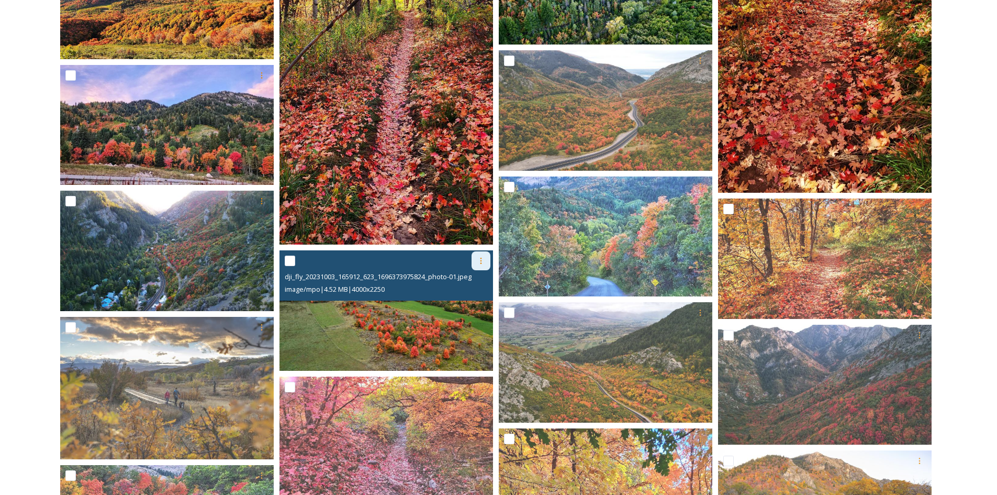
click at [480, 263] on icon at bounding box center [481, 261] width 8 height 8
click at [470, 310] on div "Download" at bounding box center [469, 304] width 42 height 20
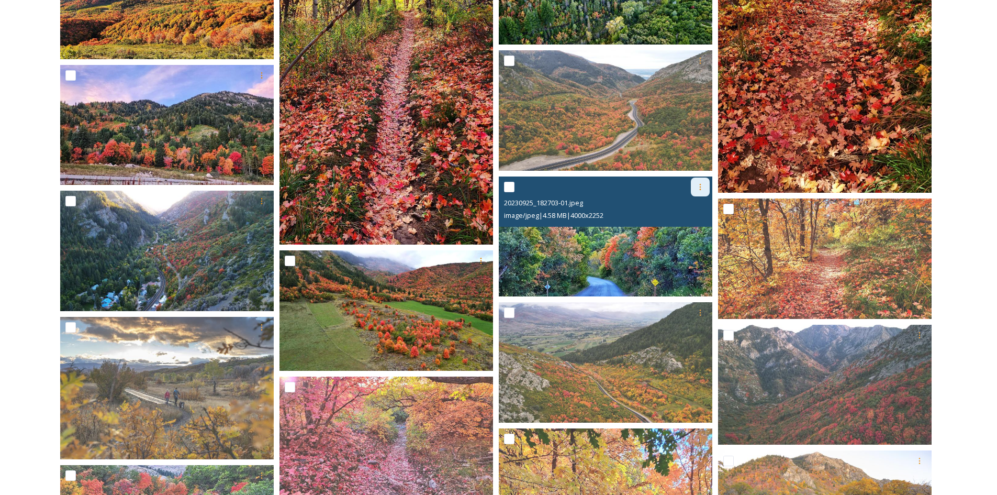
click at [705, 187] on div at bounding box center [700, 186] width 19 height 19
click at [698, 235] on span "Download" at bounding box center [688, 230] width 32 height 10
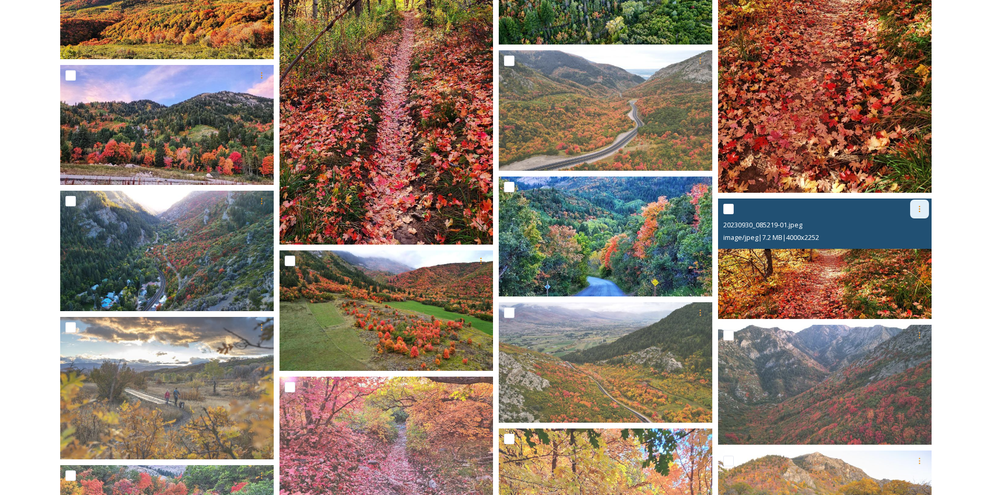
click at [923, 206] on icon at bounding box center [920, 209] width 8 height 8
click at [895, 255] on span "Download" at bounding box center [907, 252] width 32 height 10
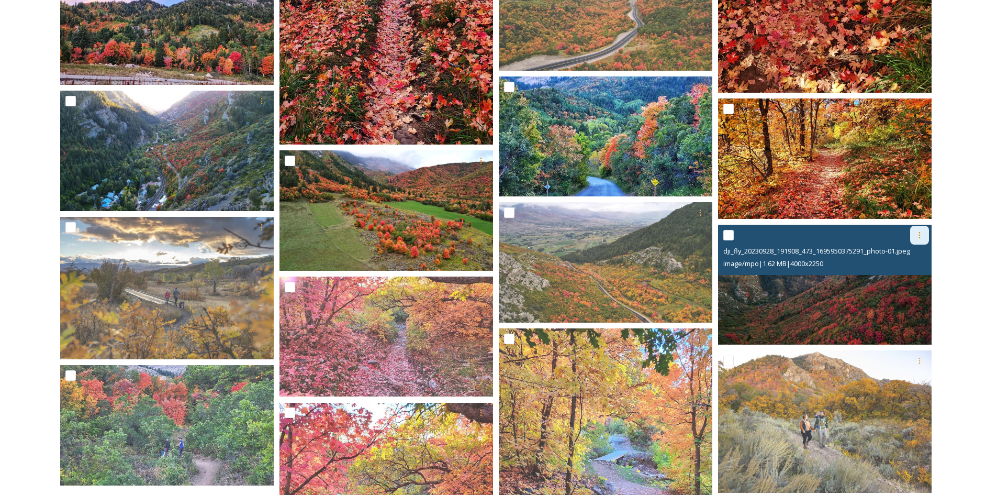
scroll to position [890, 0]
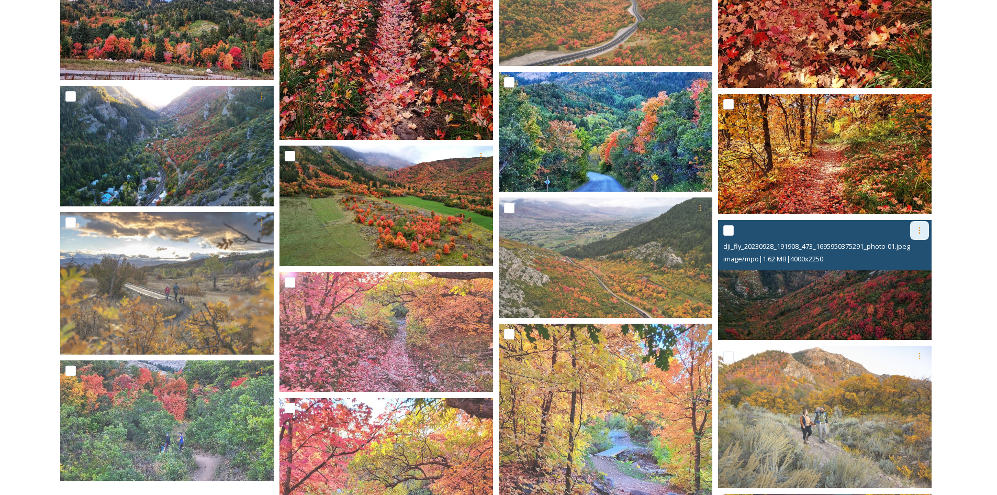
click at [916, 237] on div at bounding box center [919, 230] width 19 height 19
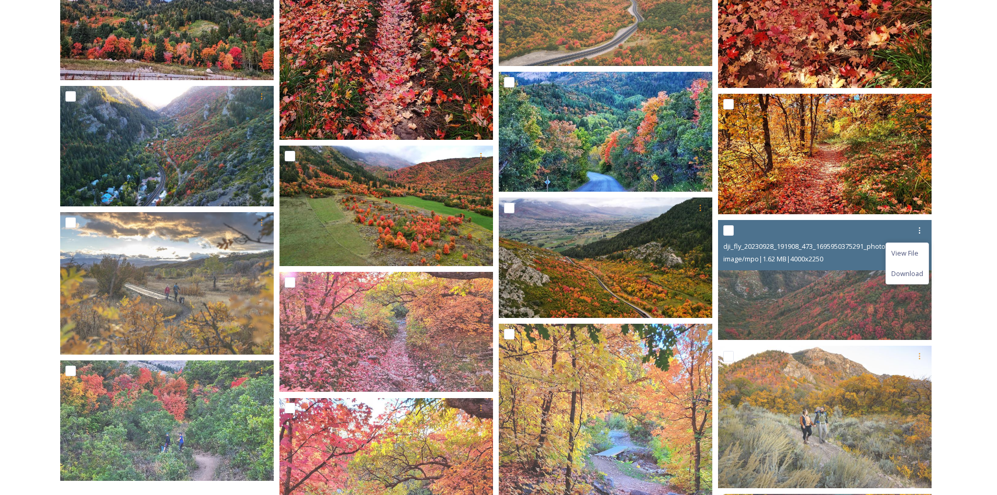
drag, startPoint x: 905, startPoint y: 277, endPoint x: 608, endPoint y: 246, distance: 298.5
click at [905, 277] on span "Download" at bounding box center [907, 274] width 32 height 10
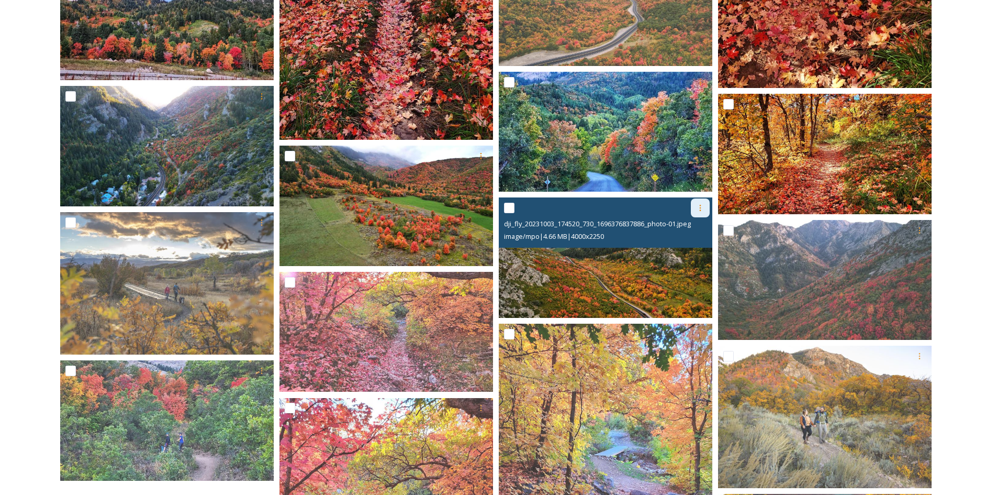
click at [707, 208] on div at bounding box center [700, 207] width 19 height 19
drag, startPoint x: 679, startPoint y: 252, endPoint x: 659, endPoint y: 252, distance: 19.9
click at [679, 252] on span "Download" at bounding box center [688, 251] width 32 height 10
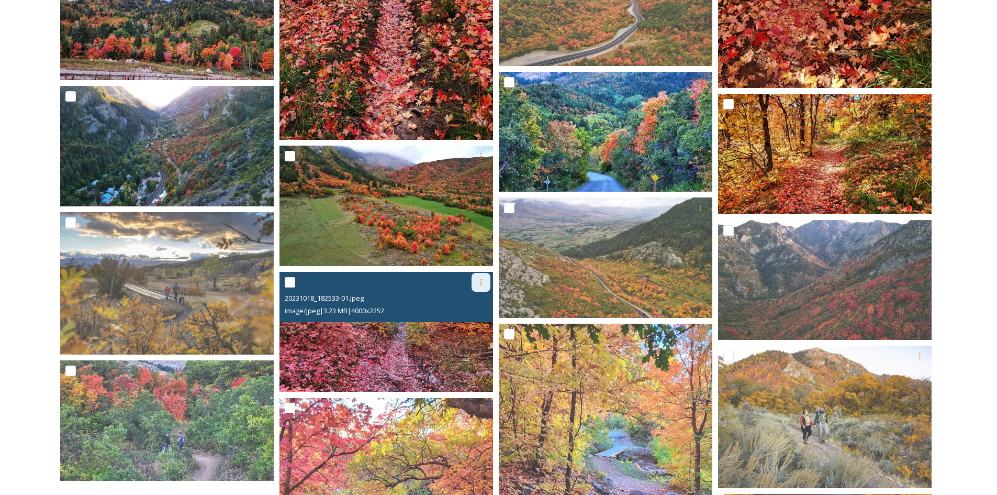
click at [481, 287] on div at bounding box center [481, 282] width 19 height 19
click at [474, 324] on span "Download" at bounding box center [469, 325] width 32 height 10
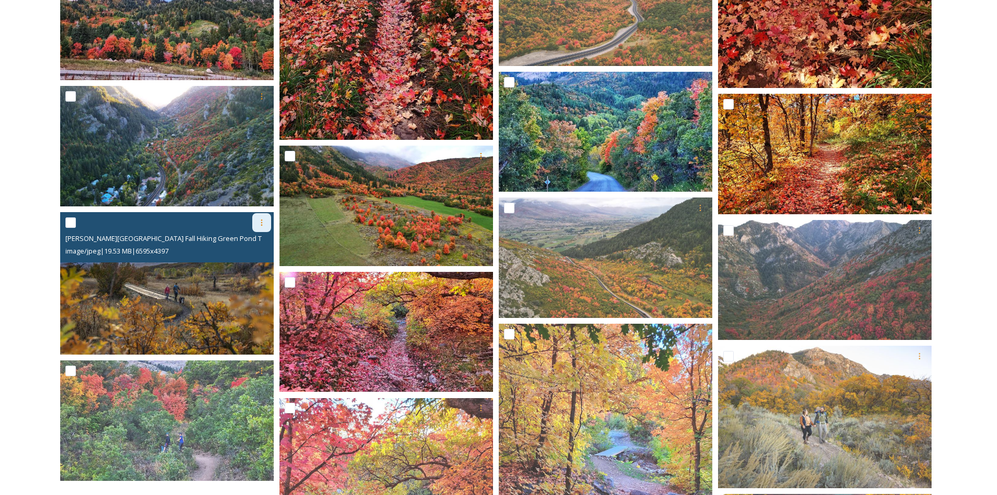
click at [257, 226] on div at bounding box center [261, 222] width 19 height 19
click at [255, 272] on div "Download" at bounding box center [249, 265] width 42 height 20
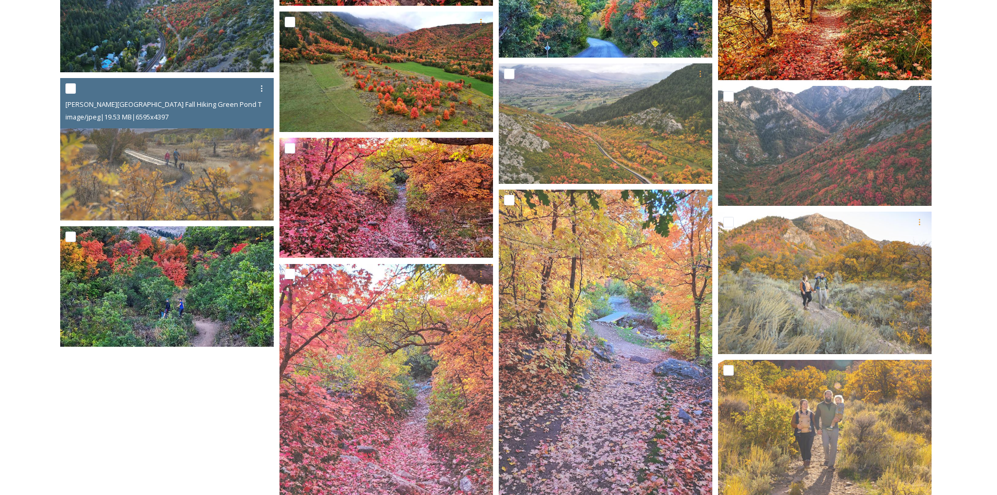
scroll to position [1047, 0]
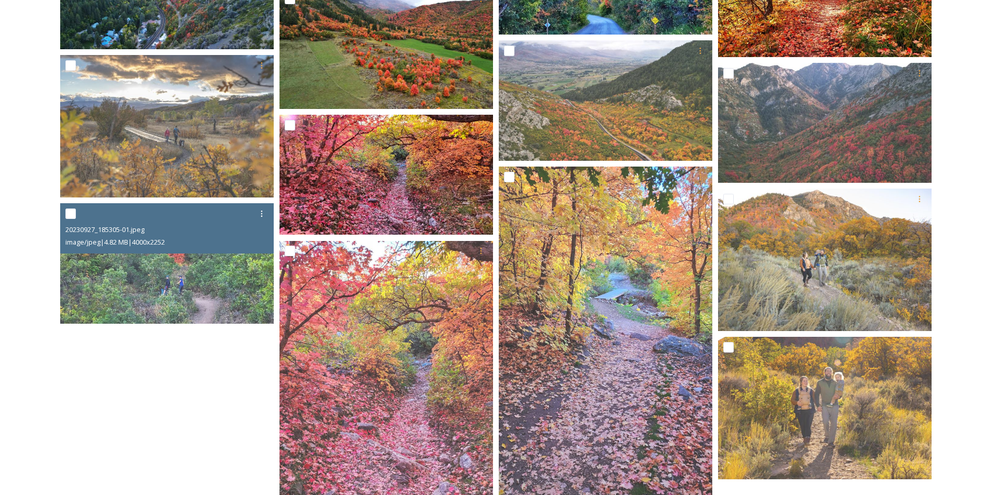
drag, startPoint x: 265, startPoint y: 213, endPoint x: 276, endPoint y: 258, distance: 46.3
click at [265, 213] on icon at bounding box center [262, 213] width 8 height 8
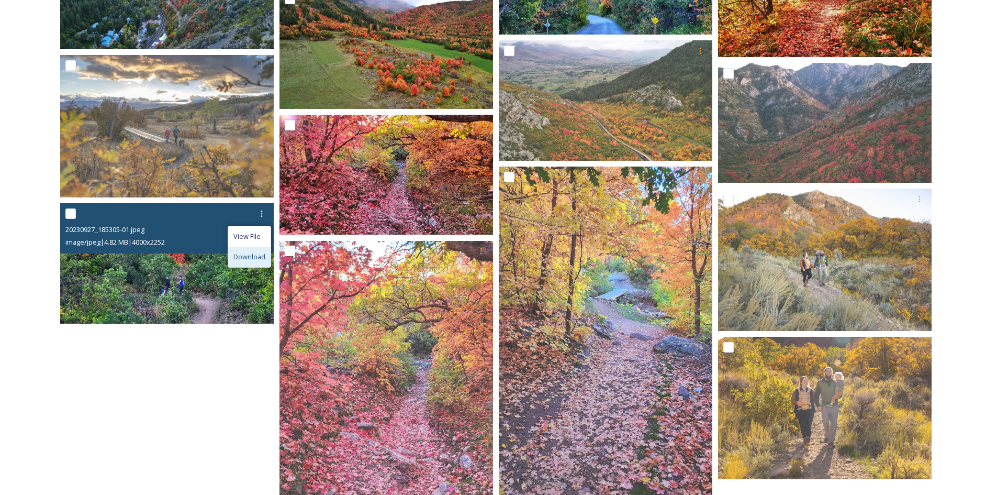
click at [252, 262] on span "Download" at bounding box center [249, 257] width 32 height 10
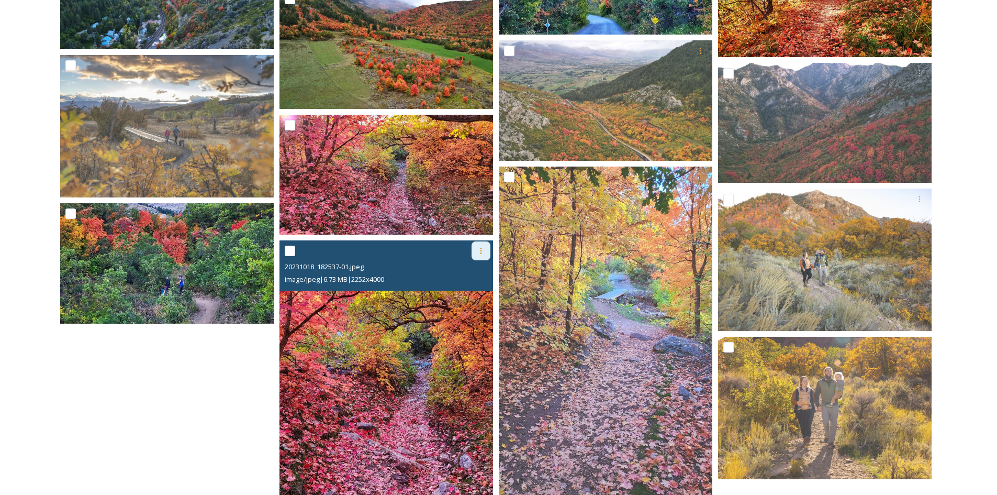
click at [485, 254] on div at bounding box center [481, 250] width 19 height 19
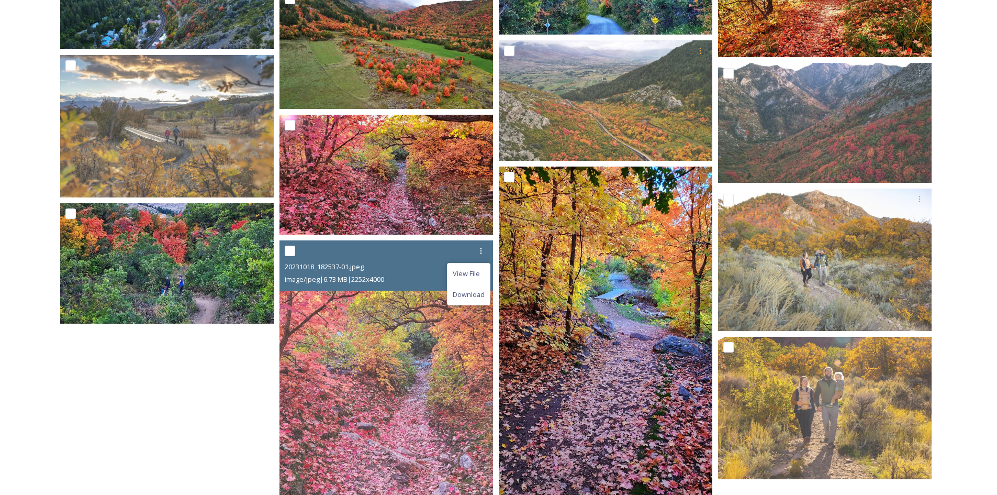
drag, startPoint x: 473, startPoint y: 291, endPoint x: 563, endPoint y: 261, distance: 95.0
click at [473, 291] on span "Download" at bounding box center [469, 294] width 32 height 10
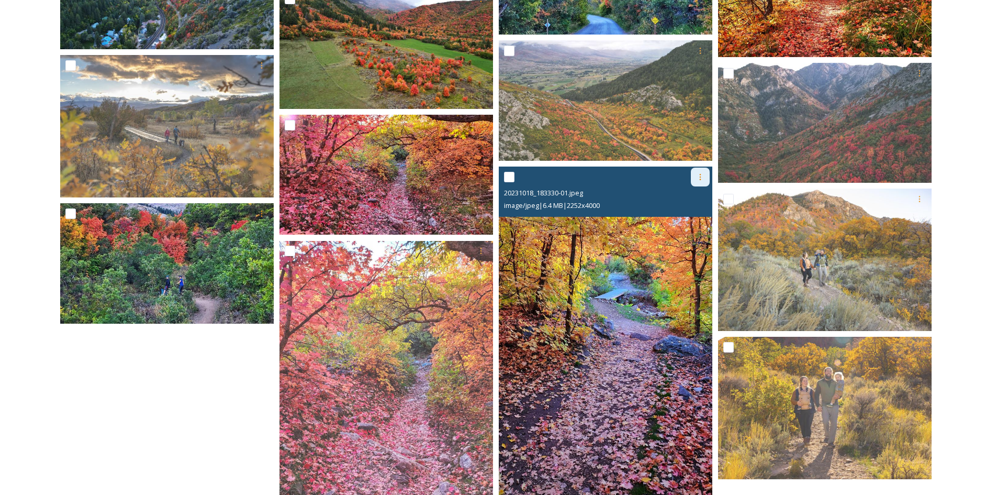
click at [702, 179] on icon at bounding box center [700, 177] width 8 height 8
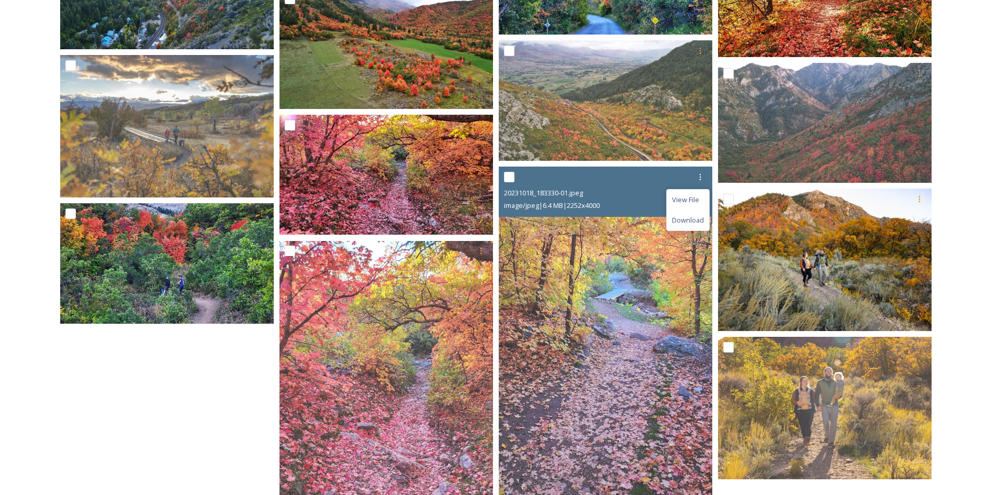
drag, startPoint x: 689, startPoint y: 222, endPoint x: 719, endPoint y: 224, distance: 30.4
click at [689, 222] on span "Download" at bounding box center [688, 220] width 32 height 10
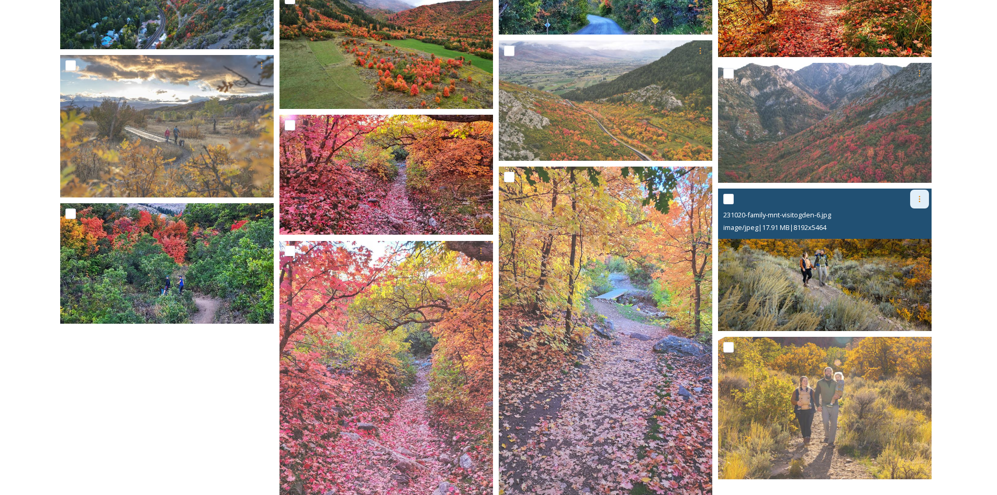
click at [917, 198] on icon at bounding box center [920, 199] width 8 height 8
click at [903, 238] on span "Download" at bounding box center [907, 242] width 32 height 10
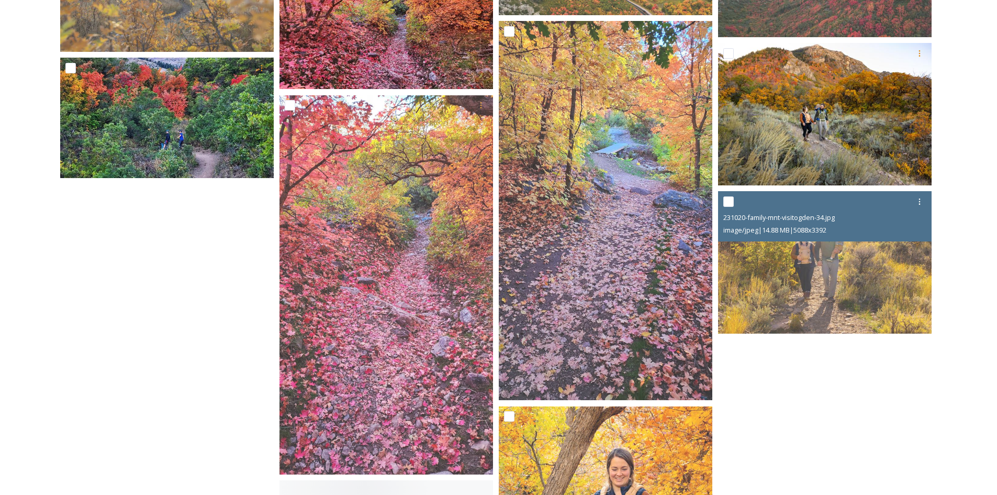
scroll to position [1204, 0]
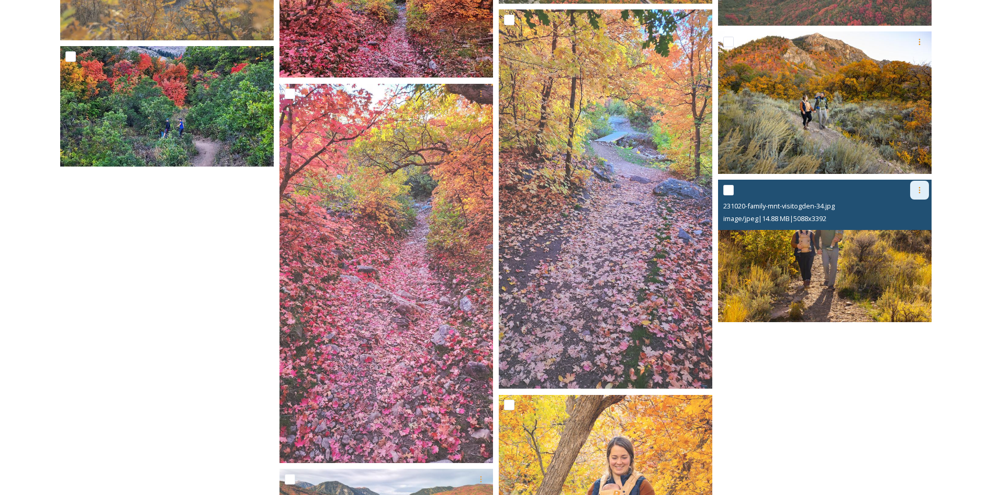
click at [924, 192] on div at bounding box center [919, 190] width 19 height 19
click at [906, 231] on span "Download" at bounding box center [907, 233] width 32 height 10
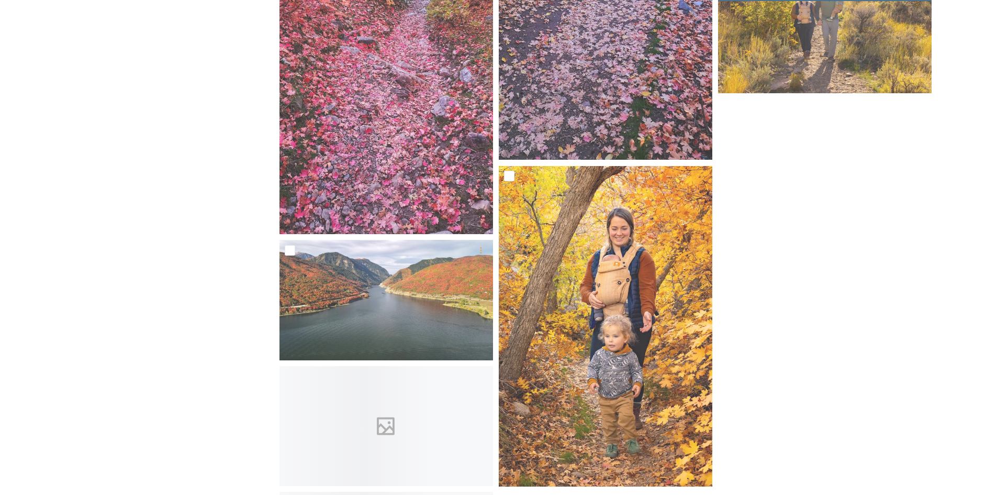
scroll to position [1466, 0]
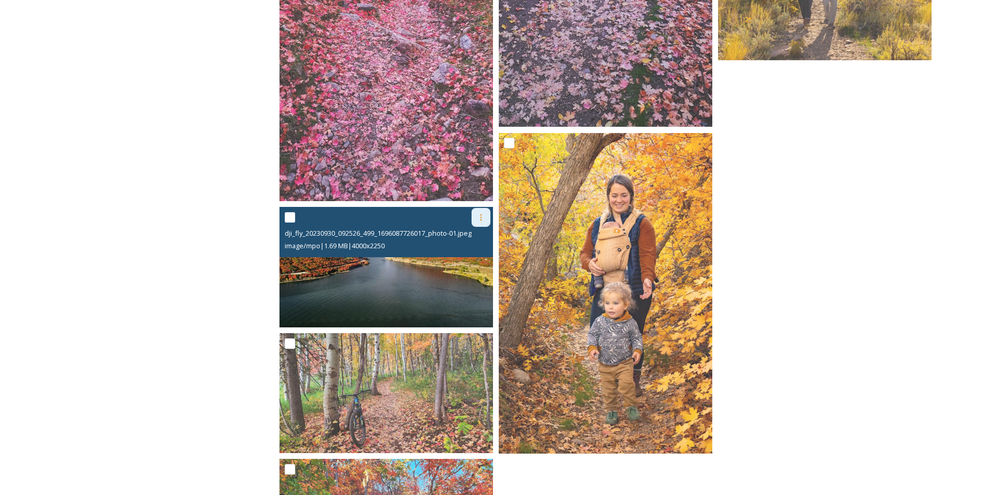
click at [477, 213] on div at bounding box center [481, 217] width 19 height 19
click at [468, 259] on span "Download" at bounding box center [469, 260] width 32 height 10
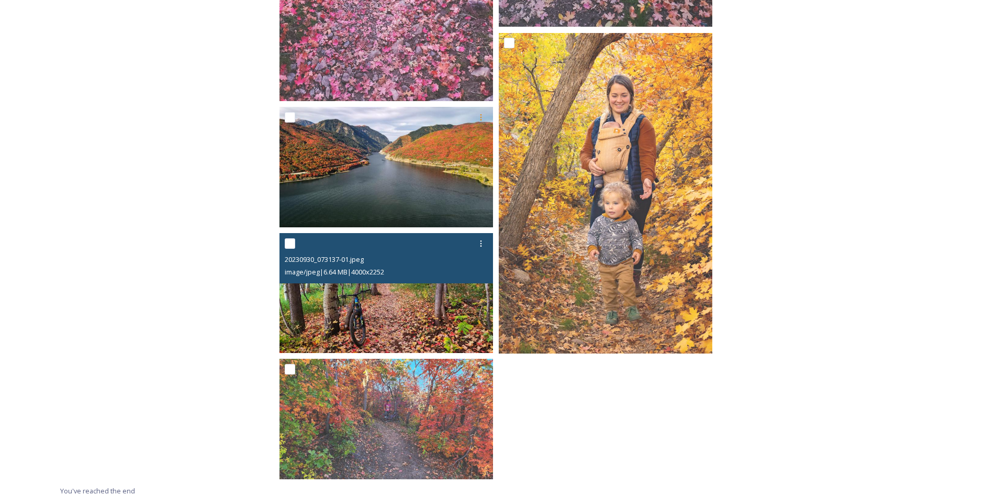
scroll to position [1573, 0]
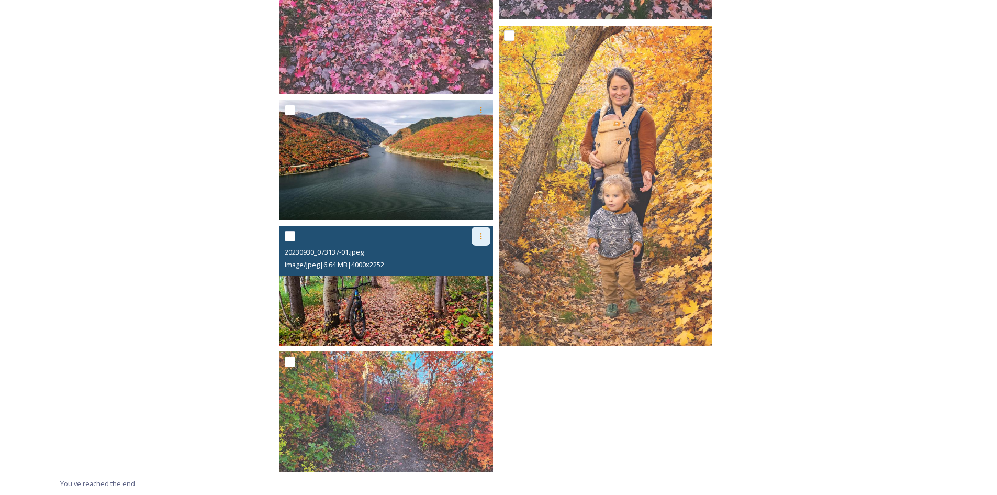
click at [481, 235] on icon at bounding box center [481, 236] width 8 height 8
click at [474, 274] on span "Download" at bounding box center [469, 279] width 32 height 10
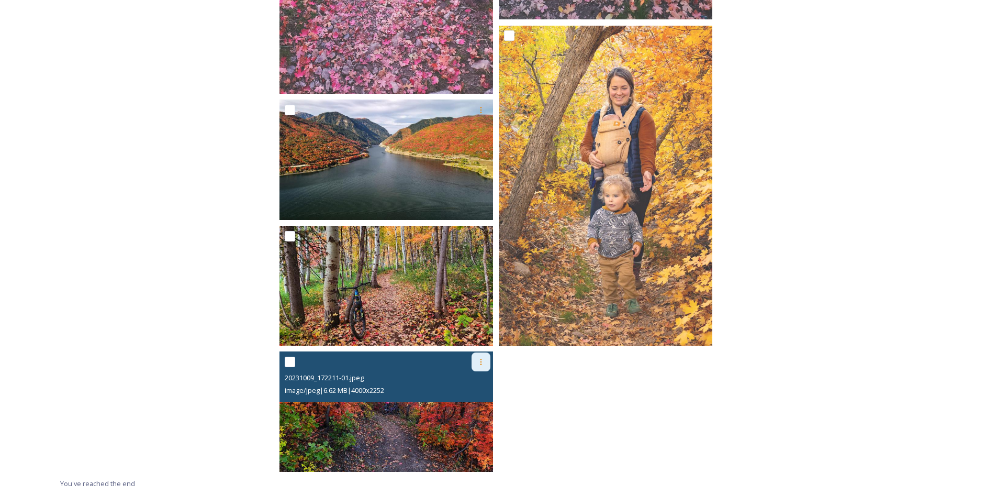
click at [480, 360] on icon at bounding box center [481, 362] width 8 height 8
click at [465, 403] on span "Download" at bounding box center [469, 405] width 32 height 10
click at [482, 365] on icon at bounding box center [481, 362] width 8 height 8
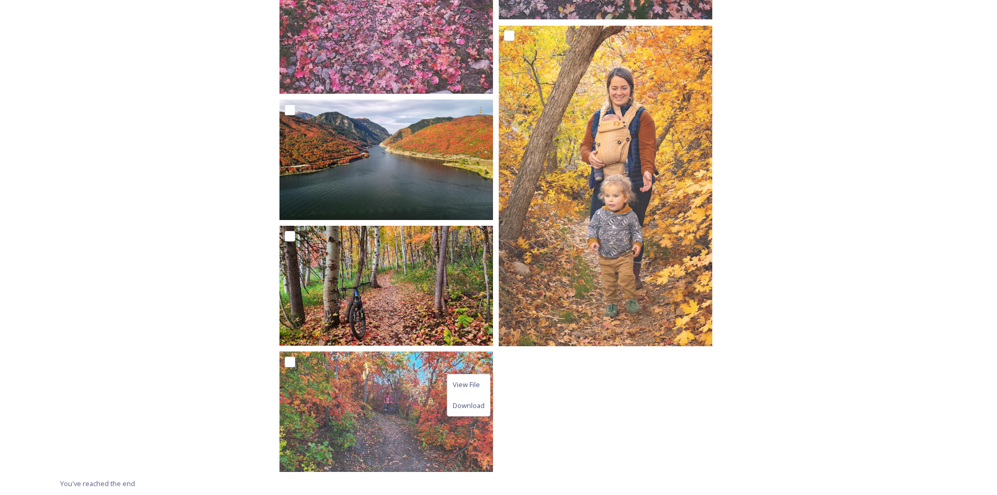
drag, startPoint x: 551, startPoint y: 404, endPoint x: 558, endPoint y: 392, distance: 13.7
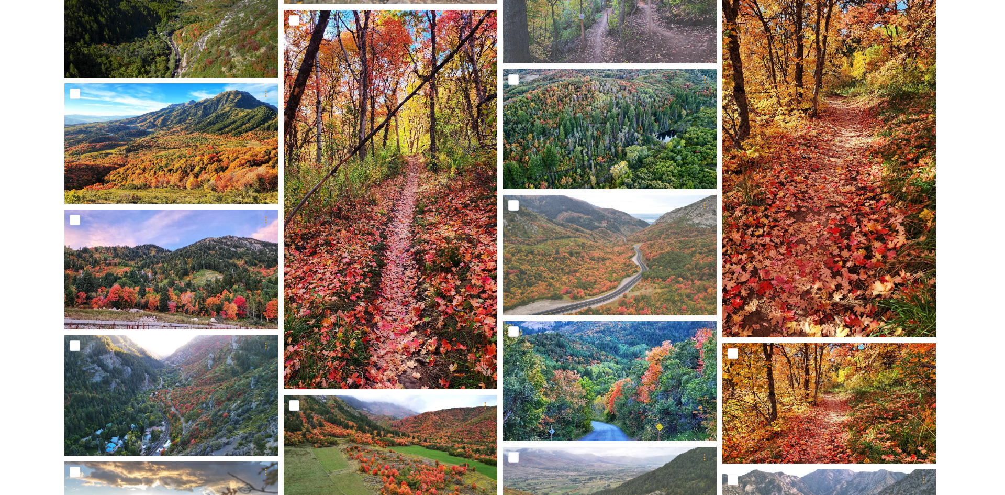
scroll to position [0, 0]
